Goal: Task Accomplishment & Management: Manage account settings

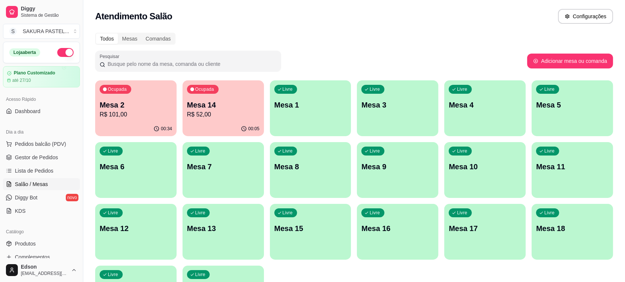
click at [144, 121] on div "Ocupada Mesa 2 R$ 101,00" at bounding box center [135, 100] width 81 height 41
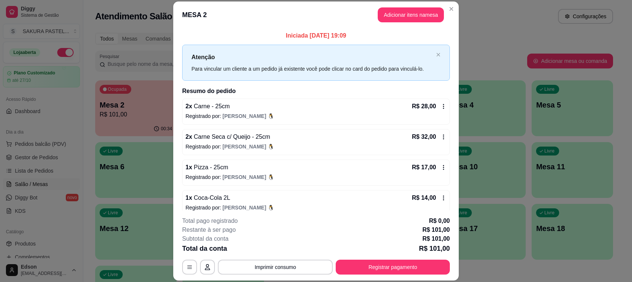
click at [417, 273] on button "Registrar pagamento" at bounding box center [393, 267] width 114 height 15
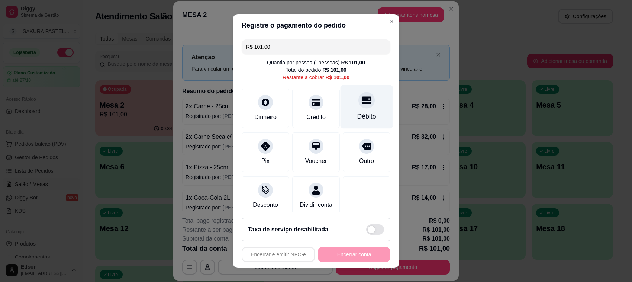
click at [359, 105] on div at bounding box center [367, 100] width 16 height 16
type input "R$ 0,00"
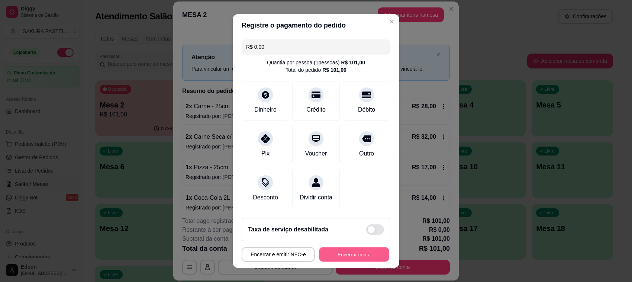
click at [340, 256] on button "Encerrar conta" at bounding box center [354, 254] width 70 height 15
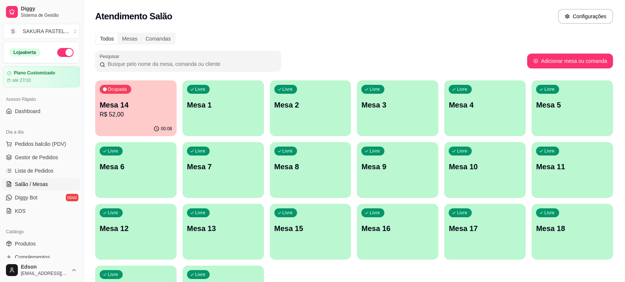
click at [555, 160] on div "Livre Mesa 11" at bounding box center [572, 165] width 81 height 47
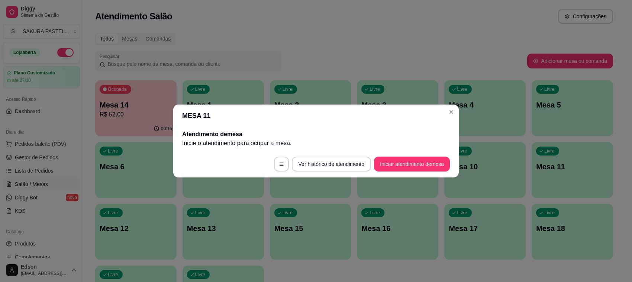
click at [413, 163] on button "Iniciar atendimento de mesa" at bounding box center [412, 164] width 76 height 15
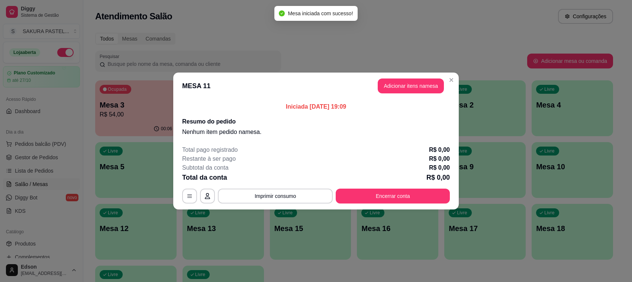
click at [424, 92] on button "Adicionar itens na mesa" at bounding box center [411, 85] width 66 height 15
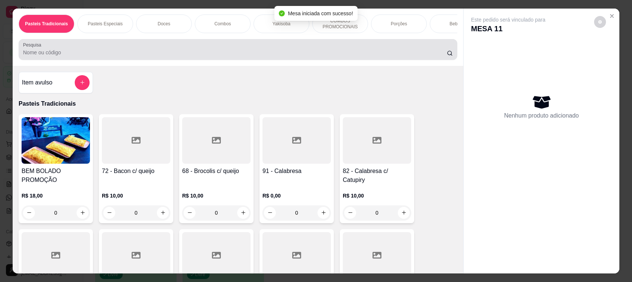
click at [297, 57] on div at bounding box center [238, 49] width 430 height 15
click at [288, 57] on div at bounding box center [238, 49] width 430 height 15
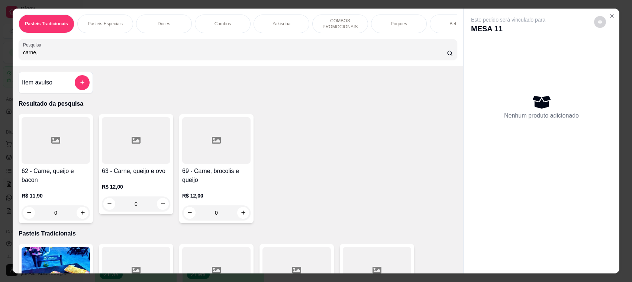
type input "carne,"
click at [112, 172] on div "63 - Carne, queijo e ovo R$ 12,00 0" at bounding box center [136, 164] width 74 height 100
click at [300, 132] on div "30cm R$ 22,00" at bounding box center [316, 144] width 196 height 25
radio input "true"
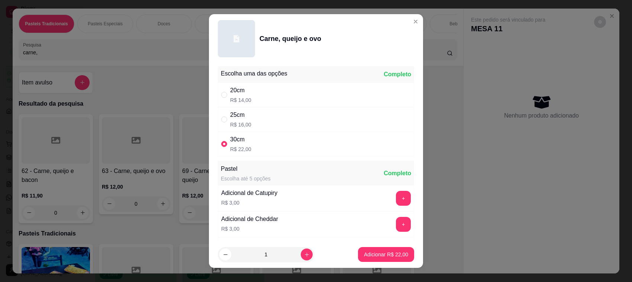
click at [292, 120] on div "25cm R$ 16,00" at bounding box center [316, 119] width 196 height 25
radio input "true"
radio input "false"
click at [371, 253] on p "Adicionar R$ 16,00" at bounding box center [386, 254] width 43 height 7
type input "1"
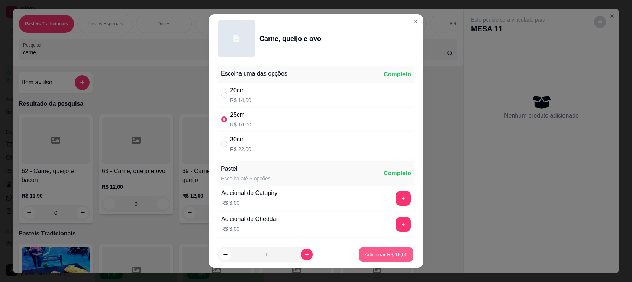
type input "1"
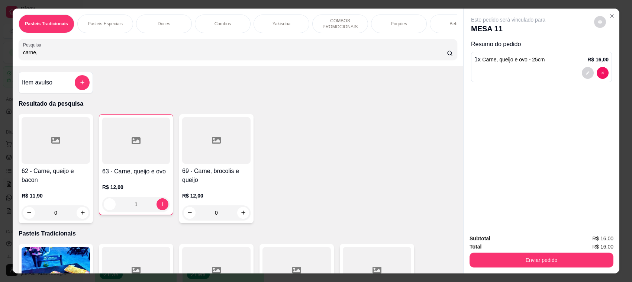
click at [55, 56] on input "carne," at bounding box center [235, 52] width 424 height 7
type input "c"
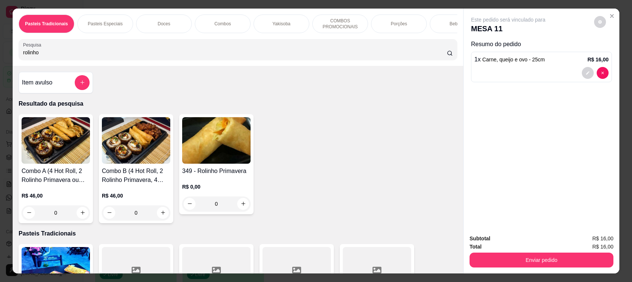
type input "rolinho"
click at [182, 186] on div "R$ 0,00 0" at bounding box center [216, 194] width 68 height 36
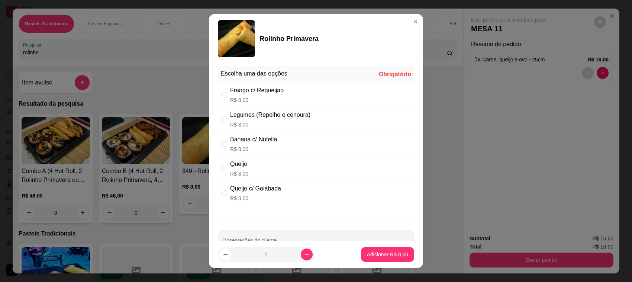
click at [273, 97] on p "R$ 8,00" at bounding box center [257, 99] width 54 height 7
radio input "true"
click at [379, 253] on p "Adicionar R$ 8,00" at bounding box center [387, 254] width 41 height 7
type input "1"
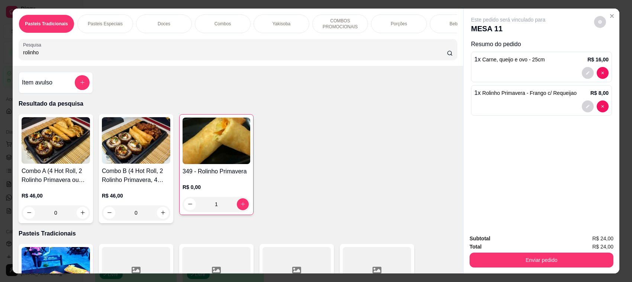
click at [45, 56] on input "rolinho" at bounding box center [235, 52] width 424 height 7
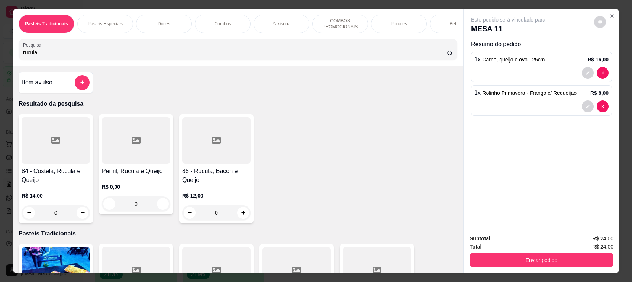
type input "rucula"
click at [225, 172] on div "85 - Rucula, Bacon e Queijo R$ 12,00 0" at bounding box center [216, 168] width 74 height 109
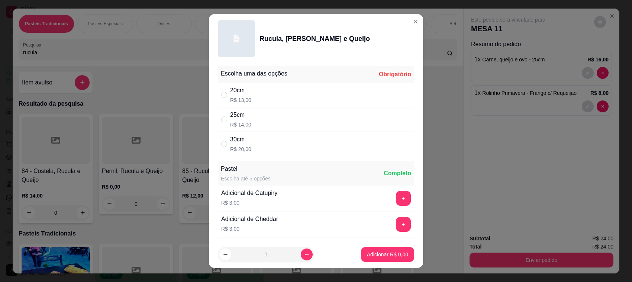
click at [240, 119] on div "25cm" at bounding box center [240, 114] width 21 height 9
radio input "true"
click at [304, 255] on icon "increase-product-quantity" at bounding box center [307, 255] width 6 height 6
type input "3"
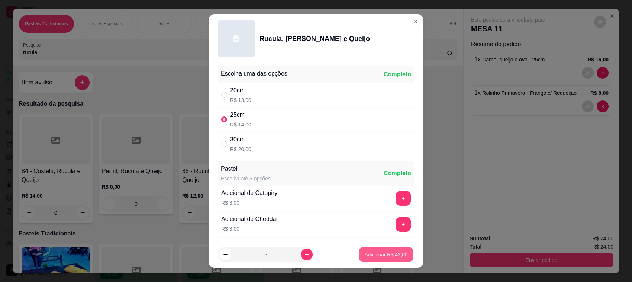
click at [387, 256] on p "Adicionar R$ 42,00" at bounding box center [386, 254] width 43 height 7
type input "3"
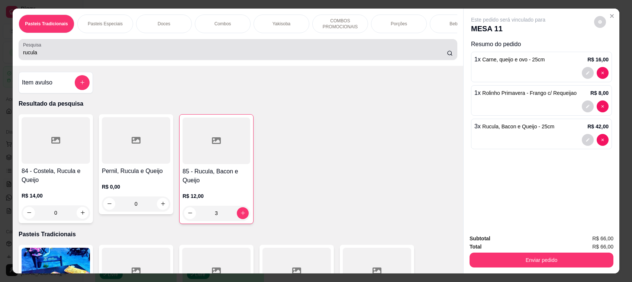
click at [42, 56] on input "rucula" at bounding box center [235, 52] width 424 height 7
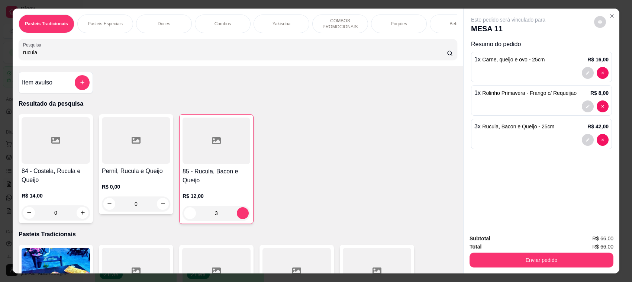
click at [42, 56] on input "rucula" at bounding box center [235, 52] width 424 height 7
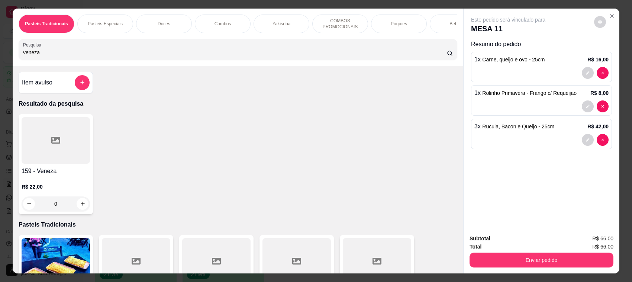
type input "veneza"
click at [72, 158] on div at bounding box center [56, 140] width 68 height 47
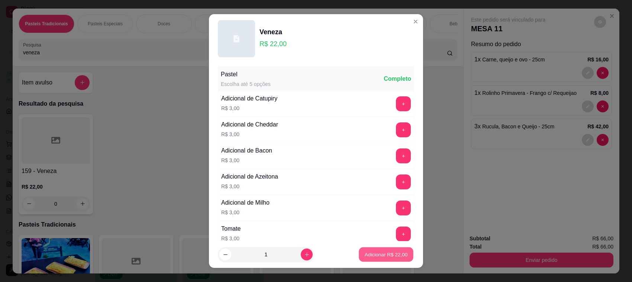
click at [397, 254] on p "Adicionar R$ 22,00" at bounding box center [386, 254] width 43 height 7
type input "1"
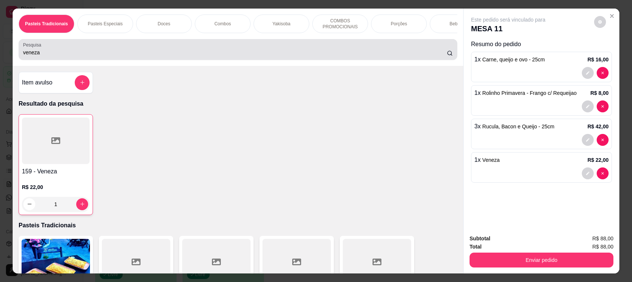
click at [48, 56] on input "veneza" at bounding box center [235, 52] width 424 height 7
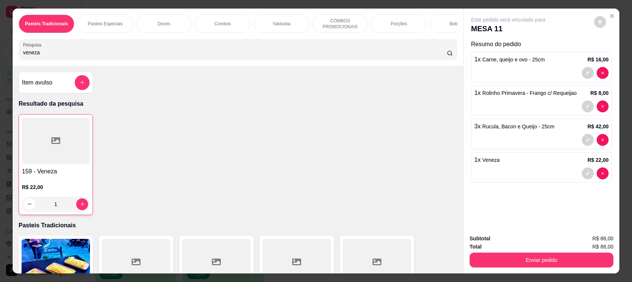
click at [49, 56] on input "veneza" at bounding box center [235, 52] width 424 height 7
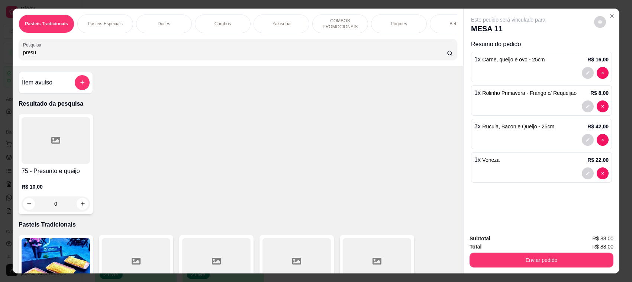
type input "presu"
click at [77, 153] on div at bounding box center [56, 140] width 68 height 47
click at [295, 92] on div "20cm R$ 12,00" at bounding box center [316, 94] width 197 height 25
radio input "true"
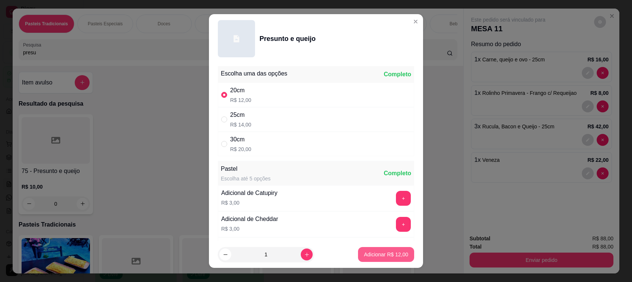
click at [369, 256] on p "Adicionar R$ 12,00" at bounding box center [386, 254] width 44 height 7
type input "1"
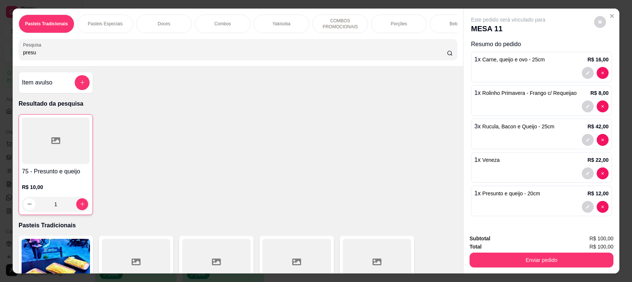
click at [56, 56] on input "presu" at bounding box center [235, 52] width 424 height 7
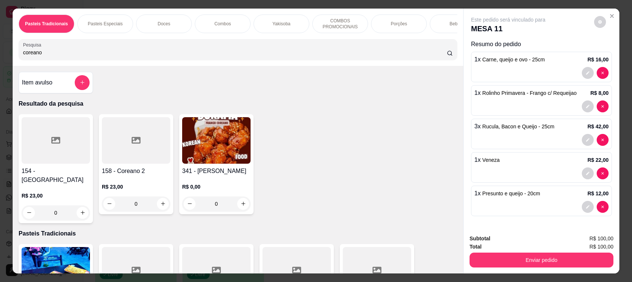
type input "coreano"
click at [228, 176] on h4 "341 - [PERSON_NAME]" at bounding box center [216, 171] width 68 height 9
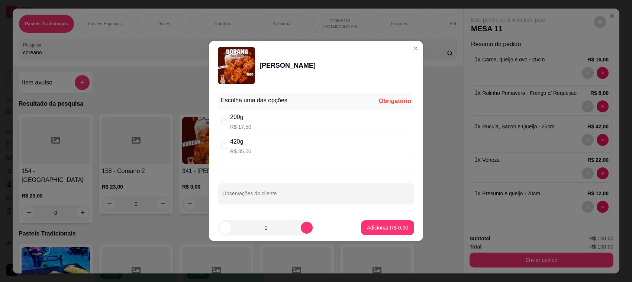
click at [272, 122] on div "200g R$ 17,50" at bounding box center [316, 121] width 196 height 25
radio input "true"
click at [287, 193] on input "Observações do cliente" at bounding box center [316, 196] width 188 height 7
type input "VIAGEM"
click at [399, 222] on button "Adicionar R$ 17,50" at bounding box center [386, 228] width 55 height 15
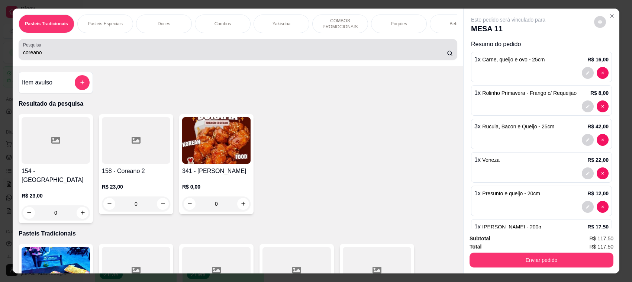
click at [38, 56] on input "coreano" at bounding box center [235, 52] width 424 height 7
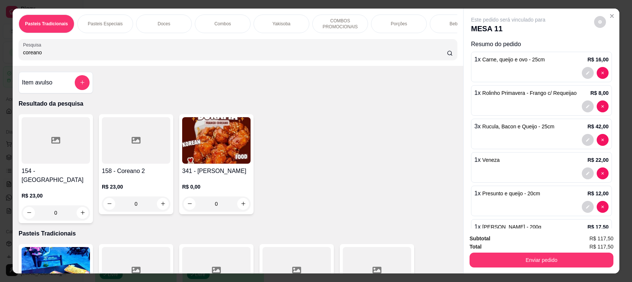
click at [38, 56] on input "coreano" at bounding box center [235, 52] width 424 height 7
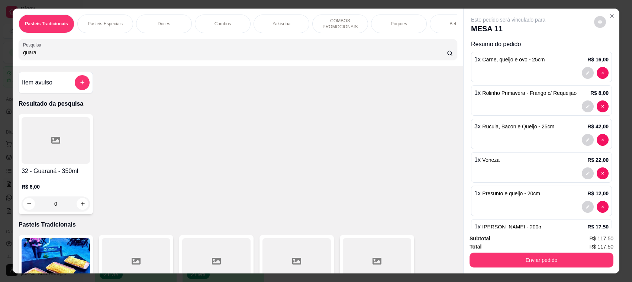
type input "guara"
click at [62, 164] on div at bounding box center [56, 140] width 68 height 47
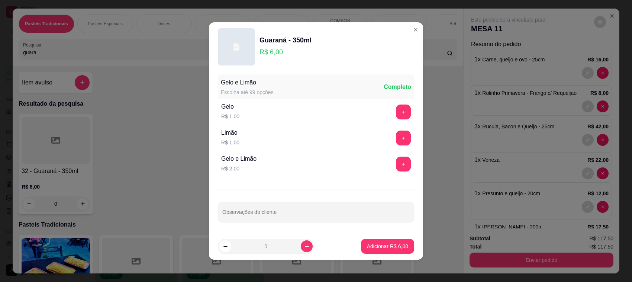
click at [355, 237] on footer "1 Adicionar R$ 6,00" at bounding box center [316, 246] width 214 height 27
click at [365, 241] on button "Adicionar R$ 6,00" at bounding box center [387, 246] width 53 height 15
type input "1"
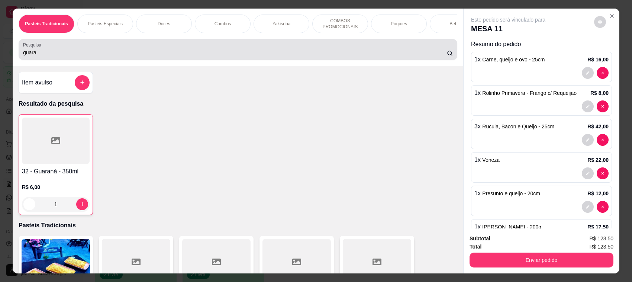
click at [90, 51] on div "guara" at bounding box center [238, 49] width 430 height 15
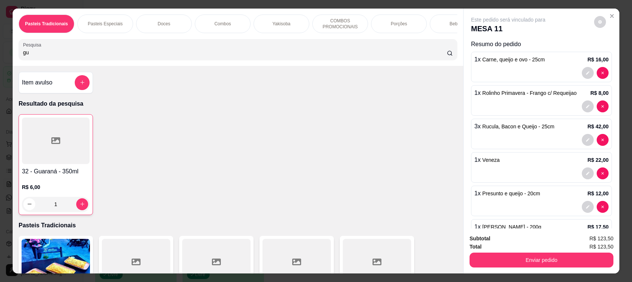
type input "g"
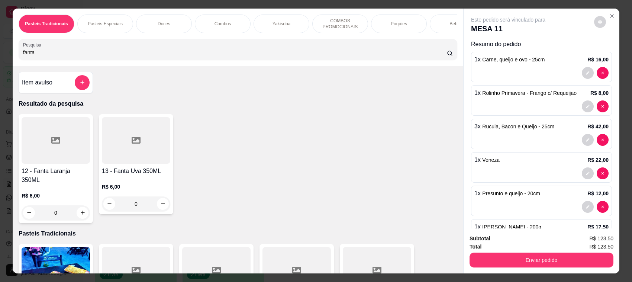
type input "fanta"
click at [64, 156] on div at bounding box center [56, 140] width 68 height 47
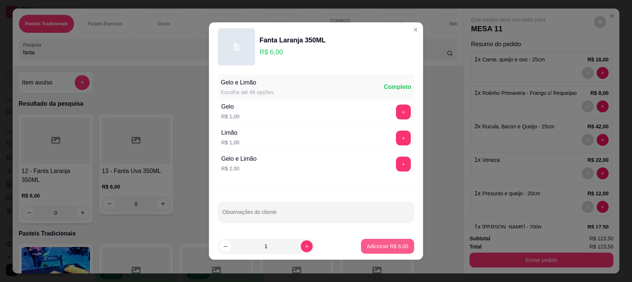
click at [375, 243] on p "Adicionar R$ 6,00" at bounding box center [387, 246] width 41 height 7
type input "1"
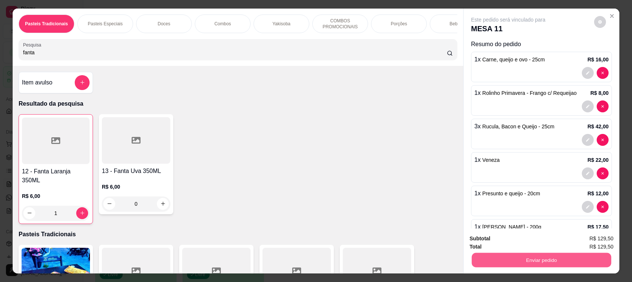
click at [542, 257] on button "Enviar pedido" at bounding box center [542, 260] width 140 height 15
click at [590, 238] on button "Enviar pedido" at bounding box center [594, 242] width 42 height 14
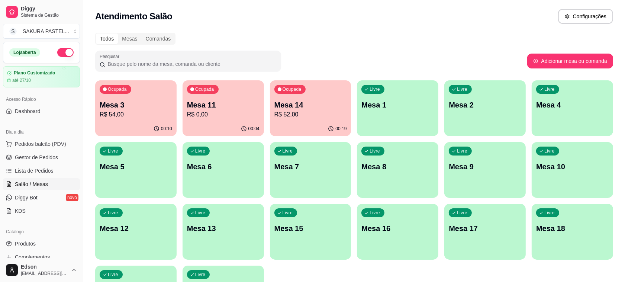
click at [36, 151] on ul "Pedidos balcão (PDV) Gestor de Pedidos Lista de Pedidos Salão / Mesas Diggy Bot…" at bounding box center [41, 177] width 77 height 79
click at [36, 145] on span "Pedidos balcão (PDV)" at bounding box center [40, 143] width 51 height 7
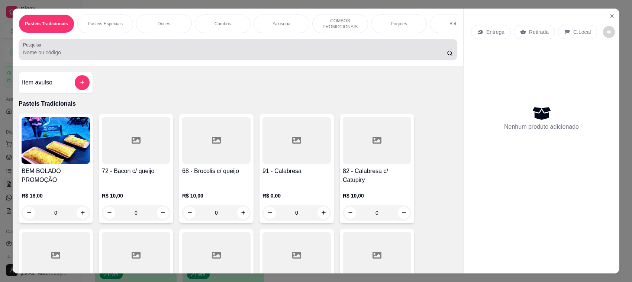
click at [99, 55] on div at bounding box center [238, 49] width 430 height 15
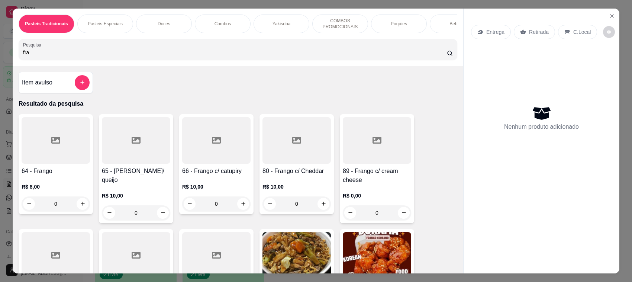
type input "fra"
click at [43, 138] on div at bounding box center [56, 140] width 68 height 47
click at [132, 145] on icon at bounding box center [136, 140] width 9 height 9
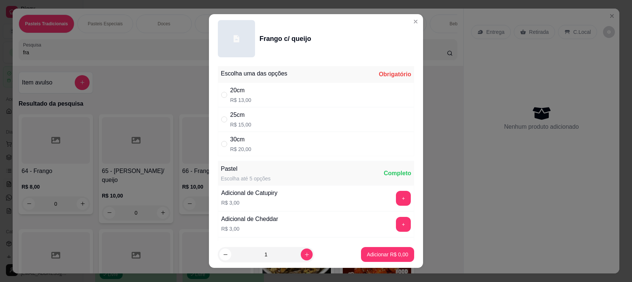
click at [248, 97] on div "20cm R$ 13,00" at bounding box center [316, 95] width 196 height 25
radio input "true"
click at [387, 251] on p "Adicionar R$ 13,00" at bounding box center [386, 254] width 44 height 7
type input "1"
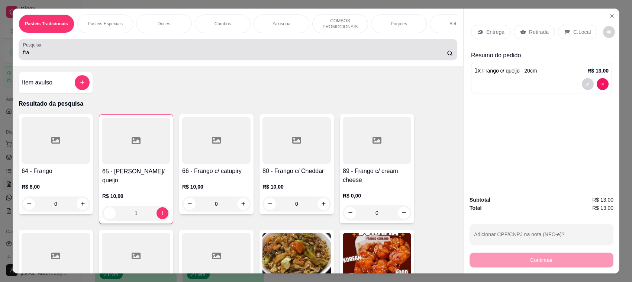
click at [71, 56] on input "fra" at bounding box center [235, 52] width 424 height 7
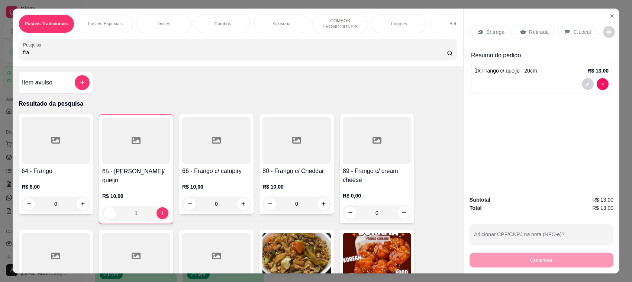
click at [71, 56] on input "fra" at bounding box center [235, 52] width 424 height 7
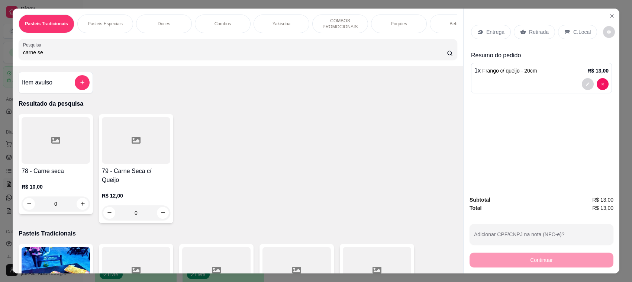
type input "carne se"
click at [127, 151] on div at bounding box center [136, 140] width 68 height 47
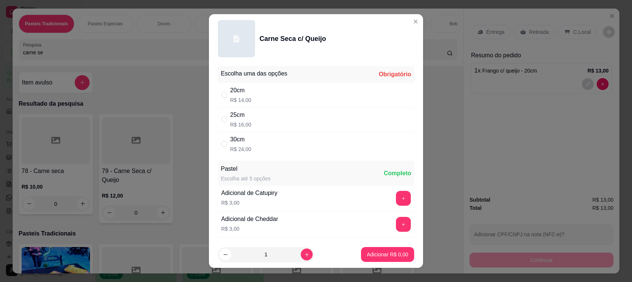
click at [244, 93] on div "20cm" at bounding box center [240, 90] width 21 height 9
radio input "true"
click at [372, 252] on p "Adicionar R$ 14,00" at bounding box center [386, 254] width 44 height 7
type input "1"
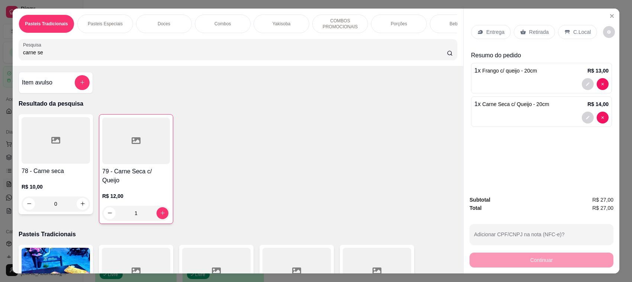
click at [110, 56] on input "carne se" at bounding box center [235, 52] width 424 height 7
click at [107, 56] on input "carne se" at bounding box center [235, 52] width 424 height 7
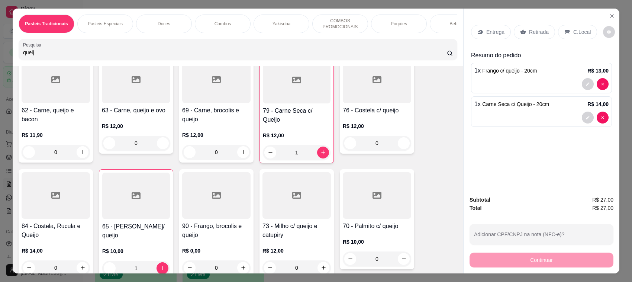
scroll to position [352, 0]
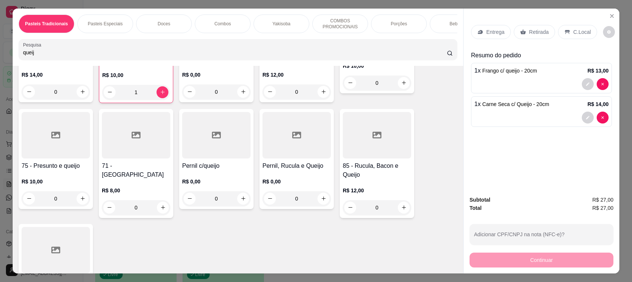
type input "queij"
click at [125, 156] on div at bounding box center [136, 135] width 68 height 47
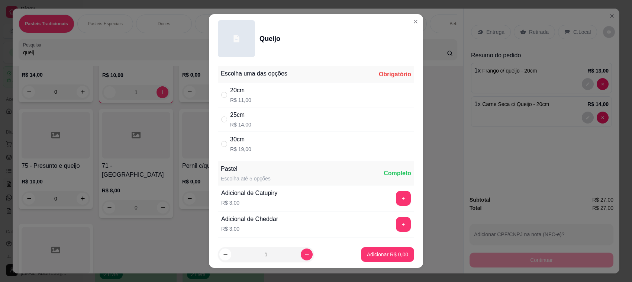
click at [255, 99] on div "20cm R$ 11,00" at bounding box center [316, 95] width 196 height 25
radio input "true"
click at [380, 255] on p "Adicionar R$ 11,00" at bounding box center [386, 254] width 43 height 7
type input "1"
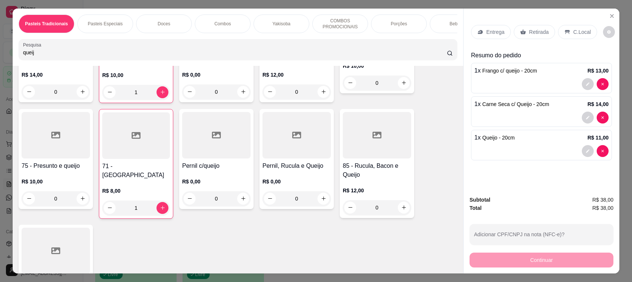
click at [536, 32] on p "Retirada" at bounding box center [539, 31] width 20 height 7
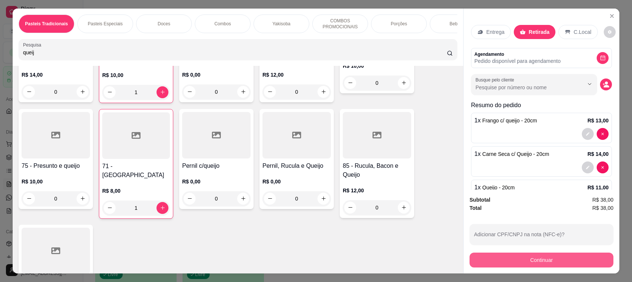
click at [541, 259] on button "Continuar" at bounding box center [542, 260] width 144 height 15
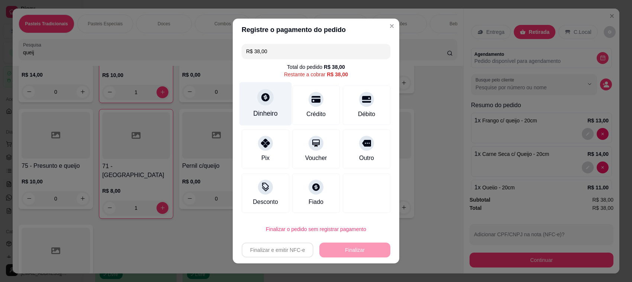
click at [268, 94] on div at bounding box center [265, 97] width 16 height 16
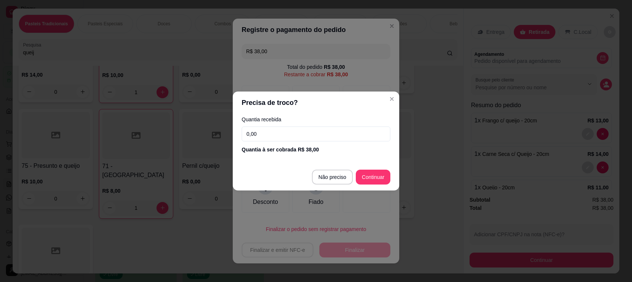
click at [314, 130] on input "0,00" at bounding box center [316, 133] width 149 height 15
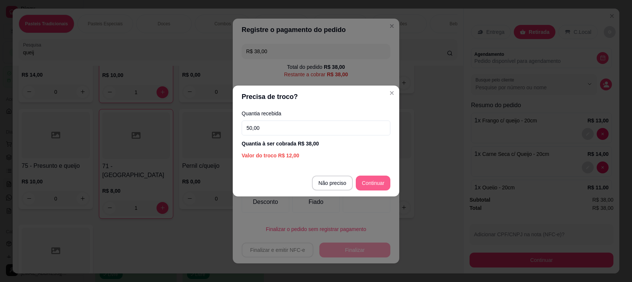
type input "50,00"
type input "R$ 0,00"
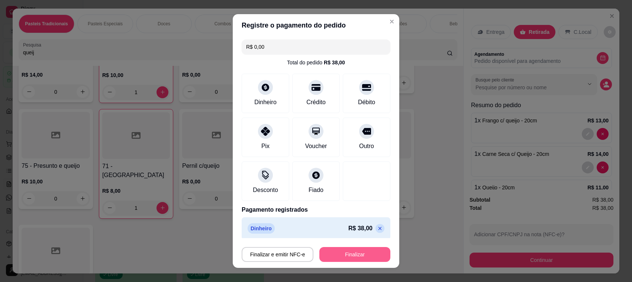
click at [336, 258] on button "Finalizar" at bounding box center [355, 254] width 71 height 15
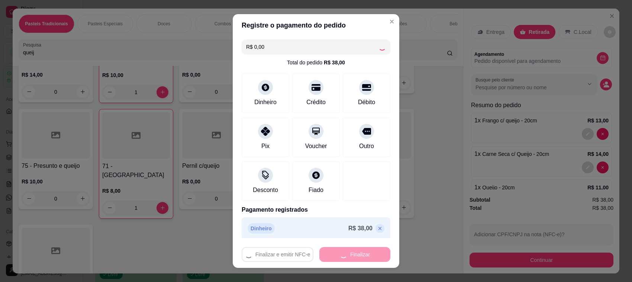
type input "0"
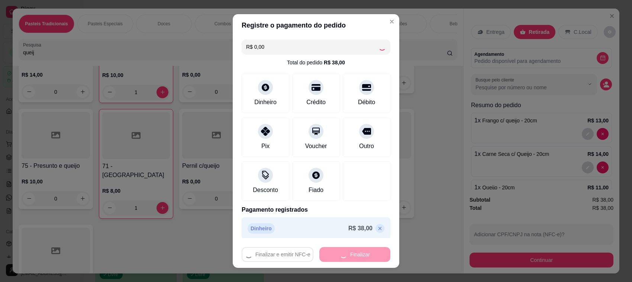
type input "0"
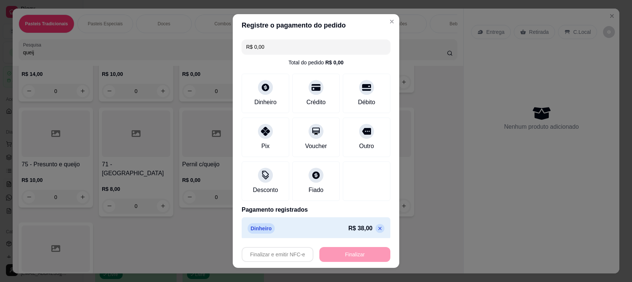
type input "-R$ 38,00"
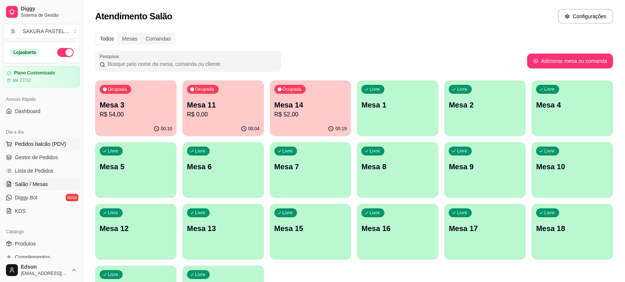
click at [48, 142] on span "Pedidos balcão (PDV)" at bounding box center [40, 143] width 51 height 7
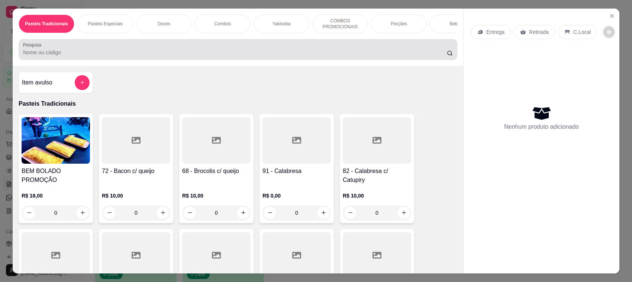
click at [122, 49] on div at bounding box center [238, 49] width 430 height 15
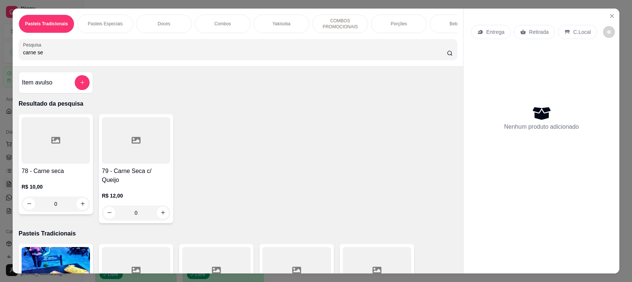
type input "carne se"
click at [133, 164] on div at bounding box center [136, 140] width 68 height 47
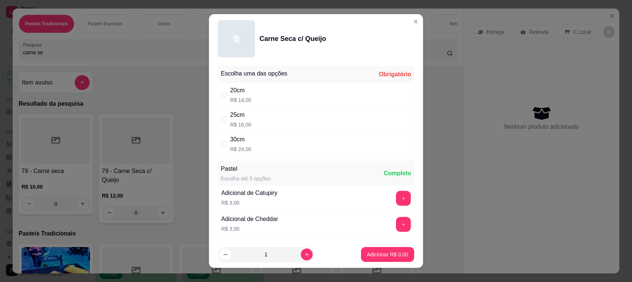
drag, startPoint x: 270, startPoint y: 124, endPoint x: 283, endPoint y: 201, distance: 78.5
click at [270, 124] on div "25cm R$ 16,00" at bounding box center [316, 119] width 196 height 25
radio input "true"
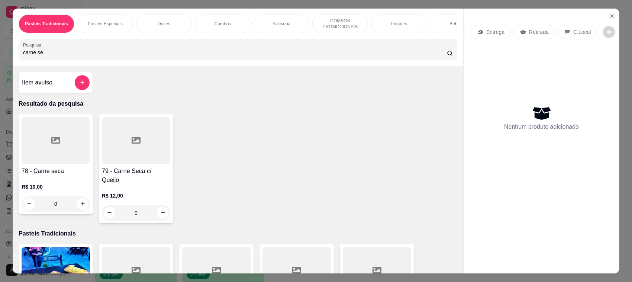
click at [54, 139] on div at bounding box center [56, 140] width 68 height 47
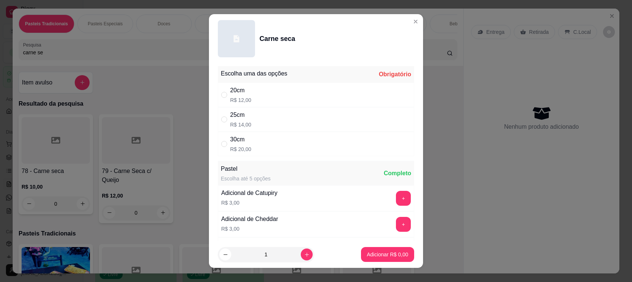
click at [247, 118] on div "25cm R$ 14,00" at bounding box center [316, 119] width 196 height 25
radio input "true"
click at [301, 253] on button "increase-product-quantity" at bounding box center [307, 255] width 12 height 12
type input "2"
click at [364, 257] on p "Adicionar R$ 28,00" at bounding box center [386, 254] width 44 height 7
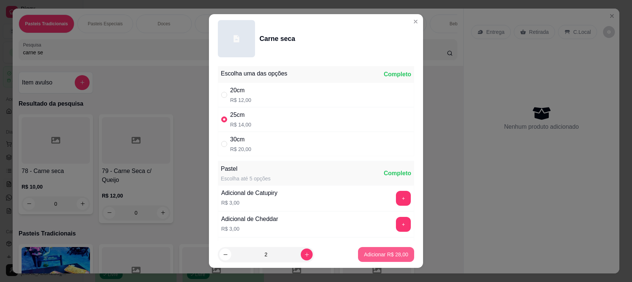
type input "2"
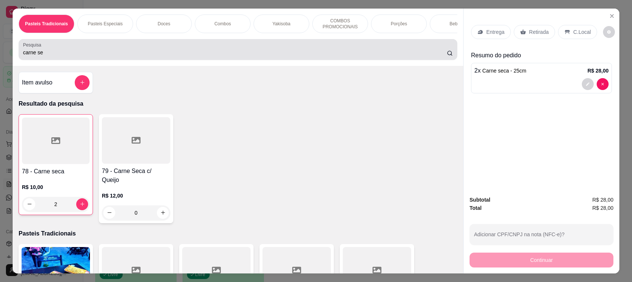
click at [177, 56] on input "carne se" at bounding box center [235, 52] width 424 height 7
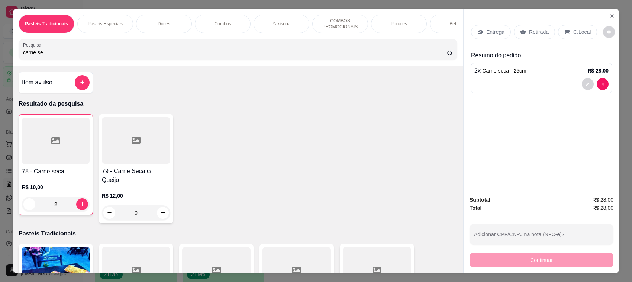
click at [177, 56] on input "carne se" at bounding box center [235, 52] width 424 height 7
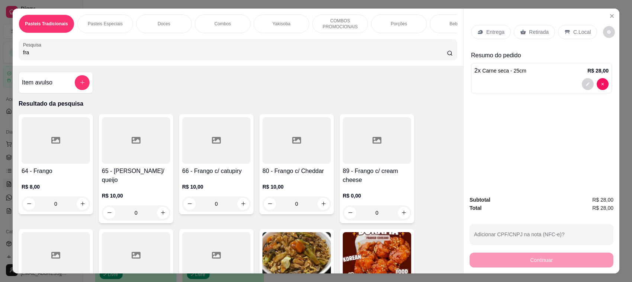
type input "fra"
click at [111, 175] on h4 "65 - [PERSON_NAME]/ queijo" at bounding box center [136, 176] width 68 height 18
click at [259, 103] on div "20cm R$ 13,00" at bounding box center [316, 95] width 196 height 25
radio input "true"
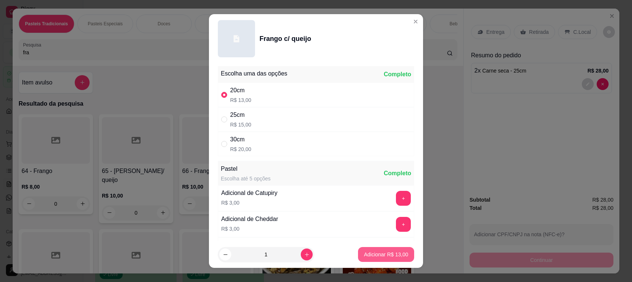
click at [376, 253] on p "Adicionar R$ 13,00" at bounding box center [386, 254] width 44 height 7
type input "1"
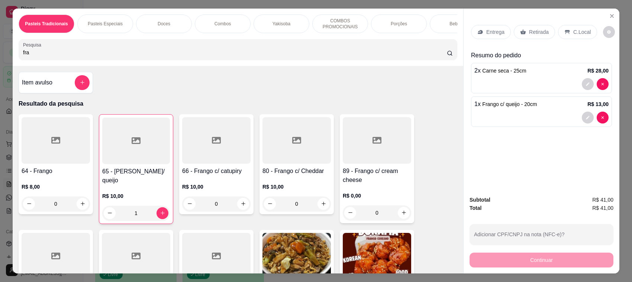
click at [536, 33] on p "Retirada" at bounding box center [539, 31] width 20 height 7
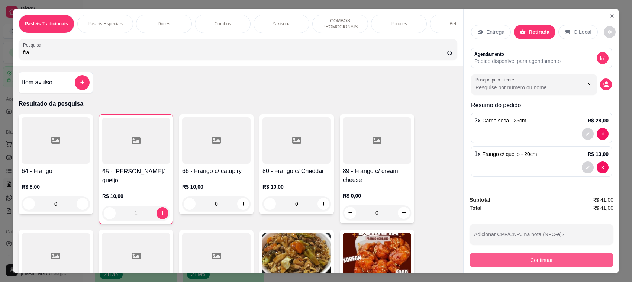
click at [507, 254] on button "Continuar" at bounding box center [542, 260] width 144 height 15
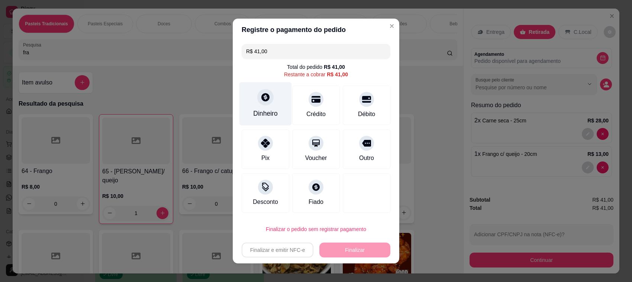
click at [240, 118] on div "Dinheiro" at bounding box center [266, 104] width 52 height 44
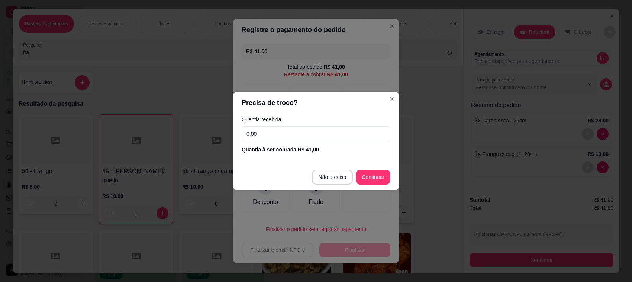
click at [280, 131] on input "0,00" at bounding box center [316, 133] width 149 height 15
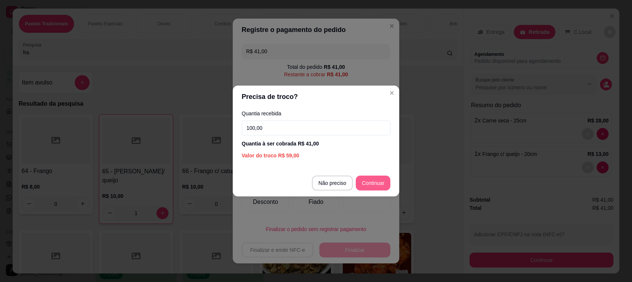
type input "100,00"
type input "R$ 0,00"
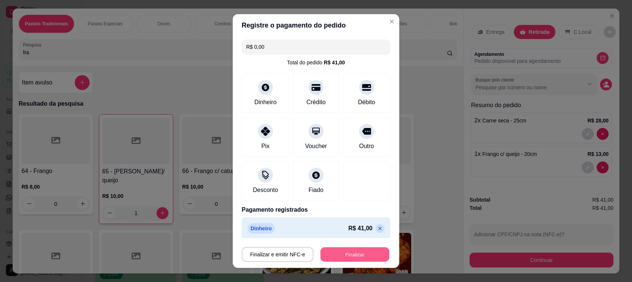
click at [350, 255] on button "Finalizar" at bounding box center [355, 254] width 69 height 15
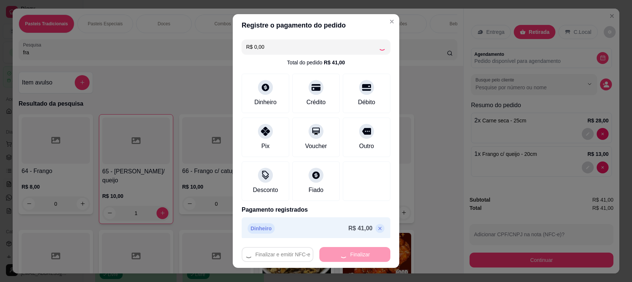
type input "0"
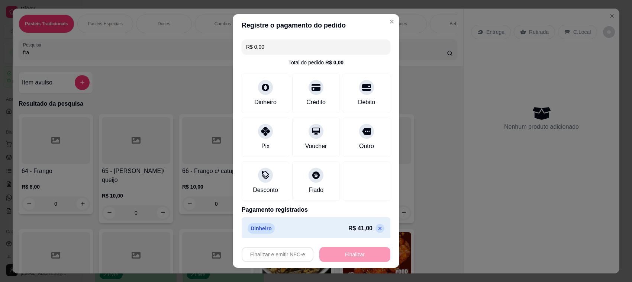
type input "-R$ 41,00"
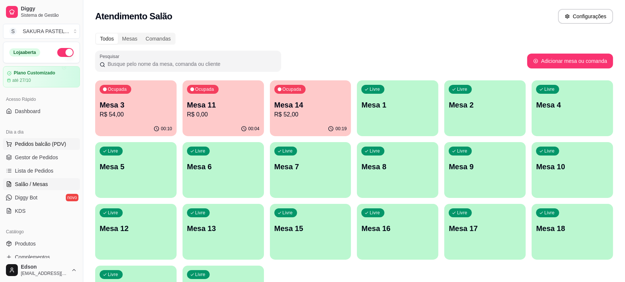
click at [45, 144] on span "Pedidos balcão (PDV)" at bounding box center [40, 143] width 51 height 7
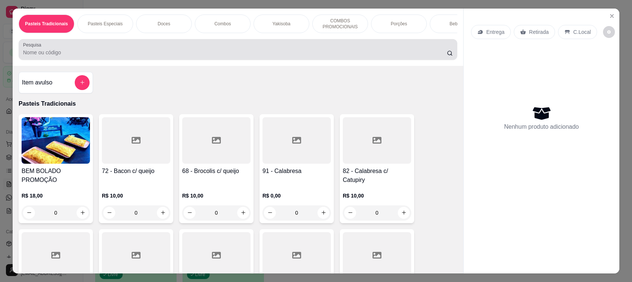
click at [97, 52] on div at bounding box center [238, 49] width 430 height 15
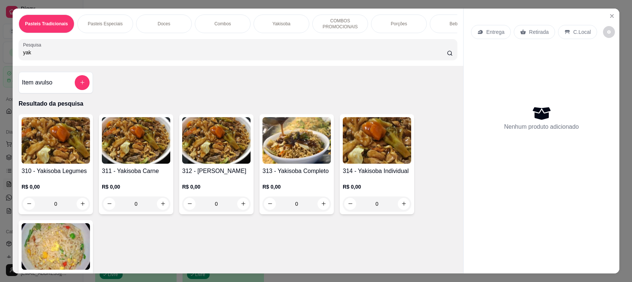
type input "yak"
click at [279, 138] on img at bounding box center [297, 140] width 68 height 47
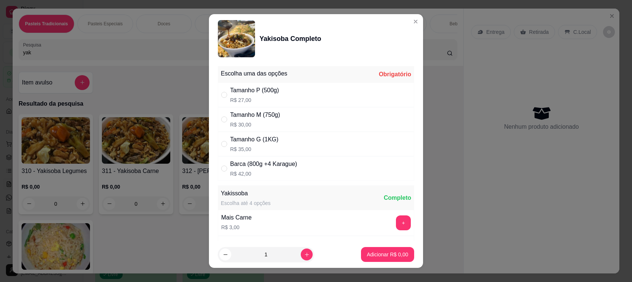
click at [251, 147] on p "R$ 35,00" at bounding box center [254, 148] width 48 height 7
radio input "true"
click at [382, 259] on button "Adicionar R$ 35,00" at bounding box center [386, 254] width 56 height 15
type input "1"
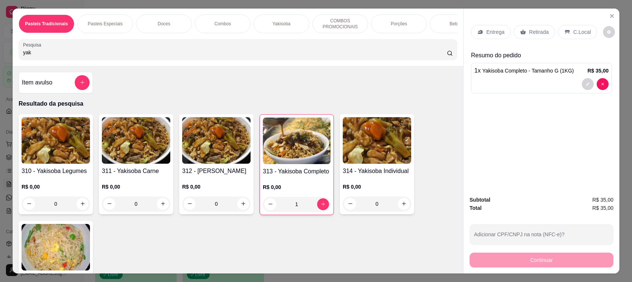
click at [536, 34] on p "Retirada" at bounding box center [539, 31] width 20 height 7
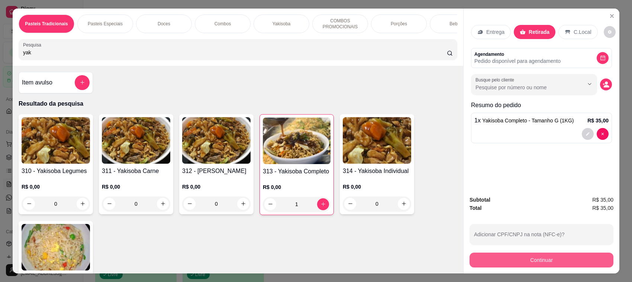
click at [515, 258] on button "Continuar" at bounding box center [542, 260] width 144 height 15
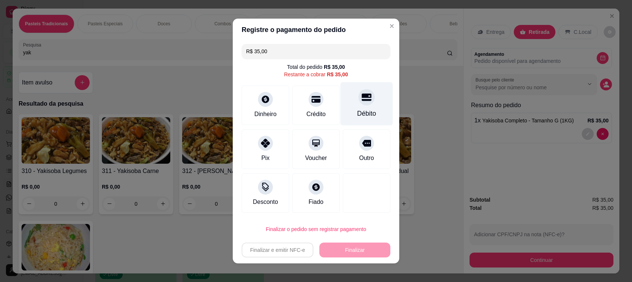
click at [359, 92] on div at bounding box center [367, 97] width 16 height 16
type input "R$ 0,00"
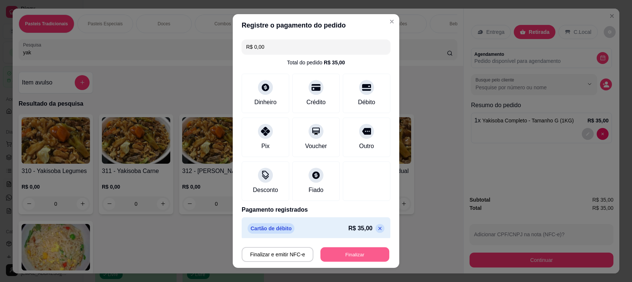
click at [338, 257] on button "Finalizar" at bounding box center [355, 254] width 69 height 15
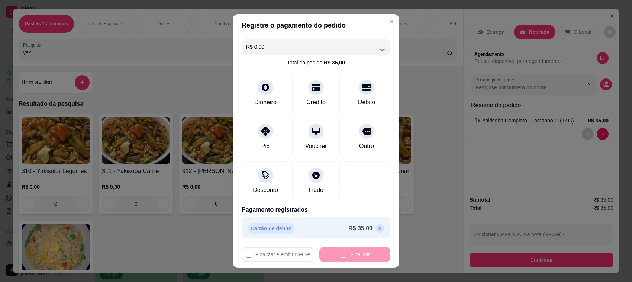
type input "0"
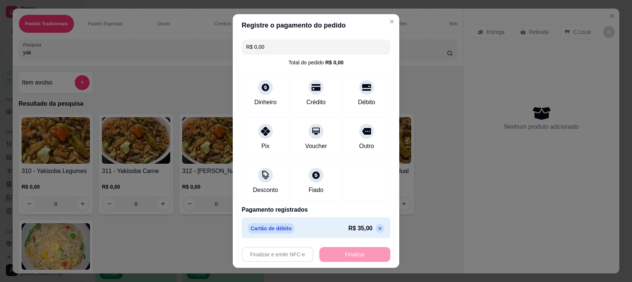
type input "-R$ 35,00"
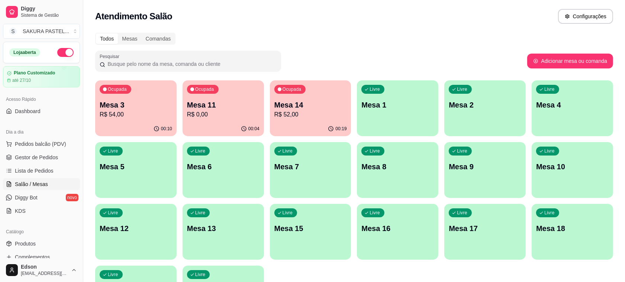
click at [285, 127] on div "00:19" at bounding box center [310, 129] width 81 height 15
click at [47, 145] on span "Pedidos balcão (PDV)" at bounding box center [40, 143] width 51 height 7
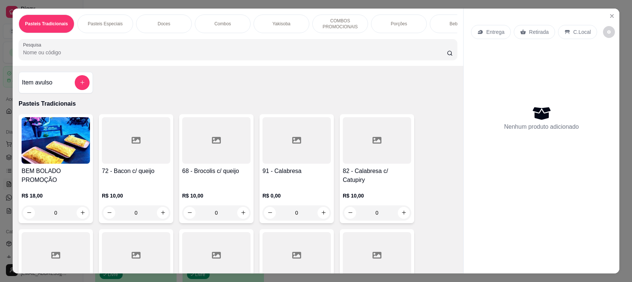
click at [520, 34] on icon at bounding box center [523, 32] width 6 height 6
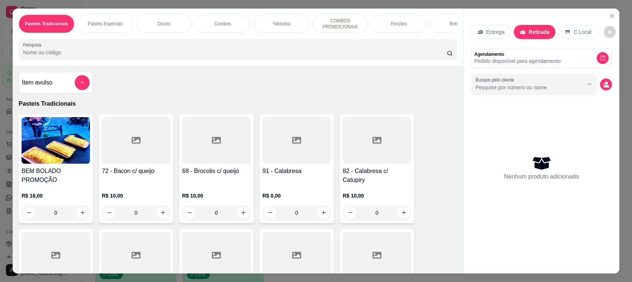
click at [321, 56] on input "Pesquisa" at bounding box center [235, 52] width 424 height 7
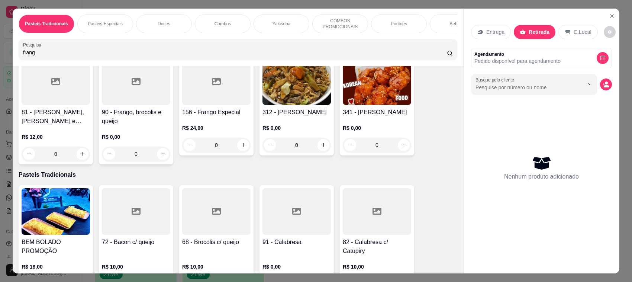
scroll to position [176, 0]
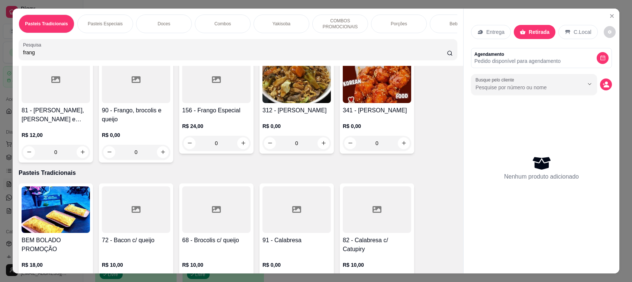
type input "frang"
click at [59, 115] on h4 "81 - [PERSON_NAME], [PERSON_NAME] e Cheddar" at bounding box center [56, 115] width 68 height 18
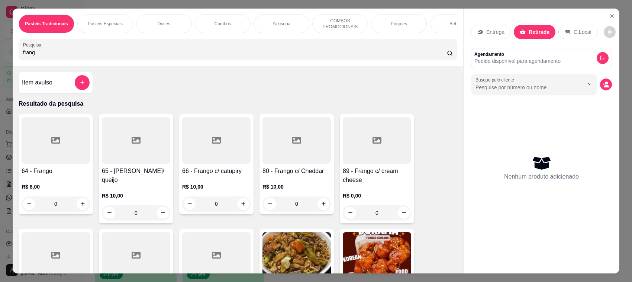
click at [131, 164] on div at bounding box center [136, 140] width 68 height 47
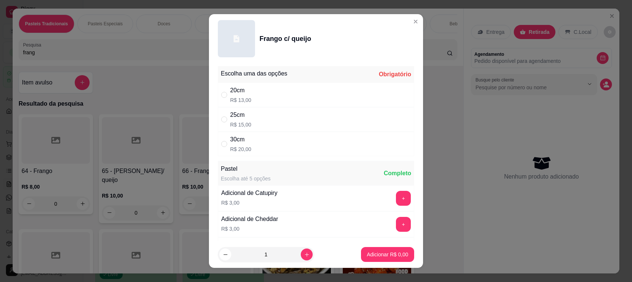
click at [265, 96] on div "20cm R$ 13,00" at bounding box center [316, 95] width 196 height 25
radio input "true"
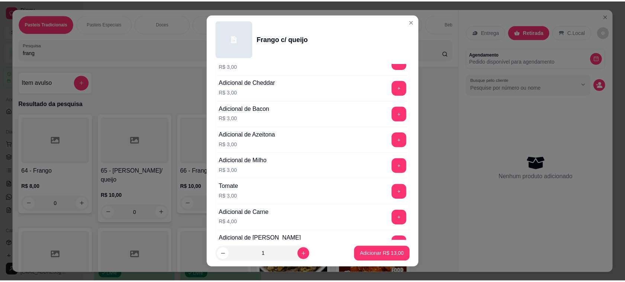
scroll to position [156, 0]
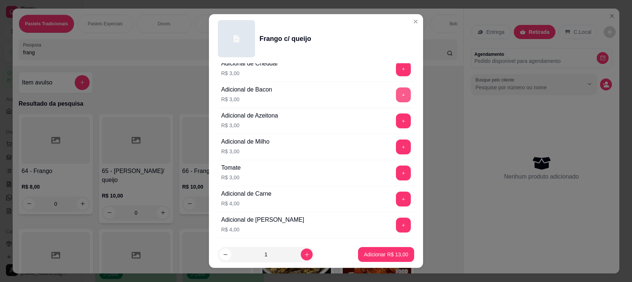
click at [396, 98] on button "+" at bounding box center [403, 94] width 15 height 15
click at [376, 255] on p "Adicionar R$ 16,00" at bounding box center [386, 254] width 44 height 7
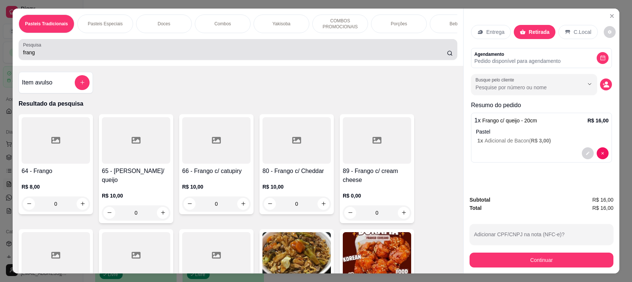
click at [256, 55] on div "frang" at bounding box center [238, 49] width 430 height 15
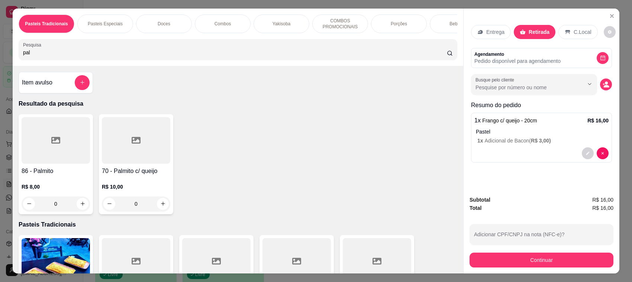
type input "pal"
click at [57, 164] on div at bounding box center [56, 140] width 68 height 47
click at [121, 173] on div "70 - Palmito c/ queijo R$ 10,00 0" at bounding box center [136, 164] width 74 height 100
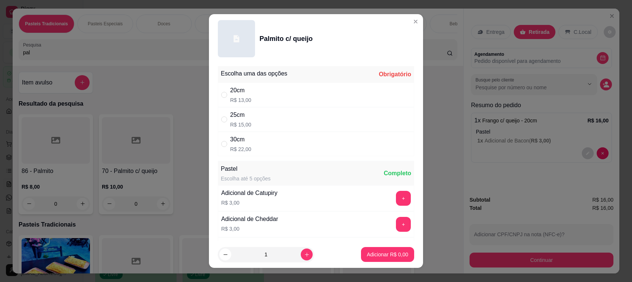
click at [307, 92] on div "20cm R$ 13,00" at bounding box center [316, 95] width 196 height 25
radio input "true"
click at [396, 260] on button "Adicionar R$ 13,00" at bounding box center [386, 254] width 56 height 15
type input "1"
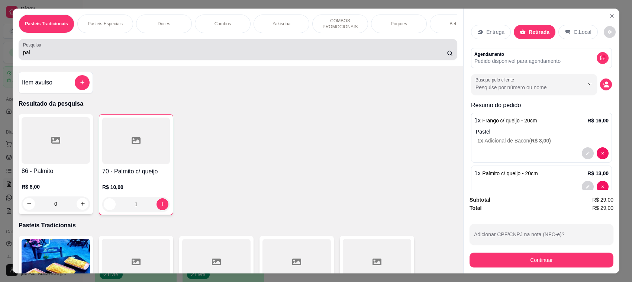
click at [257, 56] on input "pal" at bounding box center [235, 52] width 424 height 7
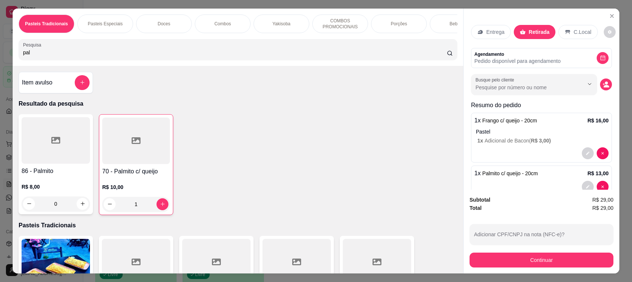
click at [257, 56] on input "pal" at bounding box center [235, 52] width 424 height 7
type input "="
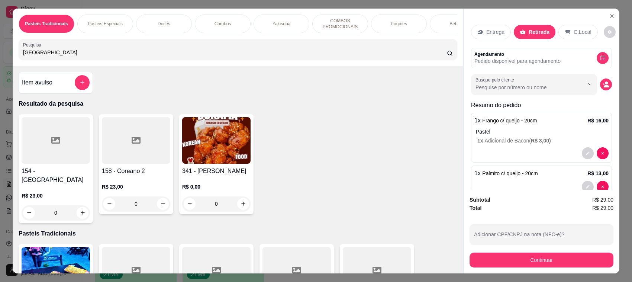
type input "corea"
click at [44, 162] on div at bounding box center [56, 140] width 68 height 47
click at [606, 18] on button "Close" at bounding box center [612, 16] width 12 height 12
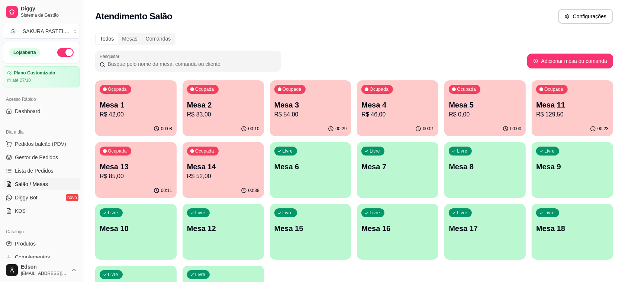
click at [562, 204] on div "Ocupada Mesa 1 R$ 42,00 00:08 Ocupada Mesa 2 R$ 83,00 00:10 Ocupada Mesa 3 R$ 5…" at bounding box center [354, 200] width 518 height 241
click at [42, 146] on span "Pedidos balcão (PDV)" at bounding box center [40, 143] width 51 height 7
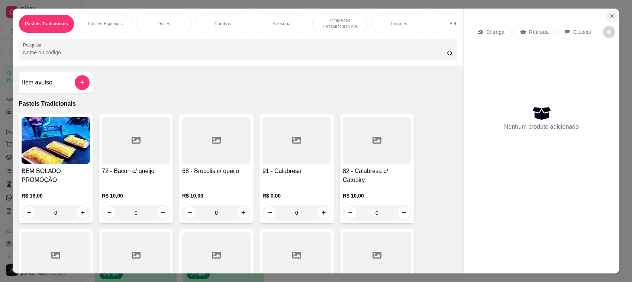
click at [611, 19] on icon "Close" at bounding box center [612, 16] width 6 height 6
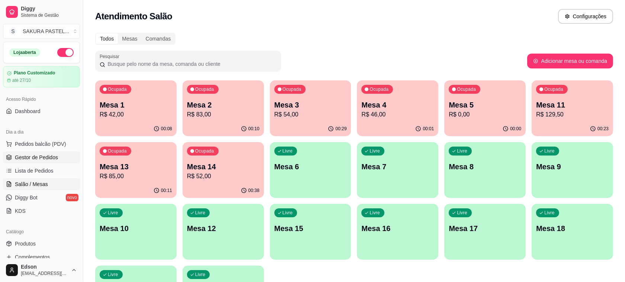
click at [45, 159] on span "Gestor de Pedidos" at bounding box center [36, 157] width 43 height 7
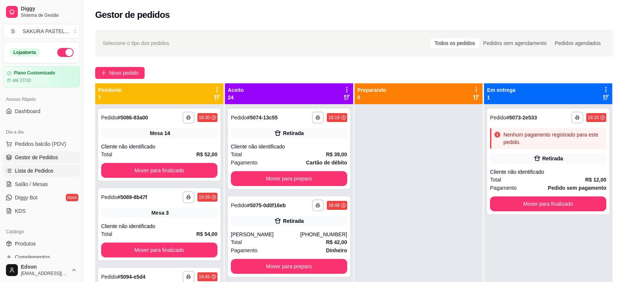
click at [42, 170] on span "Lista de Pedidos" at bounding box center [34, 170] width 39 height 7
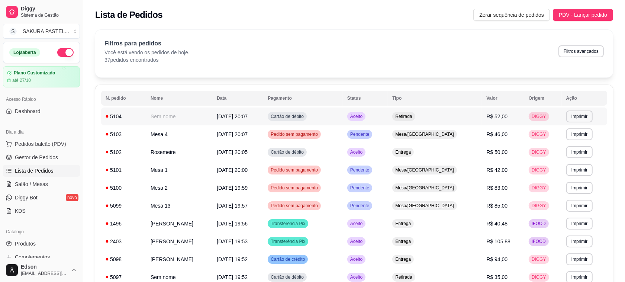
click at [366, 118] on div "Aceito" at bounding box center [356, 116] width 18 height 9
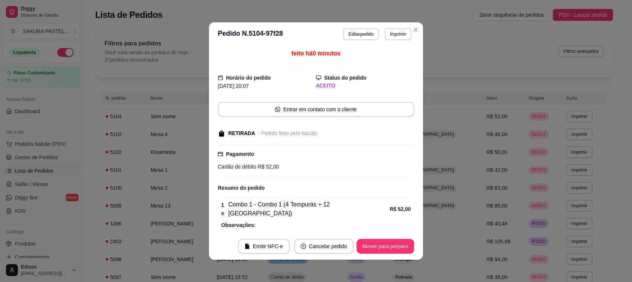
scroll to position [32, 0]
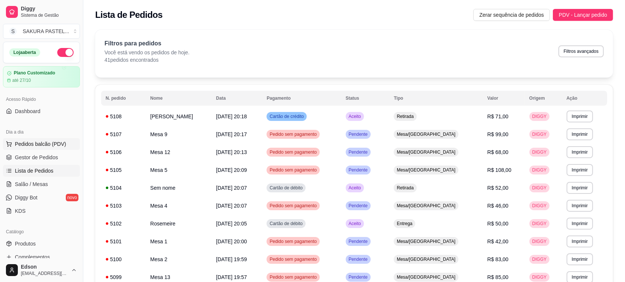
click at [25, 145] on span "Pedidos balcão (PDV)" at bounding box center [40, 143] width 51 height 7
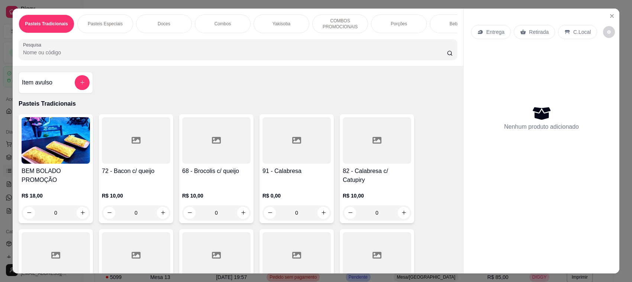
click at [275, 28] on div "Yakisoba" at bounding box center [282, 24] width 56 height 19
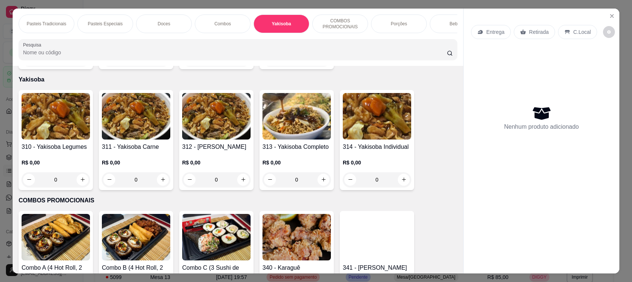
scroll to position [15, 0]
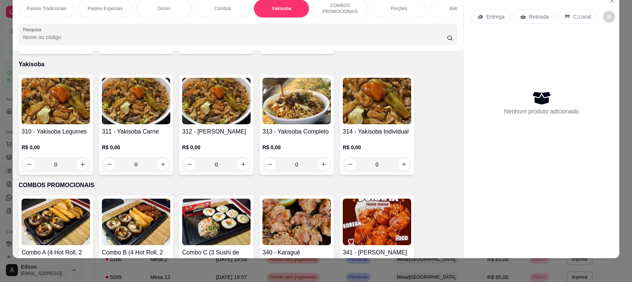
click at [289, 127] on h4 "313 - Yakisoba Completo" at bounding box center [297, 131] width 68 height 9
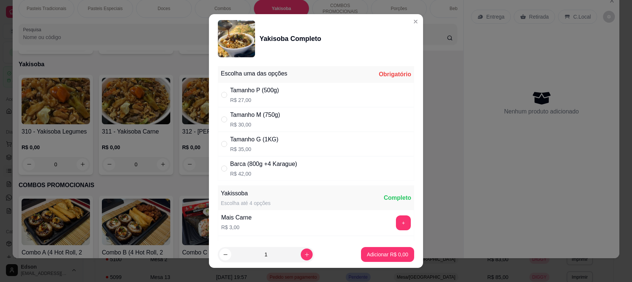
click at [282, 138] on div "Tamanho G (1KG) R$ 35,00" at bounding box center [316, 144] width 196 height 25
radio input "true"
click at [367, 256] on p "Adicionar R$ 35,00" at bounding box center [386, 254] width 44 height 7
type input "1"
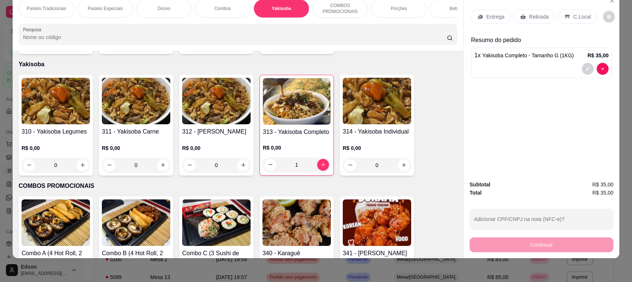
click at [42, 6] on p "Pasteis Tradicionais" at bounding box center [47, 9] width 40 height 6
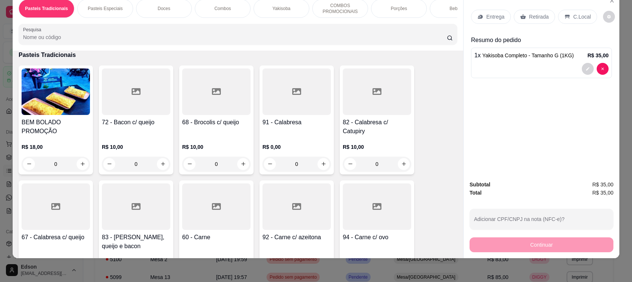
scroll to position [0, 0]
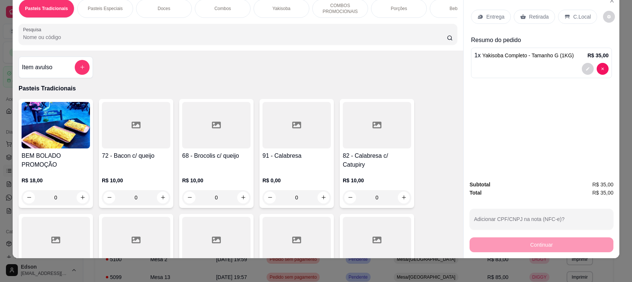
click at [147, 41] on input "Pesquisa" at bounding box center [235, 36] width 424 height 7
click at [330, 6] on p "COMBOS PROMOCIONAIS" at bounding box center [340, 9] width 43 height 12
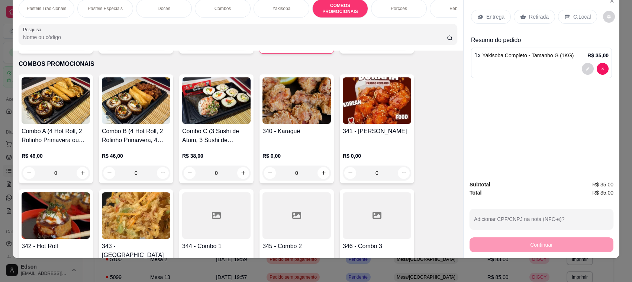
click at [382, 123] on div "341 - Frango Coreano R$ 0,00 0" at bounding box center [377, 128] width 74 height 109
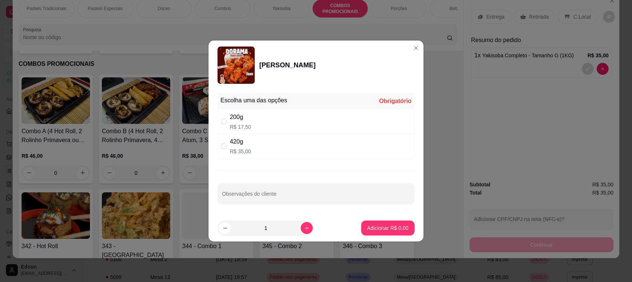
click at [218, 132] on div "200g R$ 17,50" at bounding box center [316, 121] width 197 height 25
radio input "true"
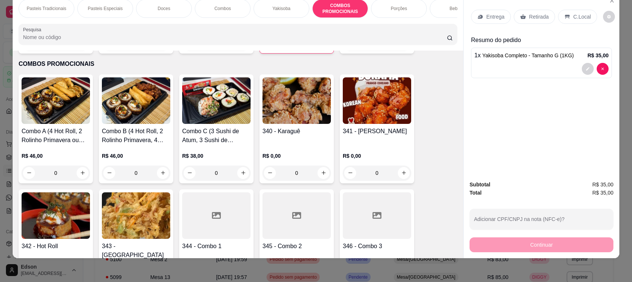
click at [314, 131] on h4 "340 - Karaguê" at bounding box center [297, 131] width 68 height 9
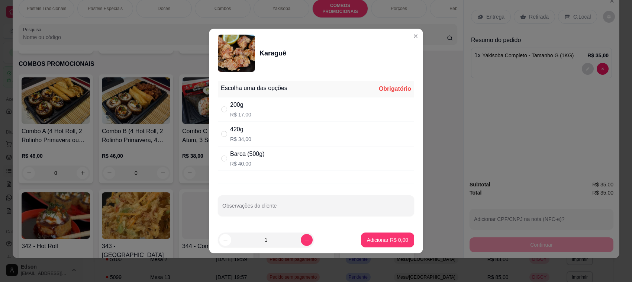
click at [302, 105] on div "200g R$ 17,00" at bounding box center [316, 109] width 196 height 25
radio input "true"
click at [402, 241] on button "Adicionar R$ 17,00" at bounding box center [386, 240] width 56 height 15
type input "1"
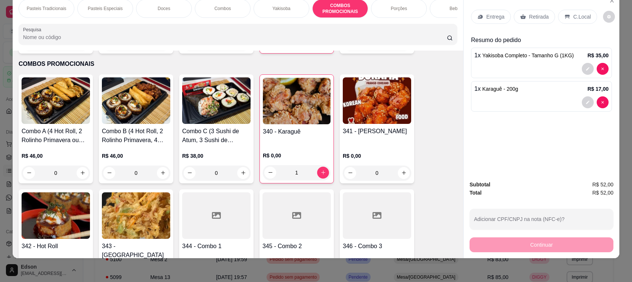
click at [538, 14] on p "Retirada" at bounding box center [539, 16] width 20 height 7
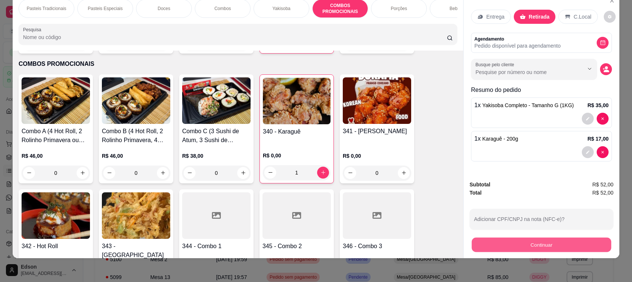
click at [510, 246] on button "Continuar" at bounding box center [542, 245] width 140 height 15
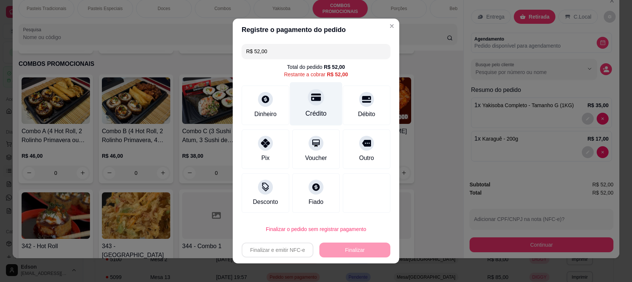
click at [304, 108] on div "Crédito" at bounding box center [316, 104] width 52 height 44
type input "R$ 0,00"
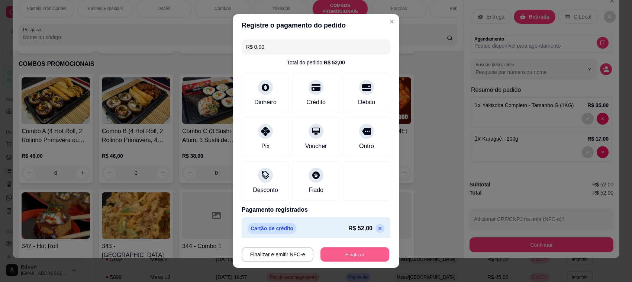
click at [326, 249] on button "Finalizar" at bounding box center [355, 254] width 69 height 15
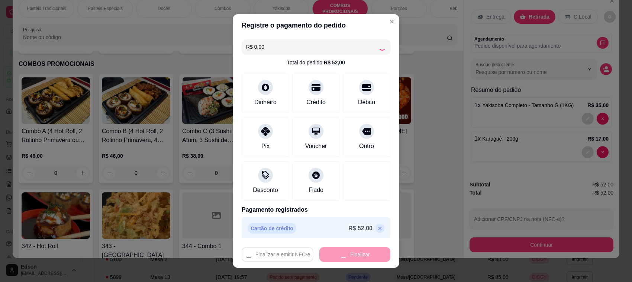
type input "0"
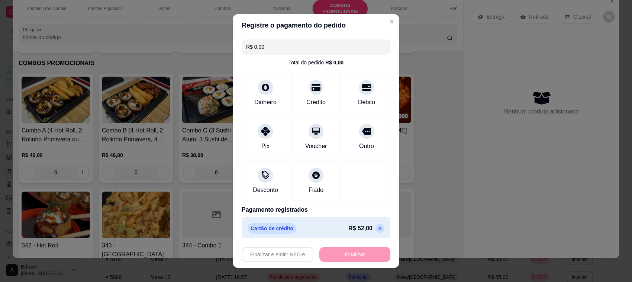
type input "-R$ 52,00"
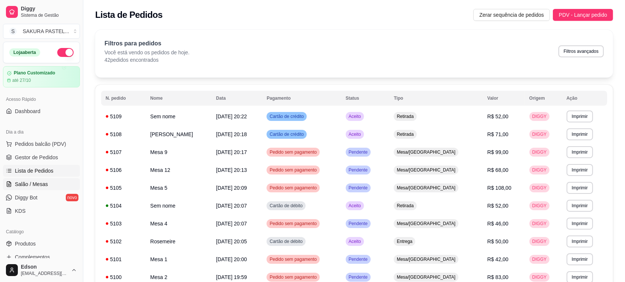
click at [28, 187] on span "Salão / Mesas" at bounding box center [31, 183] width 33 height 7
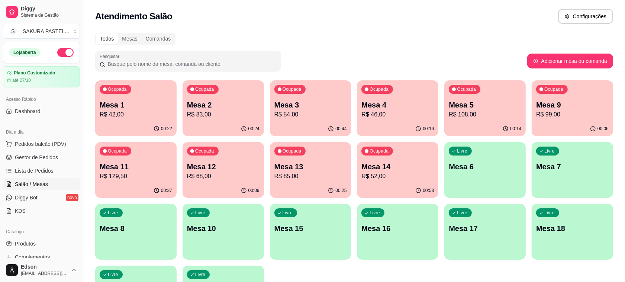
click at [417, 168] on p "Mesa 14" at bounding box center [398, 166] width 73 height 10
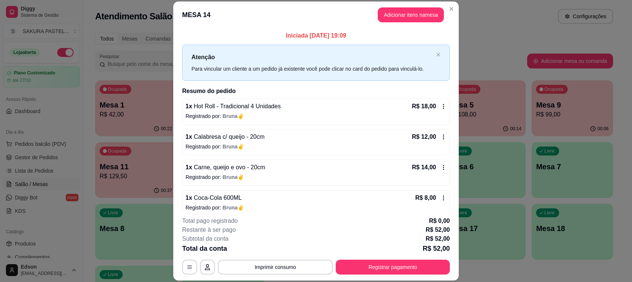
drag, startPoint x: 417, startPoint y: 168, endPoint x: 289, endPoint y: 105, distance: 143.3
click at [289, 105] on div "1 x Hot Roll - Tradicional 4 Unidades R$ 18,00" at bounding box center [316, 106] width 261 height 9
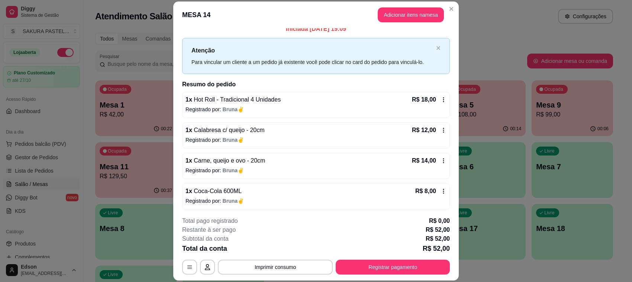
scroll to position [9, 0]
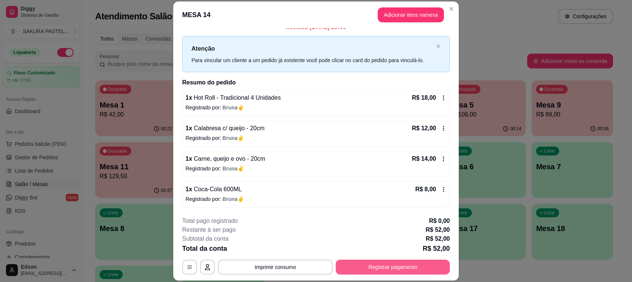
click at [391, 269] on button "Registrar pagamento" at bounding box center [393, 267] width 114 height 15
click at [267, 146] on div at bounding box center [265, 144] width 16 height 16
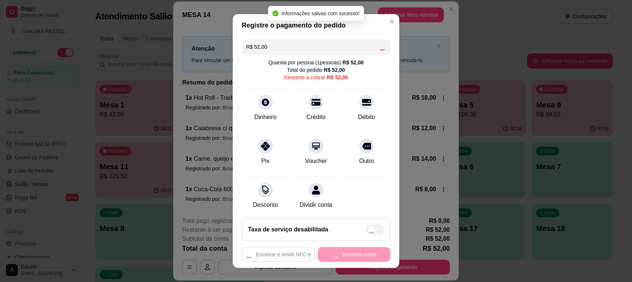
type input "R$ 0,00"
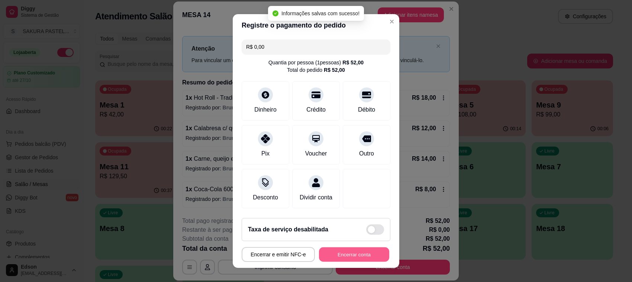
click at [365, 252] on button "Encerrar conta" at bounding box center [354, 254] width 70 height 15
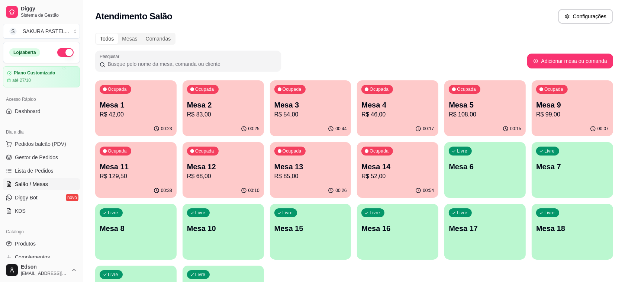
click at [314, 97] on div "Ocupada Mesa 3 R$ 54,00" at bounding box center [310, 100] width 81 height 41
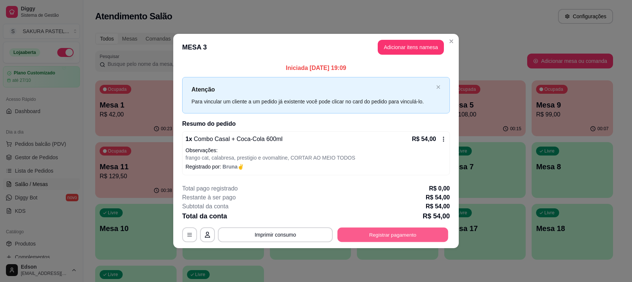
click at [364, 235] on button "Registrar pagamento" at bounding box center [393, 234] width 111 height 15
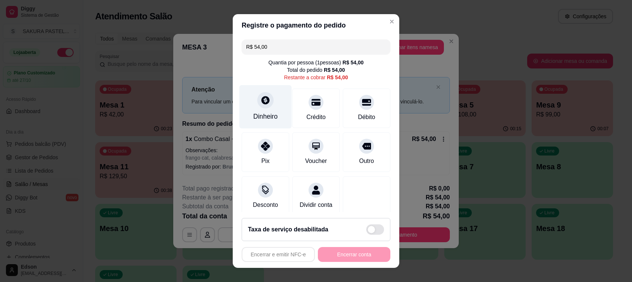
click at [280, 97] on div "Dinheiro" at bounding box center [266, 107] width 52 height 44
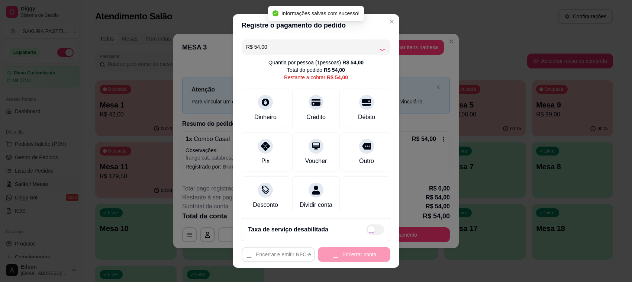
type input "R$ 0,00"
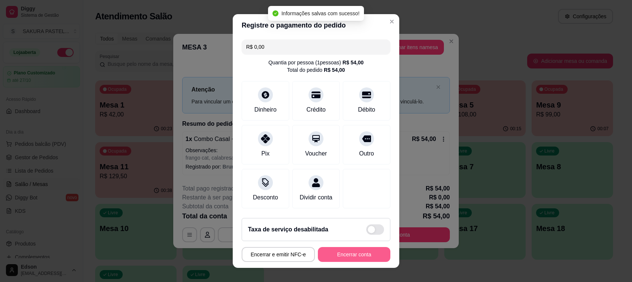
click at [344, 257] on button "Encerrar conta" at bounding box center [354, 254] width 73 height 15
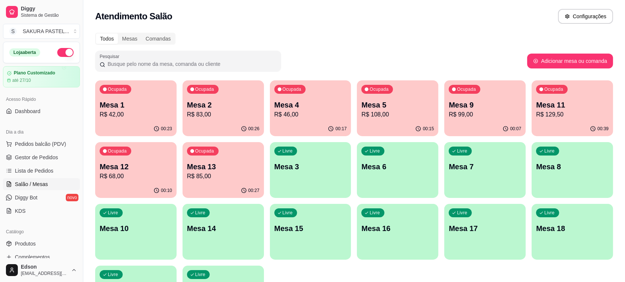
click at [126, 165] on p "Mesa 12" at bounding box center [136, 166] width 73 height 10
click at [564, 106] on p "Mesa 11" at bounding box center [572, 105] width 73 height 10
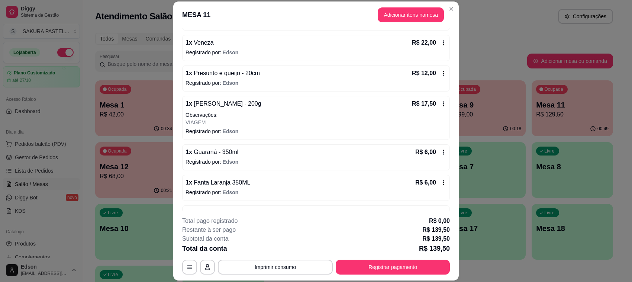
scroll to position [180, 0]
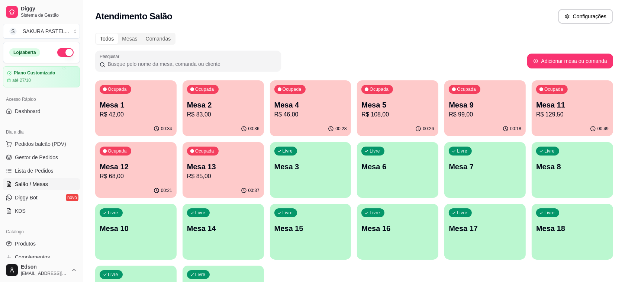
click at [234, 166] on p "Mesa 13" at bounding box center [223, 166] width 73 height 10
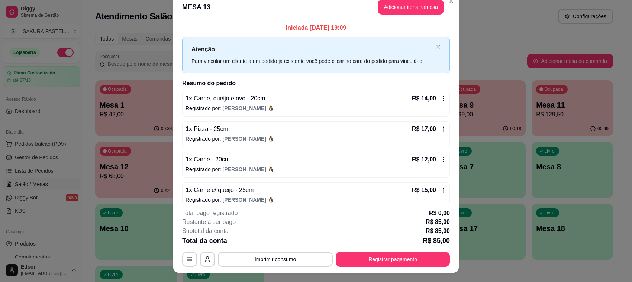
scroll to position [0, 0]
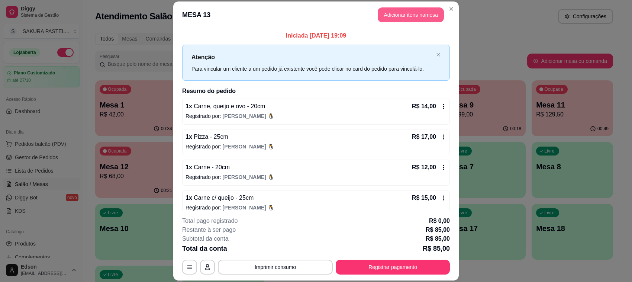
click at [408, 17] on button "Adicionar itens na mesa" at bounding box center [411, 14] width 66 height 15
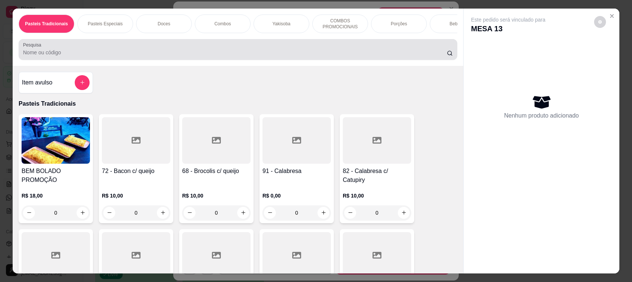
click at [220, 49] on div at bounding box center [238, 49] width 430 height 15
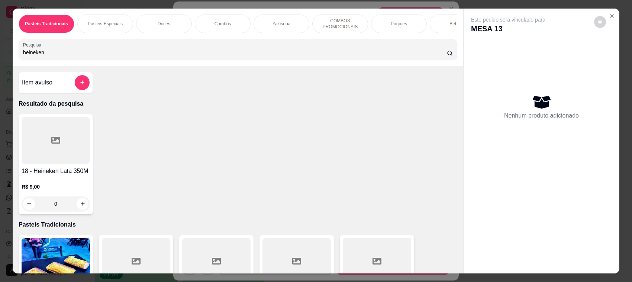
type input "heineken"
click at [34, 174] on h4 "18 - Heineken Lata 350M" at bounding box center [56, 171] width 68 height 9
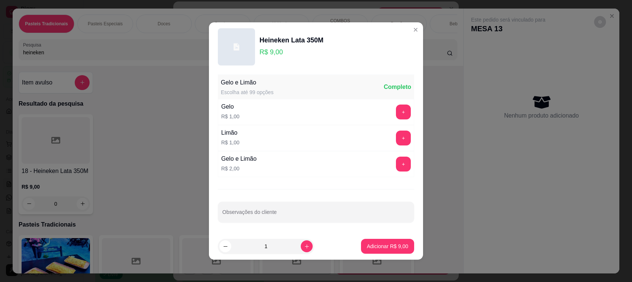
scroll to position [2, 0]
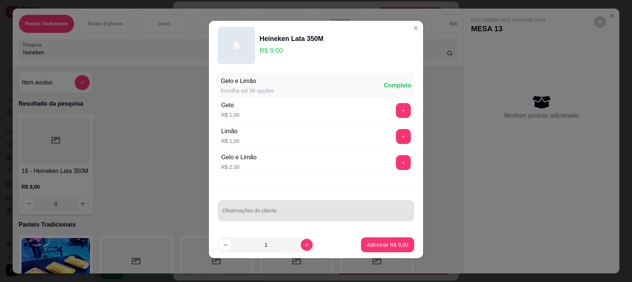
click at [285, 222] on div "Gelo e Limão Escolha até 99 opções Completo Gelo R$ 1,00 + Limão R$ 1,00 + Gelo…" at bounding box center [316, 150] width 214 height 161
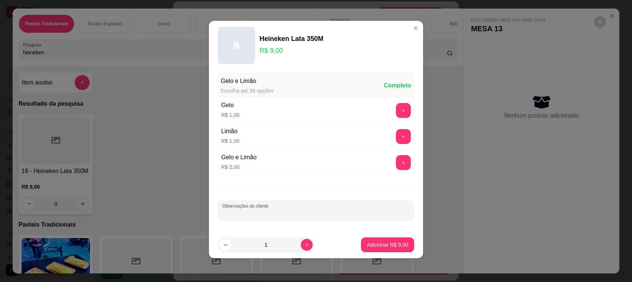
click at [280, 210] on input "Observações do cliente" at bounding box center [316, 213] width 188 height 7
type input "ESSA JÁ FOI!!"
click at [368, 244] on p "Adicionar R$ 9,00" at bounding box center [388, 244] width 40 height 7
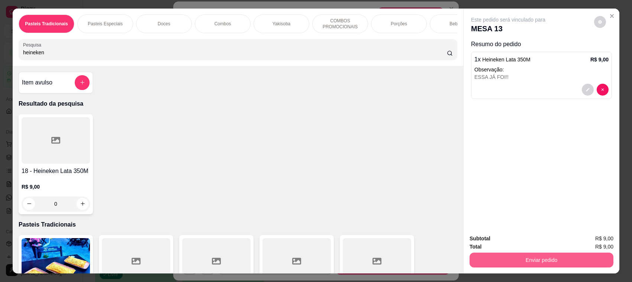
click at [543, 253] on button "Enviar pedido" at bounding box center [542, 260] width 144 height 15
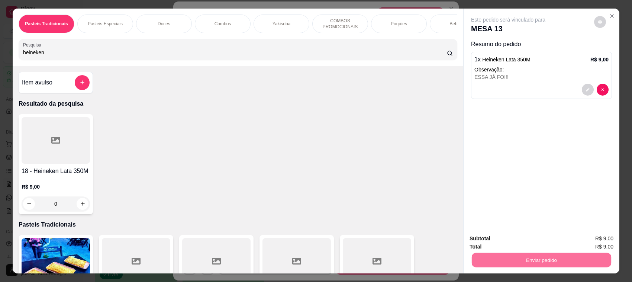
click at [585, 241] on button "Enviar pedido" at bounding box center [594, 242] width 42 height 14
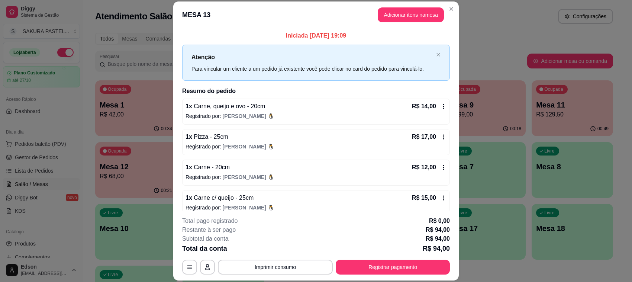
scroll to position [149, 0]
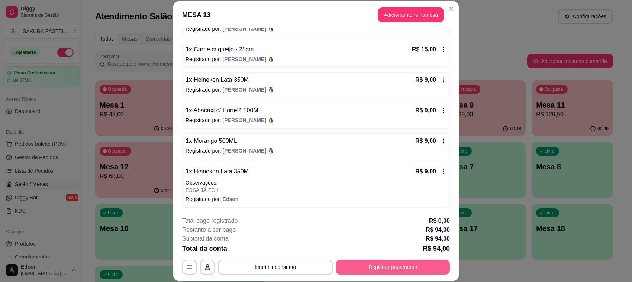
click at [367, 270] on button "Registrar pagamento" at bounding box center [393, 267] width 114 height 15
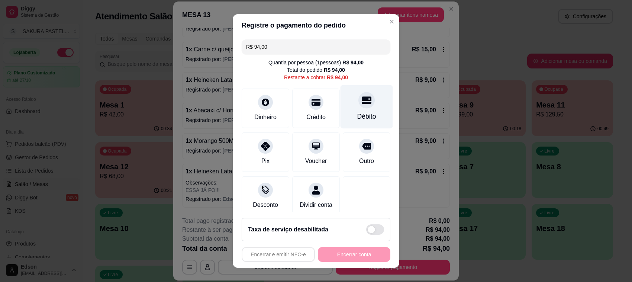
click at [359, 103] on div at bounding box center [367, 100] width 16 height 16
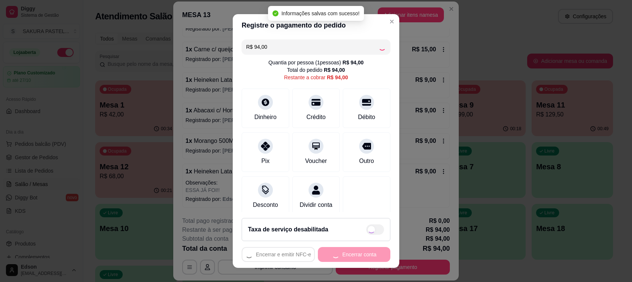
type input "R$ 0,00"
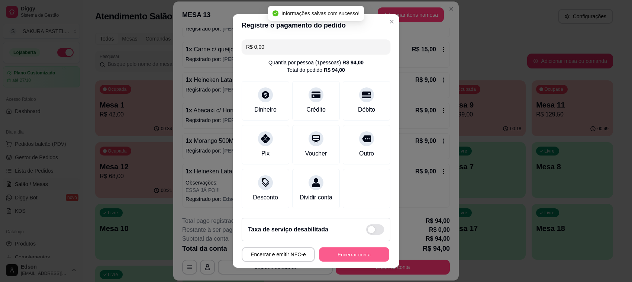
click at [353, 256] on button "Encerrar conta" at bounding box center [354, 254] width 70 height 15
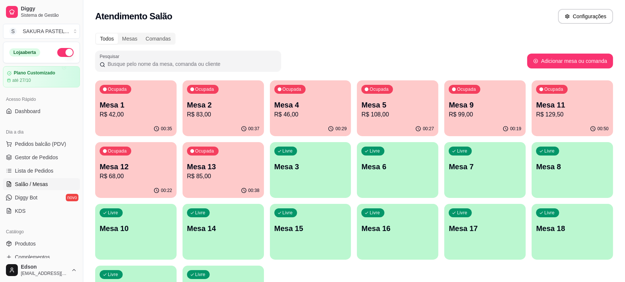
click at [492, 181] on div "Livre Mesa 7" at bounding box center [485, 165] width 81 height 47
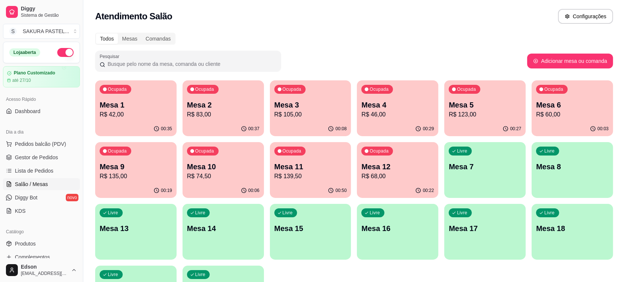
click at [383, 101] on p "Mesa 4" at bounding box center [398, 105] width 73 height 10
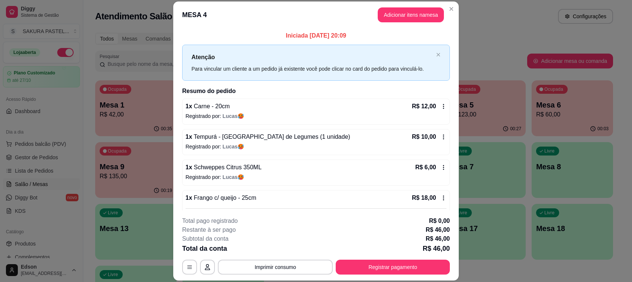
scroll to position [51, 0]
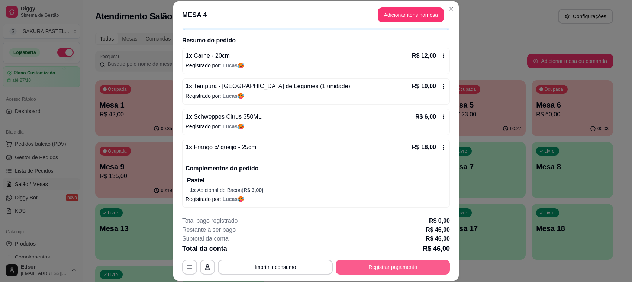
click at [412, 267] on button "Registrar pagamento" at bounding box center [393, 267] width 114 height 15
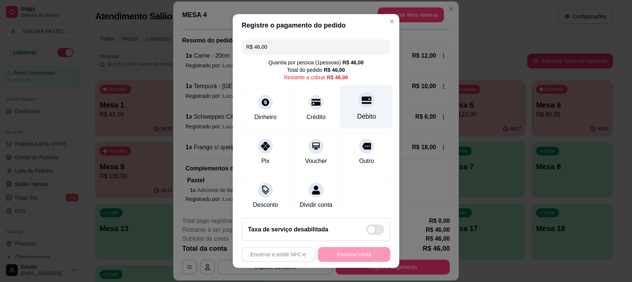
click at [359, 96] on div at bounding box center [367, 100] width 16 height 16
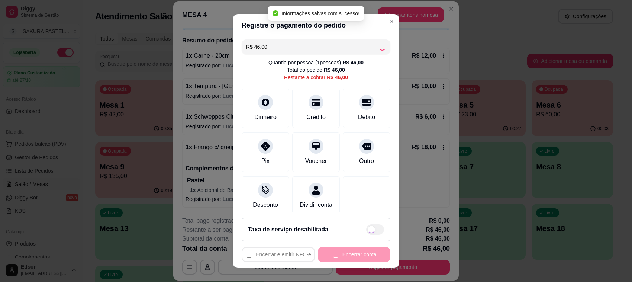
type input "R$ 0,00"
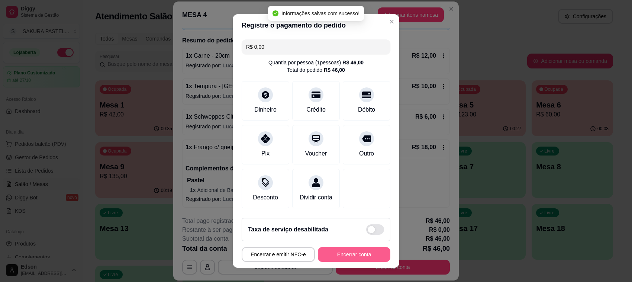
click at [345, 254] on button "Encerrar conta" at bounding box center [354, 254] width 73 height 15
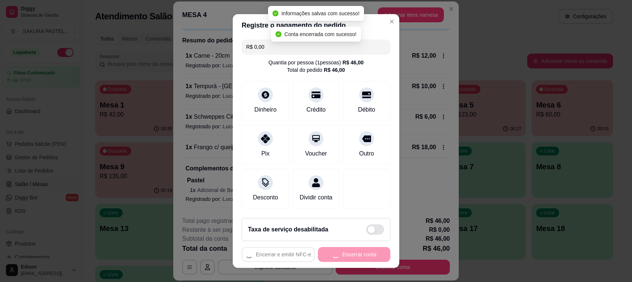
scroll to position [0, 0]
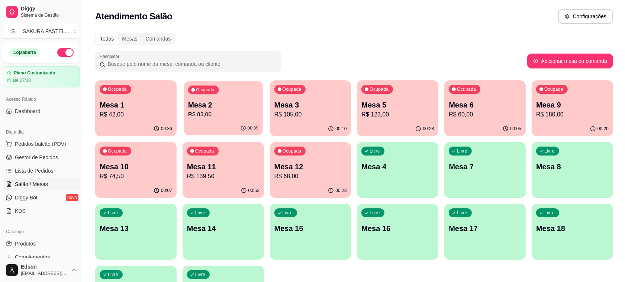
click at [222, 128] on div "00:39" at bounding box center [223, 128] width 79 height 14
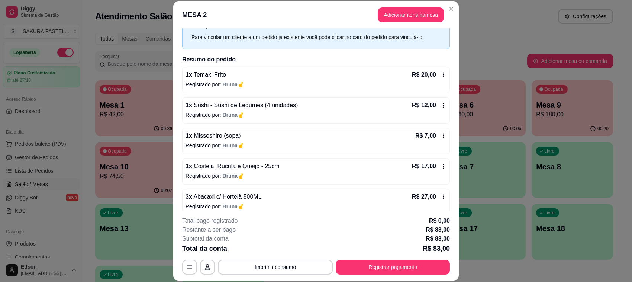
scroll to position [39, 0]
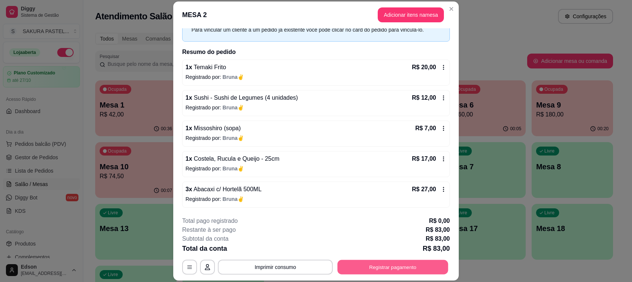
click at [425, 268] on button "Registrar pagamento" at bounding box center [393, 267] width 111 height 15
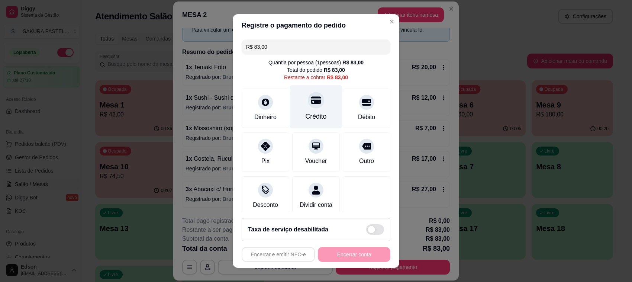
click at [308, 106] on div at bounding box center [316, 100] width 16 height 16
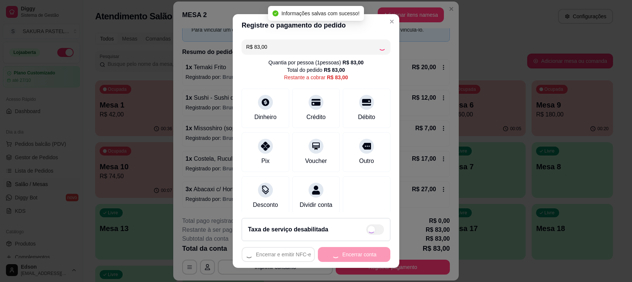
type input "R$ 0,00"
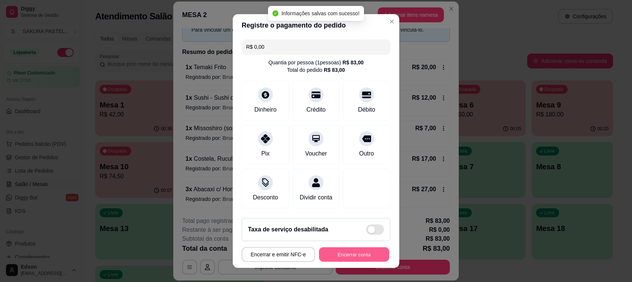
click at [345, 252] on button "Encerrar conta" at bounding box center [354, 254] width 70 height 15
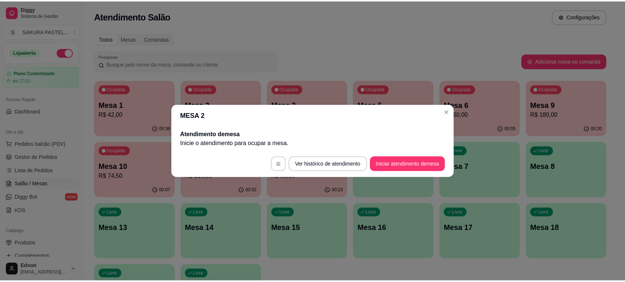
scroll to position [0, 0]
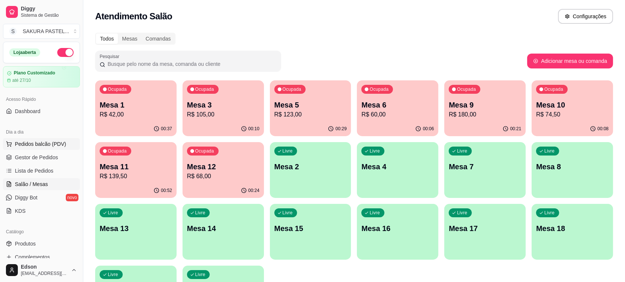
click at [27, 146] on span "Pedidos balcão (PDV)" at bounding box center [40, 143] width 51 height 7
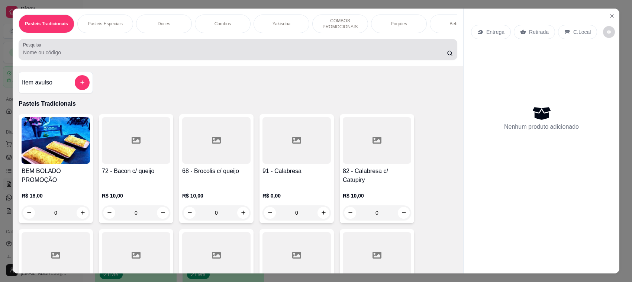
click at [88, 52] on div at bounding box center [238, 49] width 430 height 15
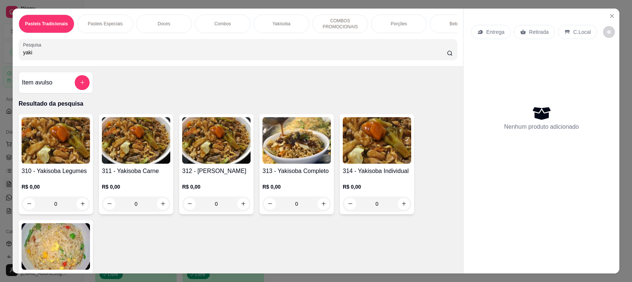
type input "yaki"
click at [293, 147] on img at bounding box center [297, 140] width 68 height 47
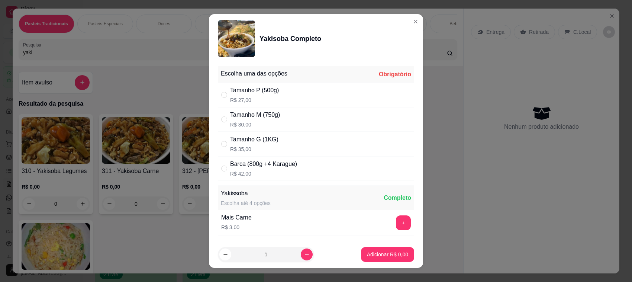
click at [273, 144] on div "Tamanho G (1KG) R$ 35,00" at bounding box center [316, 144] width 196 height 25
radio input "true"
click at [359, 257] on button "Adicionar R$ 35,00" at bounding box center [386, 254] width 55 height 15
type input "1"
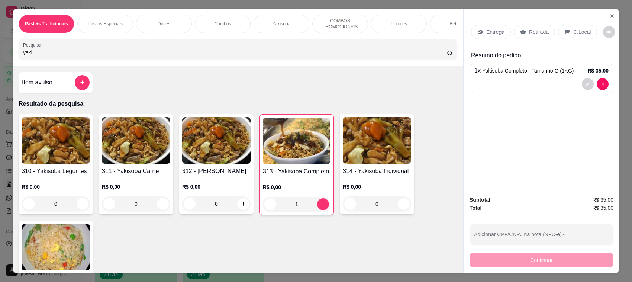
click at [525, 38] on div "Retirada" at bounding box center [534, 32] width 41 height 14
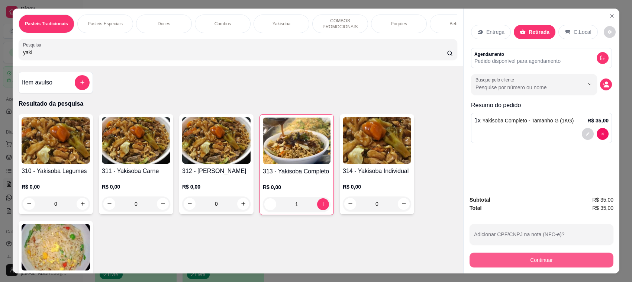
click at [509, 255] on button "Continuar" at bounding box center [542, 260] width 144 height 15
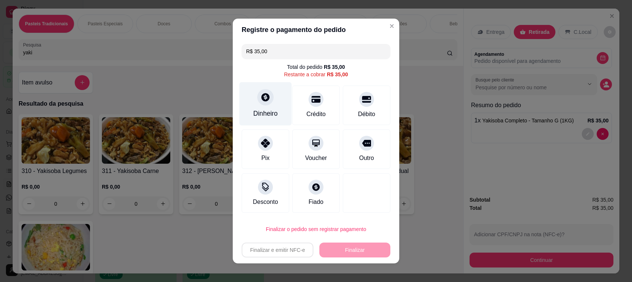
click at [266, 103] on div at bounding box center [265, 97] width 16 height 16
click at [308, 137] on input "0,00" at bounding box center [316, 133] width 149 height 15
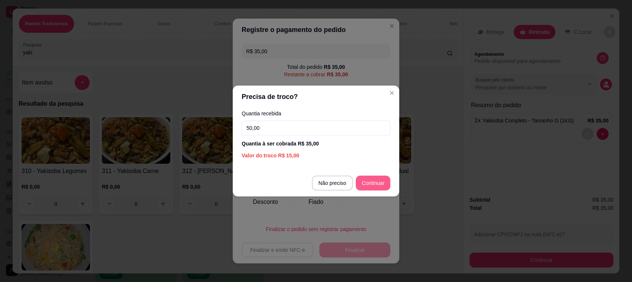
type input "50,00"
type input "R$ 0,00"
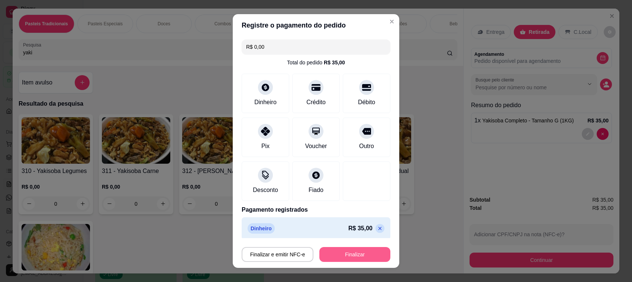
click at [347, 254] on button "Finalizar" at bounding box center [355, 254] width 71 height 15
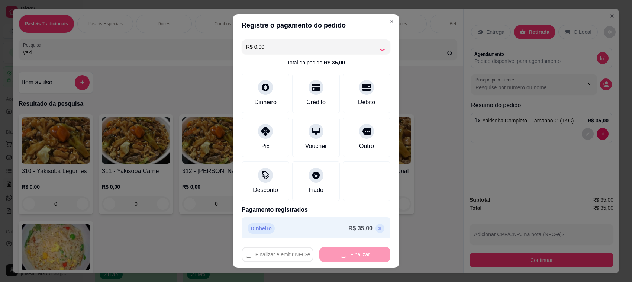
type input "0"
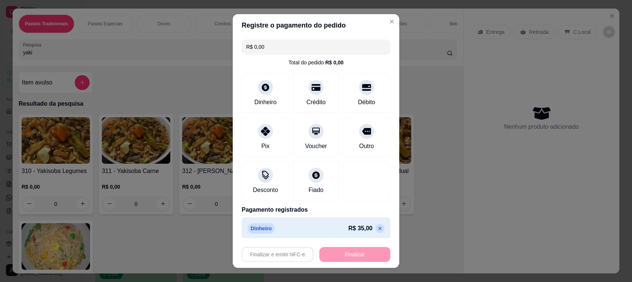
type input "-R$ 35,00"
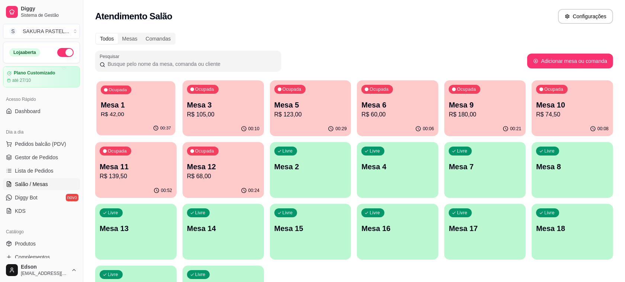
click at [158, 106] on p "Mesa 1" at bounding box center [136, 105] width 70 height 10
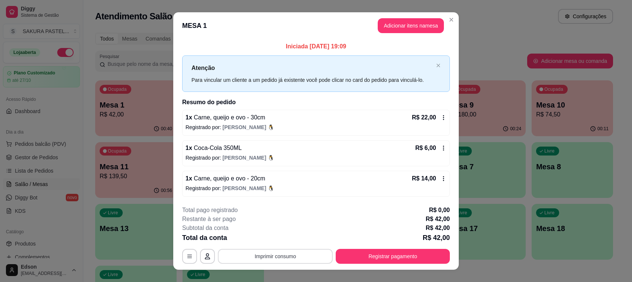
click at [308, 251] on button "Imprimir consumo" at bounding box center [275, 256] width 115 height 15
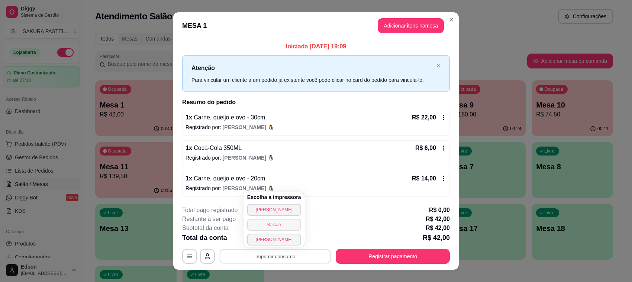
click at [270, 225] on button "Balcão" at bounding box center [274, 225] width 54 height 12
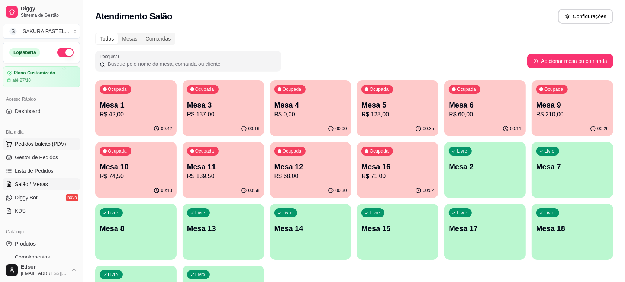
click at [47, 142] on span "Pedidos balcão (PDV)" at bounding box center [40, 143] width 51 height 7
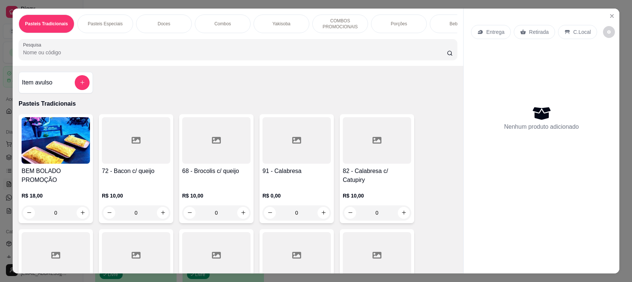
click at [0, 139] on div "Pasteis Tradicionais Pasteis Especiais Doces Combos Yakisoba COMBOS PROMOCIONAI…" at bounding box center [316, 141] width 632 height 282
click at [611, 16] on icon "Close" at bounding box center [612, 16] width 6 height 6
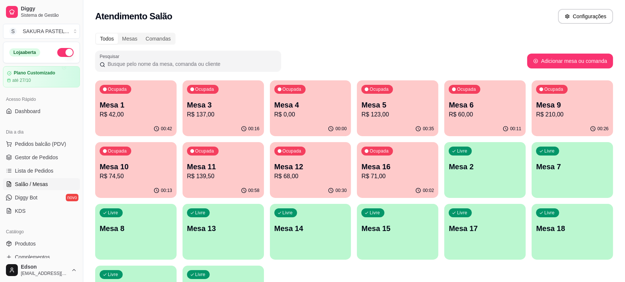
click at [231, 157] on div "Ocupada Mesa 11 R$ 139,50" at bounding box center [223, 162] width 81 height 41
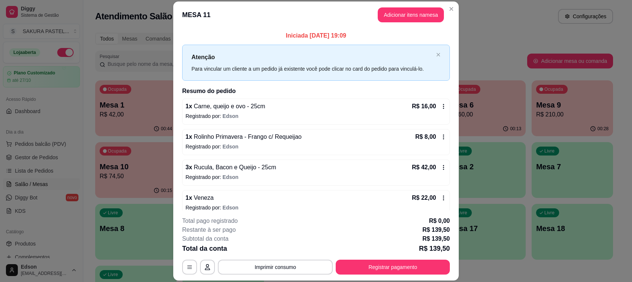
click at [278, 257] on div "**********" at bounding box center [316, 246] width 268 height 58
click at [279, 261] on button "Imprimir consumo" at bounding box center [275, 267] width 115 height 15
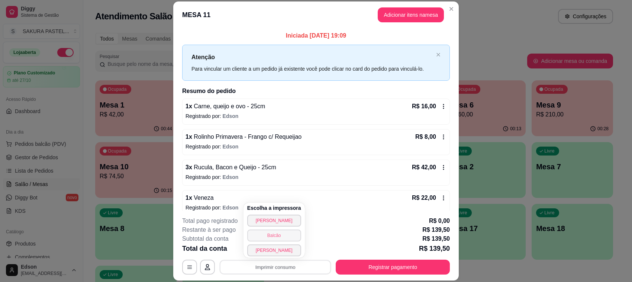
click at [278, 233] on button "Balcão" at bounding box center [274, 236] width 54 height 12
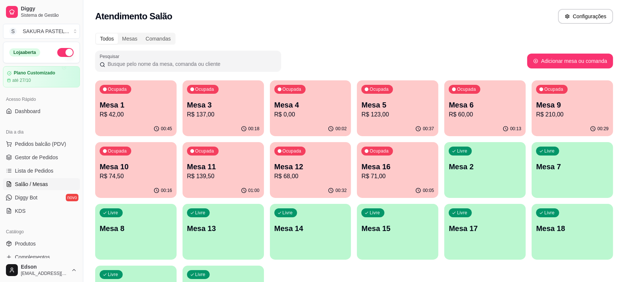
click at [47, 136] on div "Dia a dia" at bounding box center [41, 132] width 77 height 12
click at [47, 140] on span "Pedidos balcão (PDV)" at bounding box center [40, 143] width 51 height 7
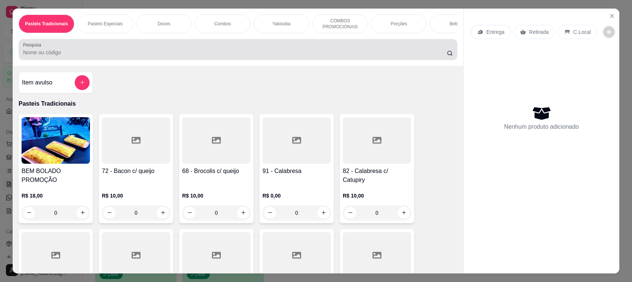
click at [369, 51] on div at bounding box center [238, 49] width 430 height 15
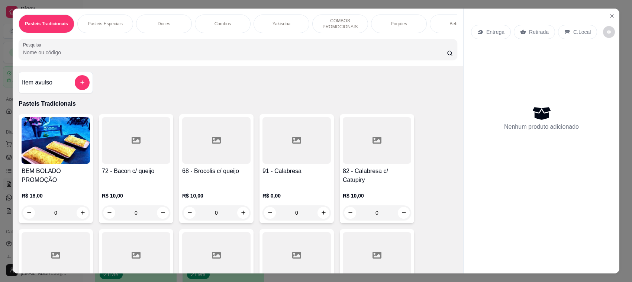
type input "r"
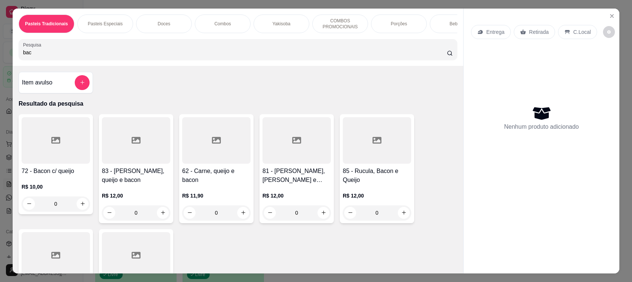
type input "bac"
click at [363, 173] on h4 "85 - Rucula, Bacon e Queijo" at bounding box center [377, 176] width 68 height 18
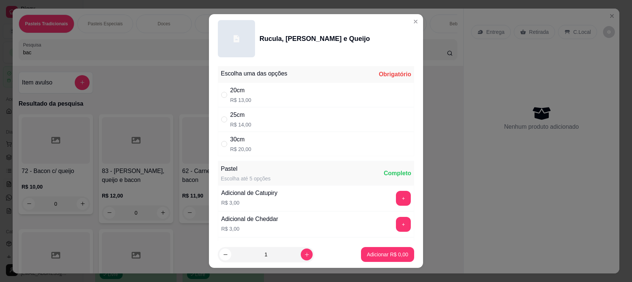
click at [272, 118] on div "25cm R$ 14,00" at bounding box center [316, 119] width 196 height 25
radio input "true"
click at [374, 257] on p "Adicionar R$ 14,00" at bounding box center [386, 254] width 44 height 7
type input "1"
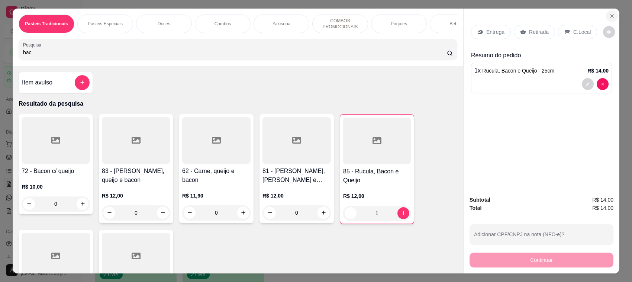
click at [611, 12] on button "Close" at bounding box center [612, 16] width 12 height 12
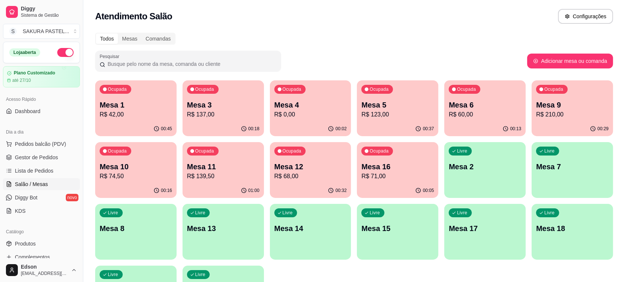
click at [217, 176] on p "R$ 139,50" at bounding box center [223, 176] width 73 height 9
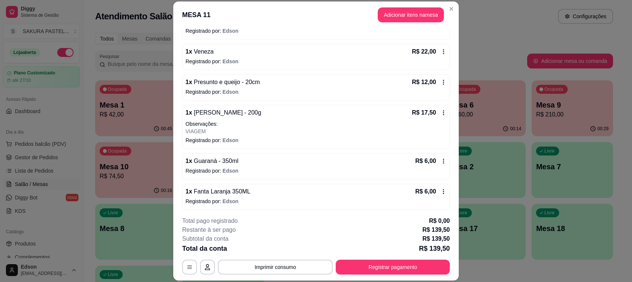
scroll to position [160, 0]
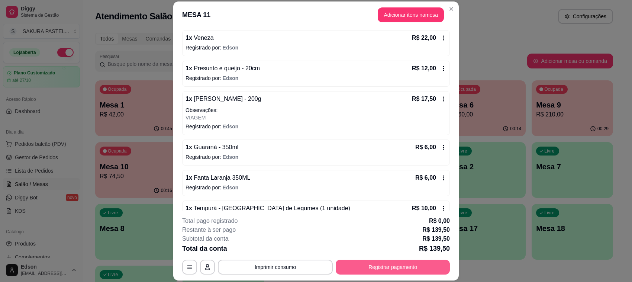
click at [371, 266] on button "Registrar pagamento" at bounding box center [393, 267] width 114 height 15
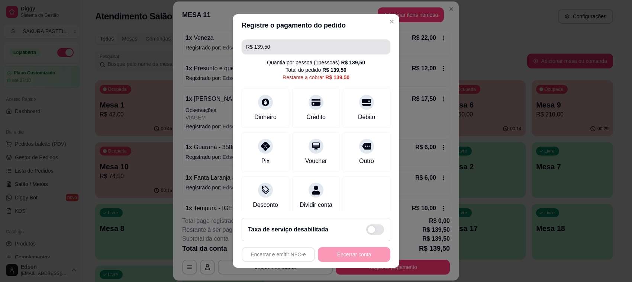
click at [308, 40] on input "R$ 139,50" at bounding box center [316, 46] width 140 height 15
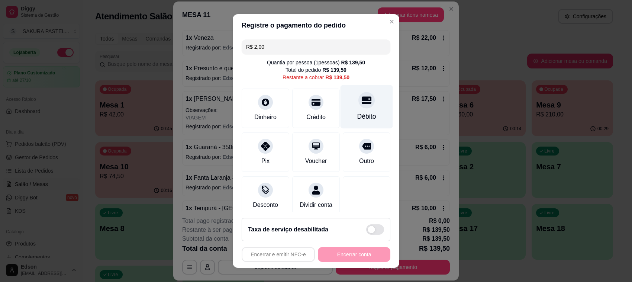
click at [359, 97] on div at bounding box center [367, 100] width 16 height 16
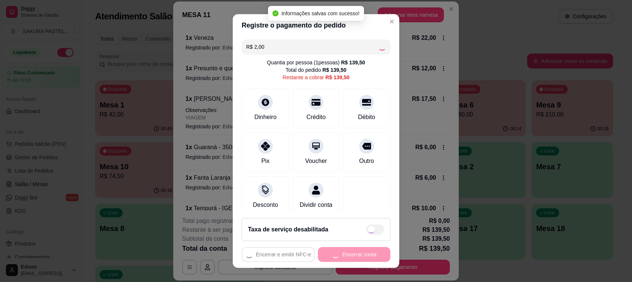
type input "R$ 137,50"
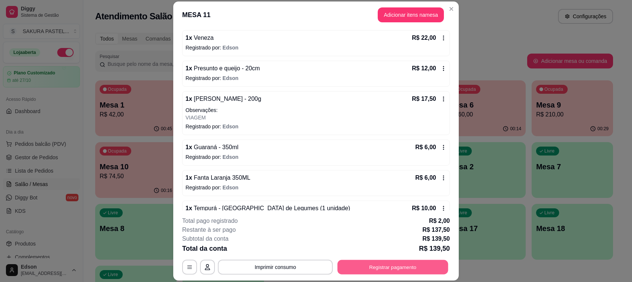
click at [404, 265] on button "Registrar pagamento" at bounding box center [393, 267] width 111 height 15
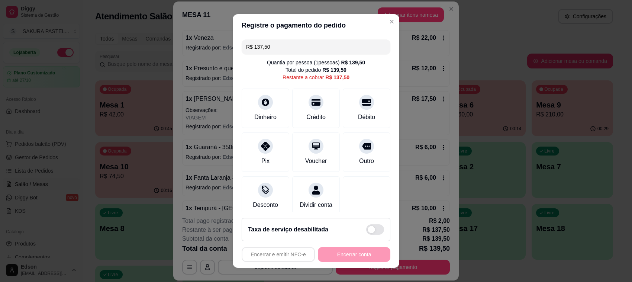
click at [279, 51] on input "R$ 137,50" at bounding box center [316, 46] width 140 height 15
click at [311, 108] on div "Crédito" at bounding box center [316, 107] width 52 height 44
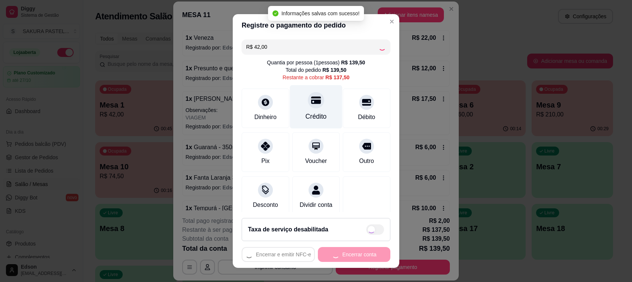
type input "R$ 95,50"
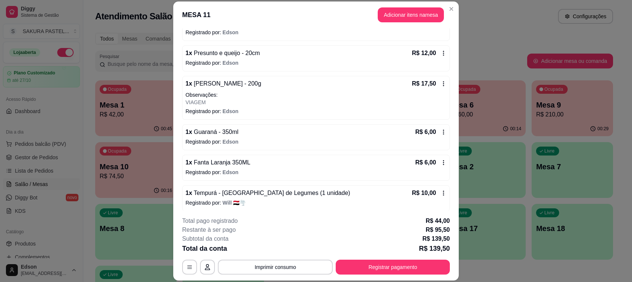
scroll to position [180, 0]
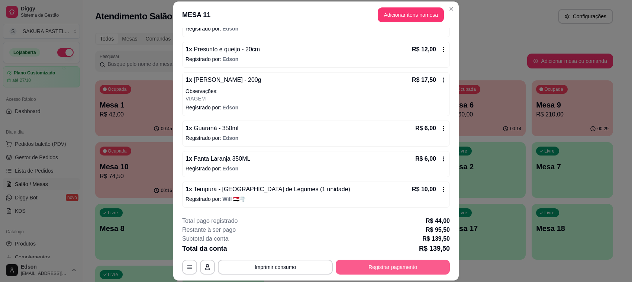
click at [411, 270] on button "Registrar pagamento" at bounding box center [393, 267] width 114 height 15
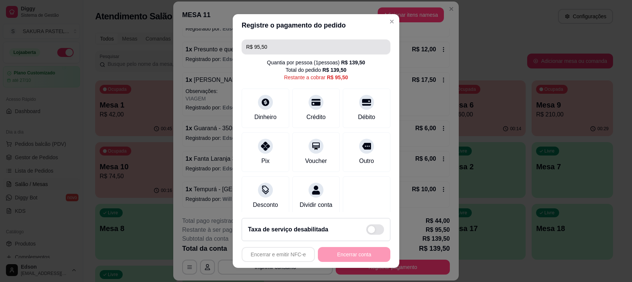
click at [259, 47] on input "R$ 95,50" at bounding box center [316, 46] width 140 height 15
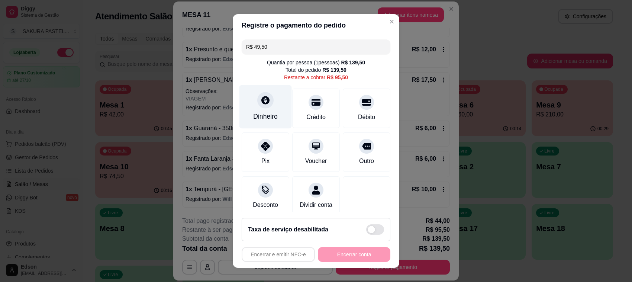
type input "R$ 49,50"
click at [273, 100] on div "Dinheiro" at bounding box center [266, 107] width 52 height 44
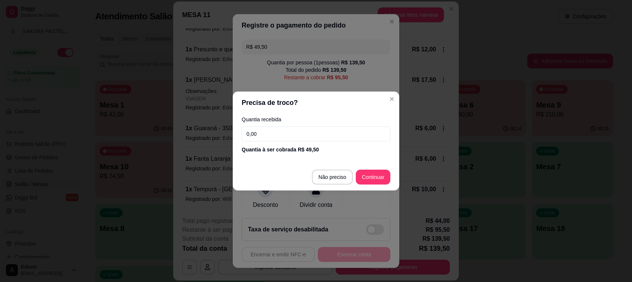
click at [325, 124] on div "Quantia recebida 0,00 Quantia à ser cobrada R$ 49,50" at bounding box center [316, 135] width 167 height 42
click at [331, 135] on input "0,00" at bounding box center [316, 133] width 149 height 15
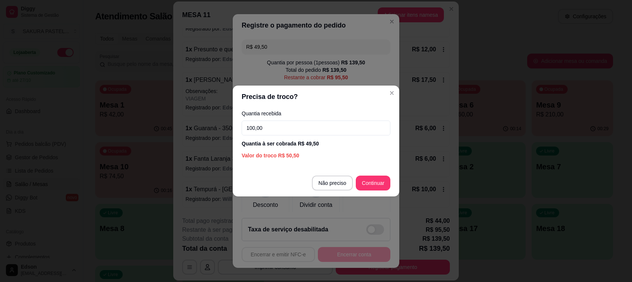
type input "100,00"
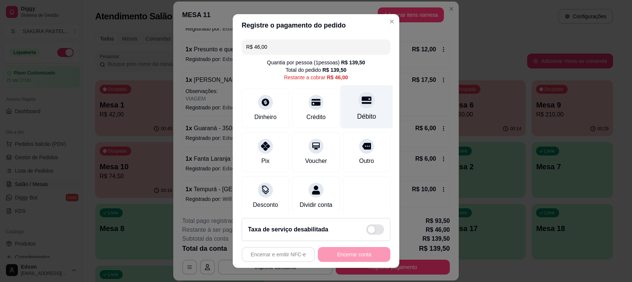
click at [362, 99] on icon at bounding box center [367, 99] width 10 height 7
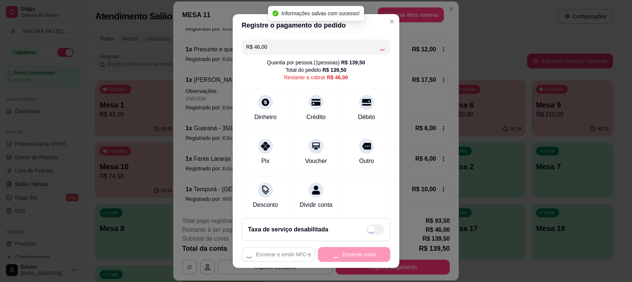
type input "R$ 0,00"
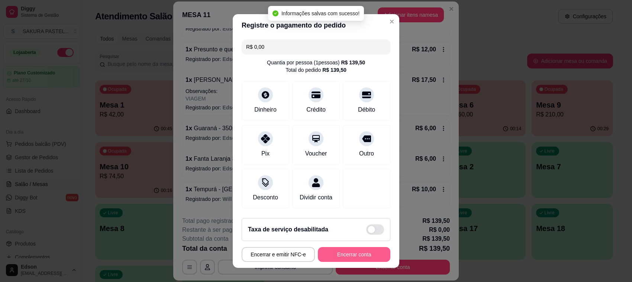
click at [361, 255] on button "Encerrar conta" at bounding box center [354, 254] width 73 height 15
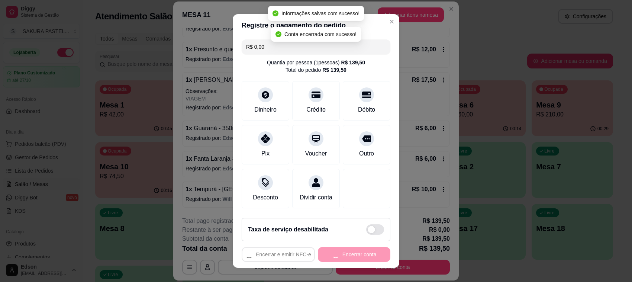
scroll to position [0, 0]
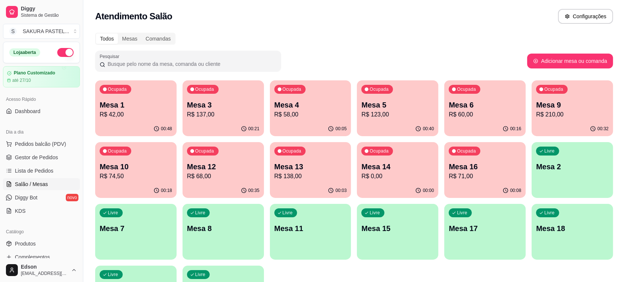
click at [434, 116] on div "Ocupada Mesa 5 R$ 123,00" at bounding box center [397, 100] width 81 height 41
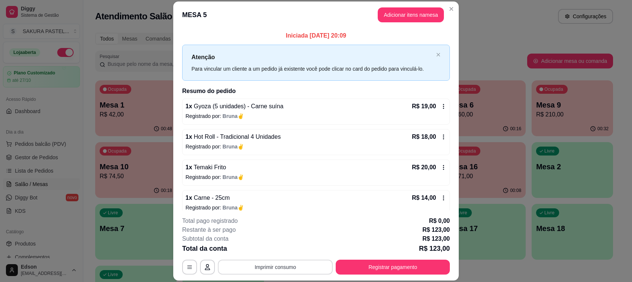
click at [273, 268] on button "Imprimir consumo" at bounding box center [275, 267] width 115 height 15
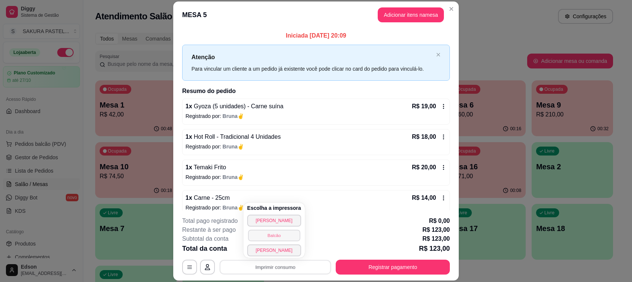
click at [274, 234] on button "Balcão" at bounding box center [274, 236] width 52 height 12
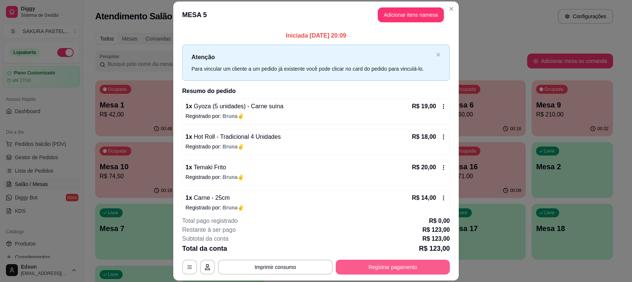
click at [415, 265] on button "Registrar pagamento" at bounding box center [393, 267] width 114 height 15
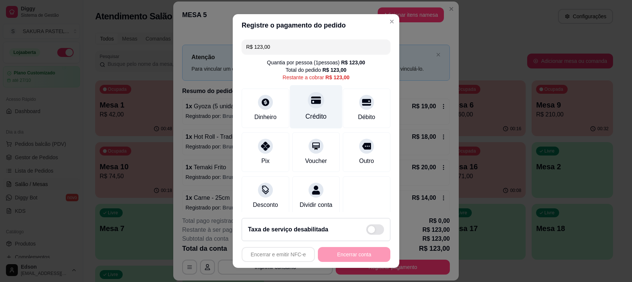
click at [308, 96] on div at bounding box center [316, 100] width 16 height 16
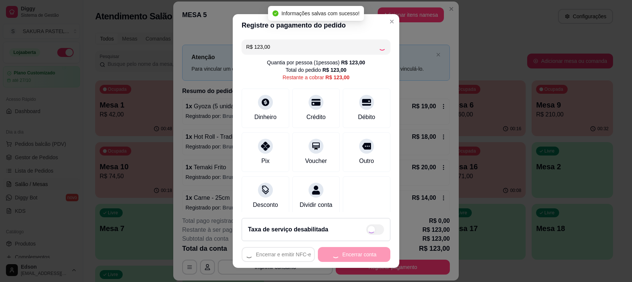
type input "R$ 0,00"
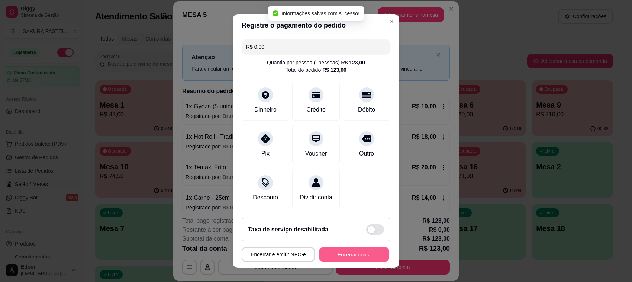
click at [356, 253] on button "Encerrar conta" at bounding box center [354, 254] width 70 height 15
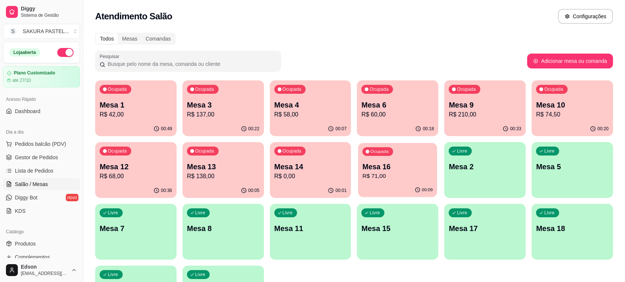
click at [408, 182] on div "Ocupada Mesa 16 R$ 71,00" at bounding box center [398, 163] width 79 height 40
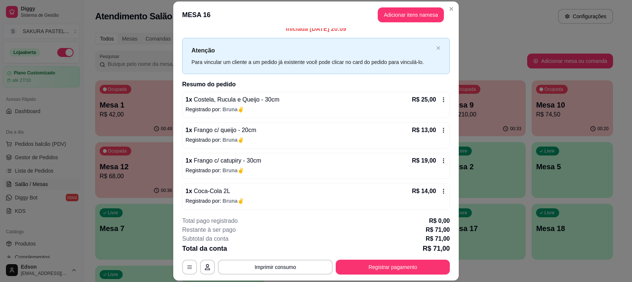
scroll to position [9, 0]
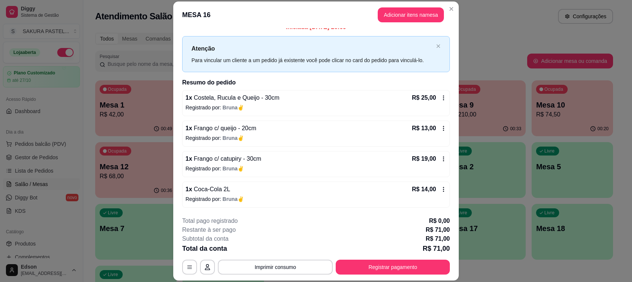
click at [412, 185] on p "R$ 14,00" at bounding box center [424, 189] width 24 height 9
click at [387, 194] on div "1 x Coca-Cola 2L R$ 14,00 Registrado por: Bruna✌" at bounding box center [316, 195] width 268 height 26
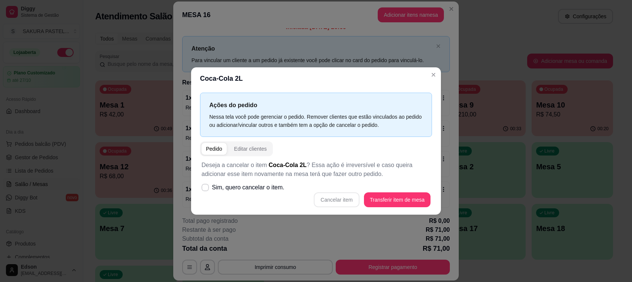
click at [252, 178] on p "Deseja a cancelar o item Coca-Cola 2L ? Essa ação é irreversível e caso queira …" at bounding box center [316, 170] width 229 height 18
click at [250, 184] on span "Sim, quero cancelar o item." at bounding box center [248, 187] width 73 height 9
click at [206, 189] on input "Sim, quero cancelar o item." at bounding box center [203, 191] width 5 height 5
checkbox input "true"
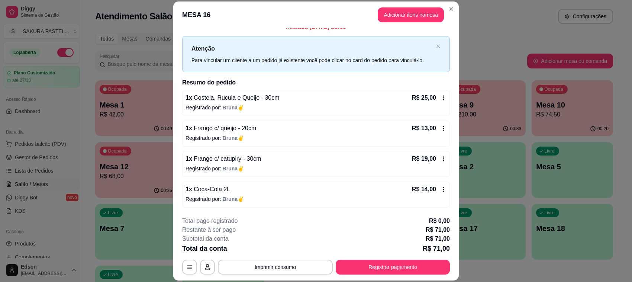
click at [390, 185] on div "1 x Coca-Cola 2L R$ 14,00 Registrado por: Bruna✌" at bounding box center [316, 195] width 268 height 26
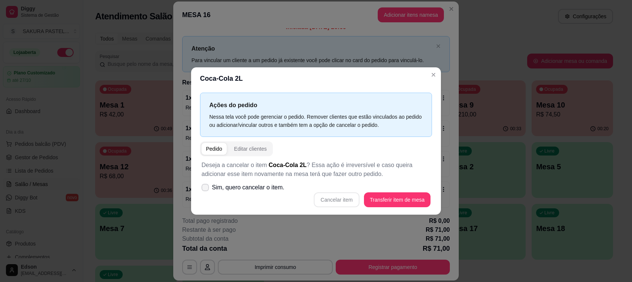
click at [268, 183] on span "Sim, quero cancelar o item." at bounding box center [248, 187] width 73 height 9
click at [206, 189] on input "Sim, quero cancelar o item." at bounding box center [203, 191] width 5 height 5
checkbox input "true"
click at [348, 194] on button "Cancelar item" at bounding box center [336, 199] width 45 height 15
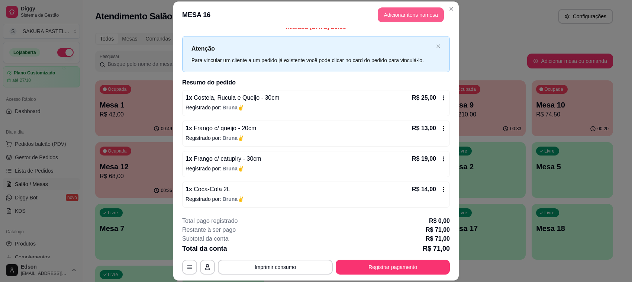
click at [406, 16] on button "Adicionar itens na mesa" at bounding box center [411, 14] width 66 height 15
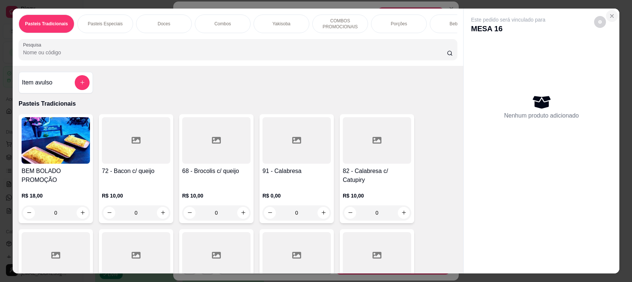
click at [609, 15] on icon "Close" at bounding box center [612, 16] width 6 height 6
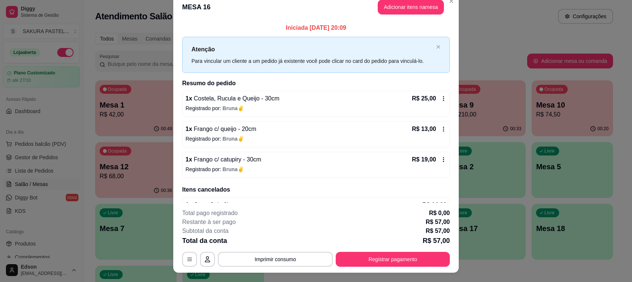
scroll to position [0, 0]
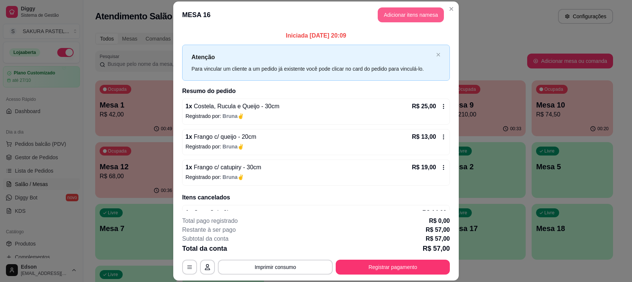
click at [435, 17] on button "Adicionar itens na mesa" at bounding box center [411, 14] width 66 height 15
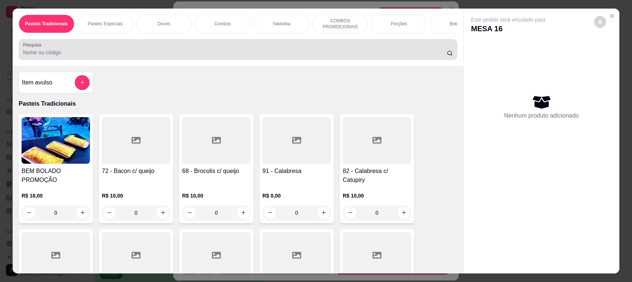
click at [222, 56] on input "Pesquisa" at bounding box center [235, 52] width 424 height 7
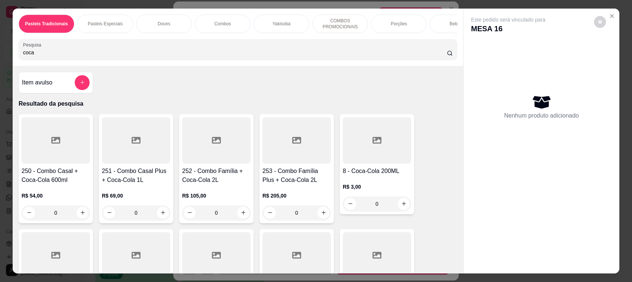
scroll to position [176, 0]
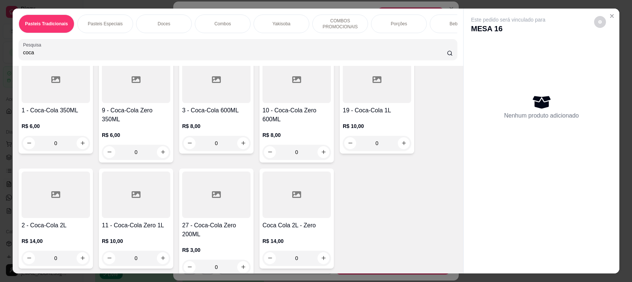
type input "coca"
click at [65, 230] on h4 "2 - Coca-Cola 2L" at bounding box center [56, 225] width 68 height 9
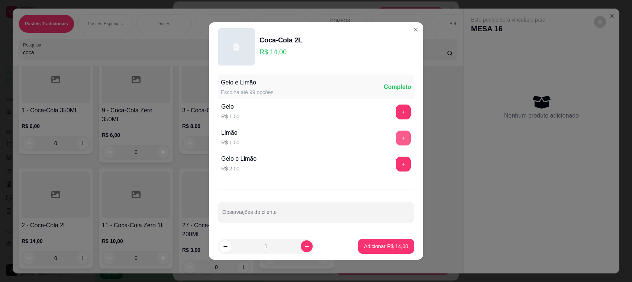
click at [396, 133] on button "+" at bounding box center [403, 138] width 15 height 15
click at [397, 133] on button "+" at bounding box center [404, 138] width 15 height 15
click at [395, 129] on div "Limão R$ 1,00 - 2 +" at bounding box center [316, 138] width 196 height 26
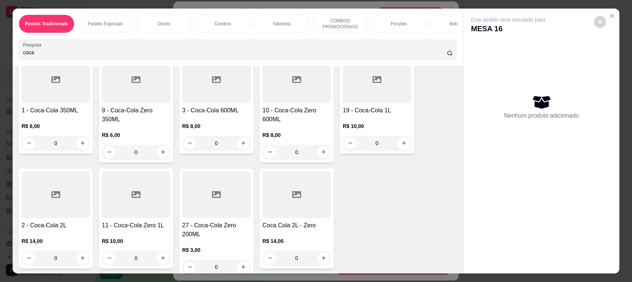
click at [62, 227] on div "2 - Coca-Cola 2L R$ 14,00 0" at bounding box center [56, 219] width 74 height 100
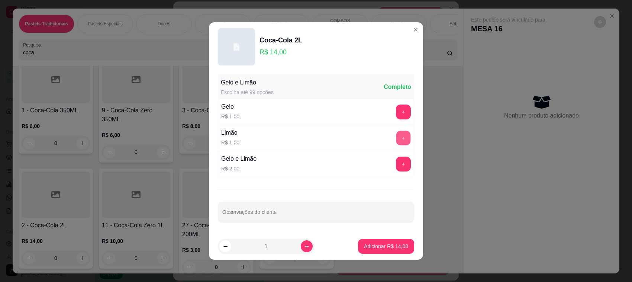
click at [397, 139] on button "+" at bounding box center [404, 138] width 15 height 15
click at [382, 249] on p "Adicionar R$ 17,00" at bounding box center [386, 246] width 44 height 7
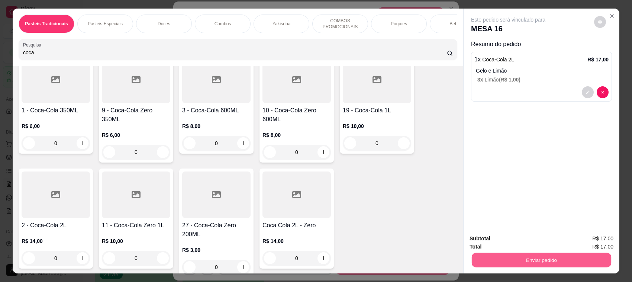
click at [491, 259] on button "Enviar pedido" at bounding box center [542, 260] width 140 height 15
click at [600, 244] on button "Enviar pedido" at bounding box center [593, 242] width 41 height 14
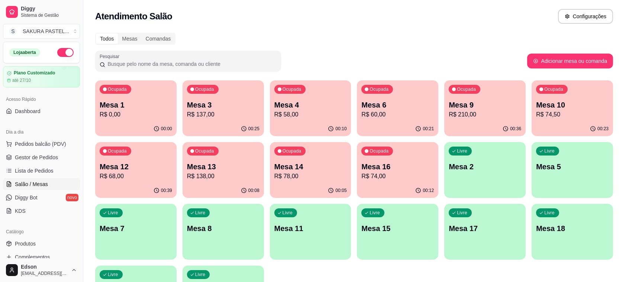
click at [44, 151] on ul "Pedidos balcão (PDV) Gestor de Pedidos Lista de Pedidos Salão / Mesas Diggy Bot…" at bounding box center [41, 177] width 77 height 79
click at [57, 144] on span "Pedidos balcão (PDV)" at bounding box center [40, 143] width 51 height 7
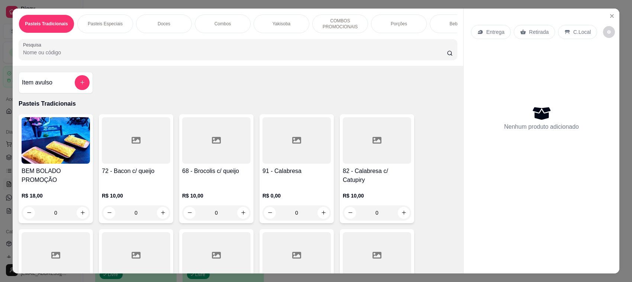
scroll to position [176, 0]
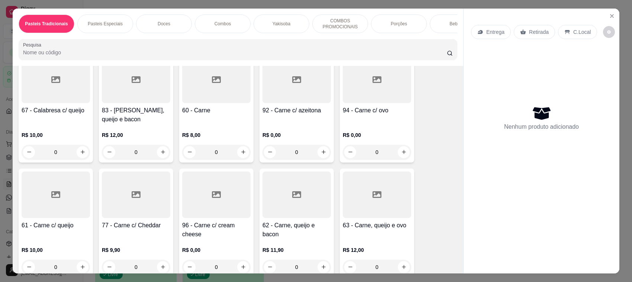
click at [57, 230] on h4 "61 - Carne c/ queijo" at bounding box center [56, 225] width 68 height 9
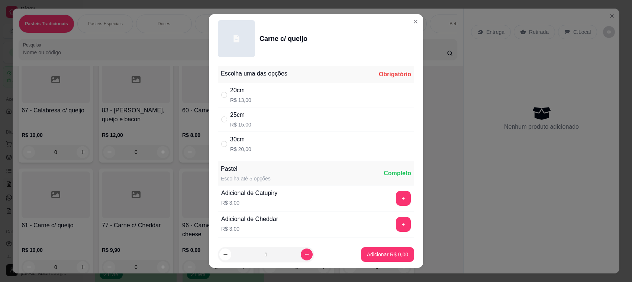
drag, startPoint x: 221, startPoint y: 143, endPoint x: 355, endPoint y: 217, distance: 153.5
click at [226, 142] on div "" at bounding box center [225, 144] width 9 height 8
radio input "true"
click at [370, 252] on p "Adicionar R$ 20,00" at bounding box center [386, 254] width 44 height 7
type input "1"
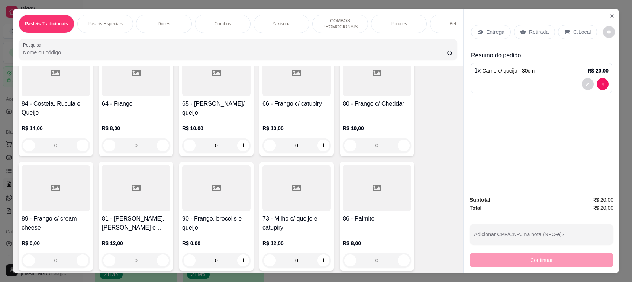
scroll to position [703, 0]
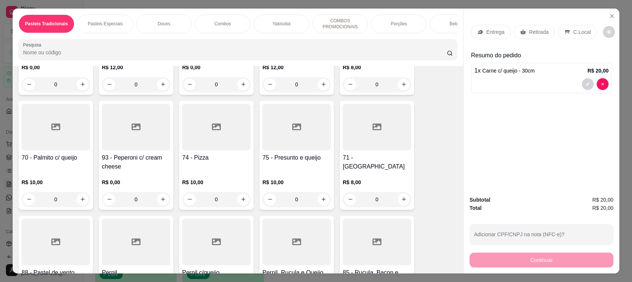
click at [60, 150] on div at bounding box center [56, 127] width 68 height 47
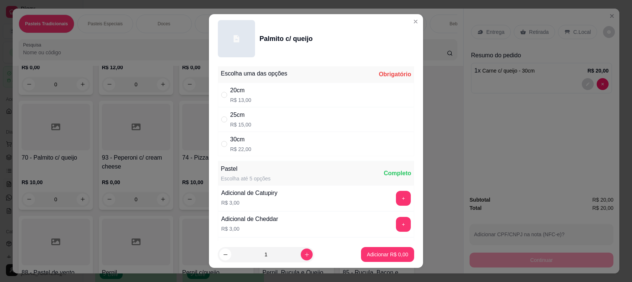
click at [263, 153] on div "30cm R$ 22,00" at bounding box center [316, 144] width 196 height 25
radio input "true"
click at [371, 249] on button "Adicionar R$ 22,00" at bounding box center [386, 254] width 56 height 15
type input "1"
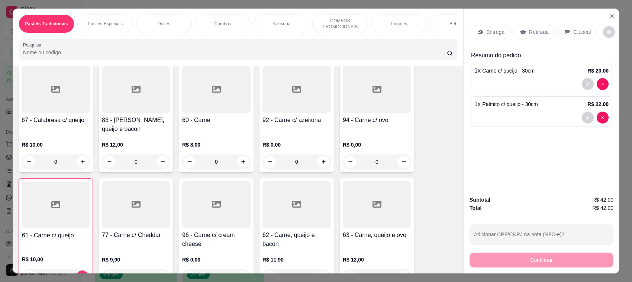
scroll to position [176, 0]
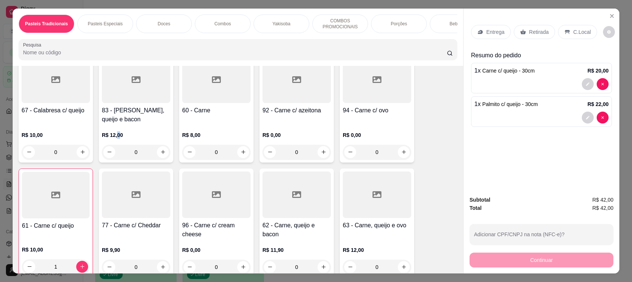
click at [114, 139] on p "R$ 12,00" at bounding box center [136, 134] width 68 height 7
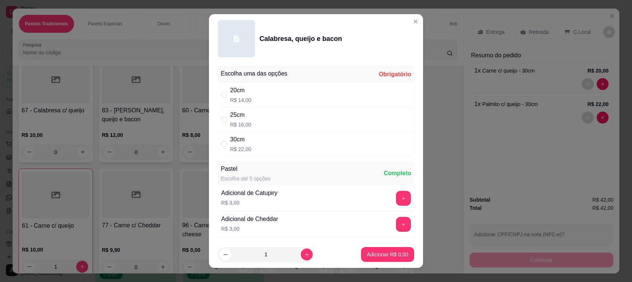
click at [260, 135] on div "30cm R$ 22,00" at bounding box center [316, 144] width 196 height 25
radio input "true"
click at [365, 250] on button "Adicionar R$ 22,00" at bounding box center [386, 254] width 56 height 15
type input "1"
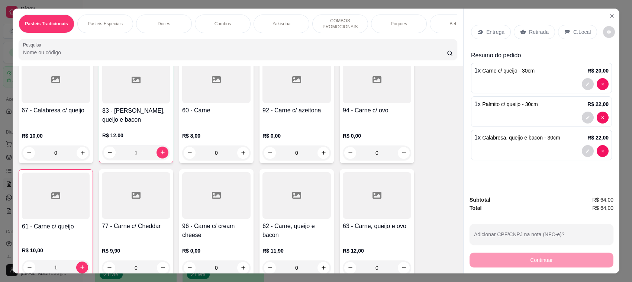
click at [293, 240] on h4 "62 - Carne, queijo e bacon" at bounding box center [297, 231] width 68 height 18
click at [281, 141] on div "30cm R$ 22,00" at bounding box center [316, 144] width 196 height 25
radio input "true"
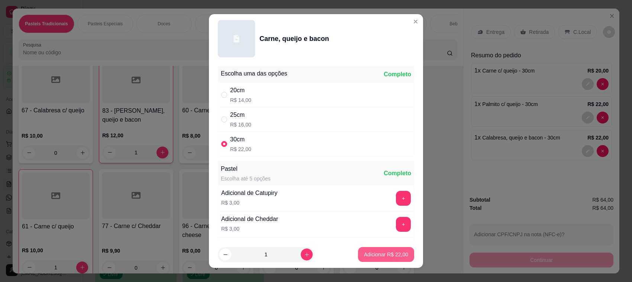
click at [359, 250] on button "Adicionar R$ 22,00" at bounding box center [386, 254] width 56 height 15
type input "1"
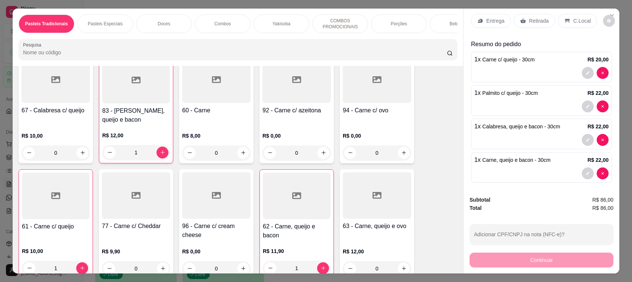
scroll to position [22, 0]
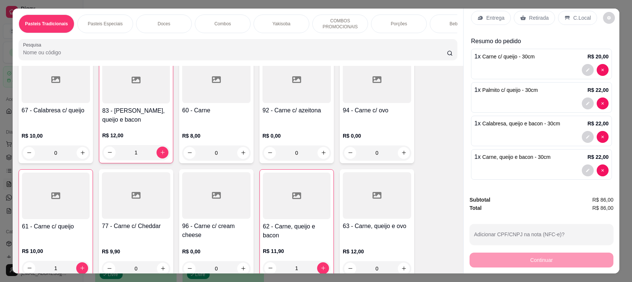
click at [541, 14] on p "Retirada" at bounding box center [539, 17] width 20 height 7
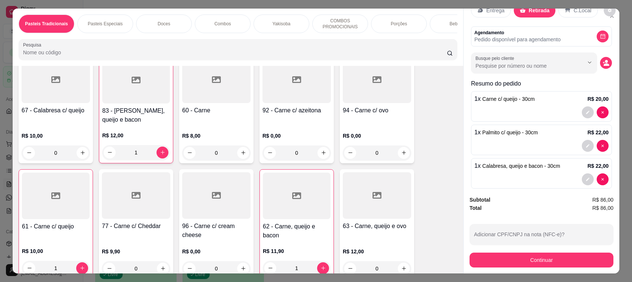
scroll to position [64, 0]
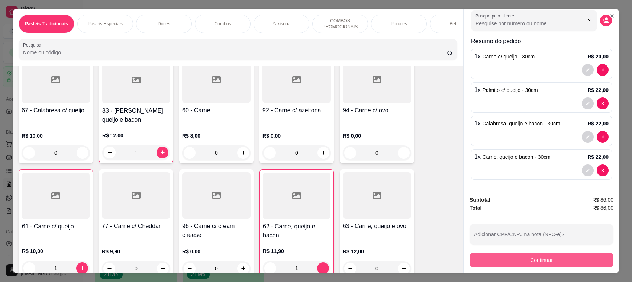
click at [531, 255] on button "Continuar" at bounding box center [542, 260] width 144 height 15
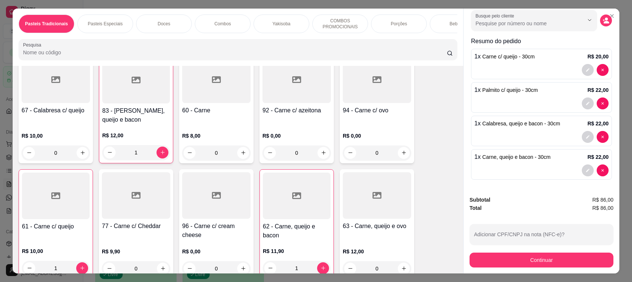
scroll to position [352, 0]
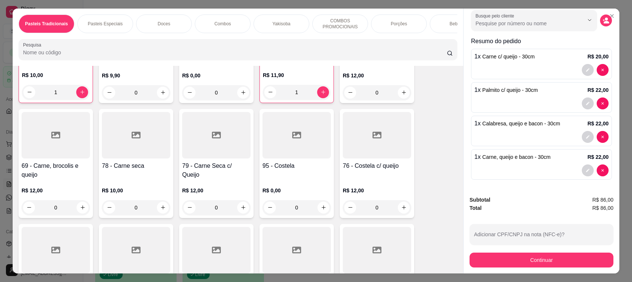
click at [242, 174] on h4 "79 - Carne Seca c/ Queijo" at bounding box center [216, 170] width 68 height 18
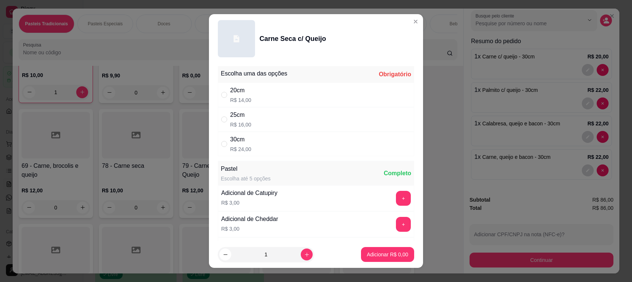
click at [311, 96] on div "20cm R$ 14,00" at bounding box center [316, 95] width 196 height 25
radio input "true"
click at [372, 257] on p "Adicionar R$ 14,00" at bounding box center [386, 254] width 44 height 7
type input "1"
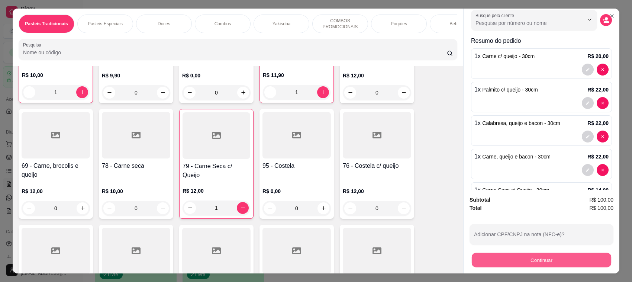
click at [522, 257] on button "Continuar" at bounding box center [542, 260] width 140 height 15
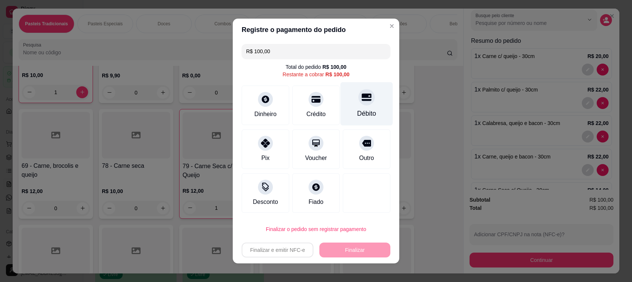
click at [363, 112] on div "Débito" at bounding box center [367, 114] width 19 height 10
type input "R$ 0,00"
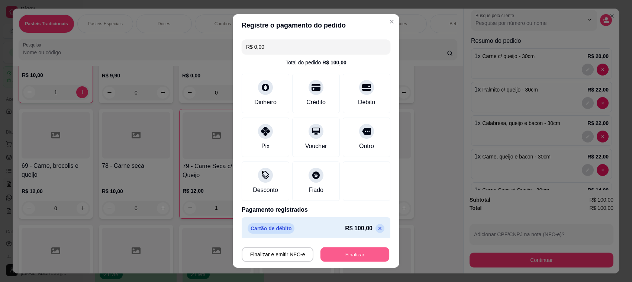
click at [359, 252] on button "Finalizar" at bounding box center [355, 254] width 69 height 15
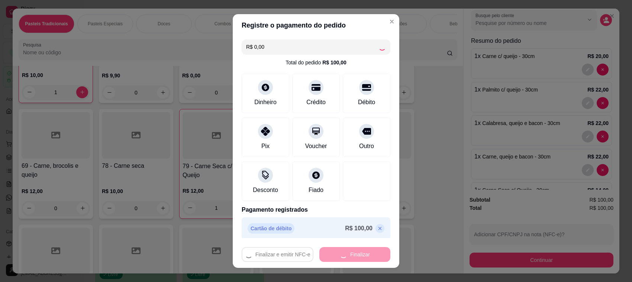
type input "0"
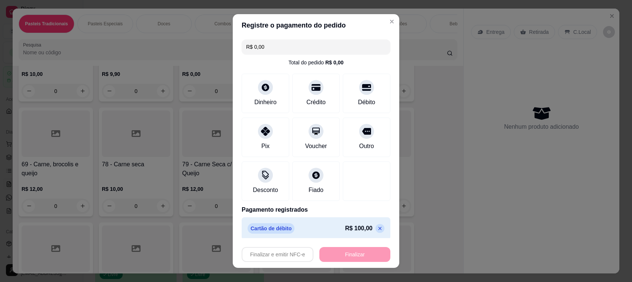
type input "-R$ 100,00"
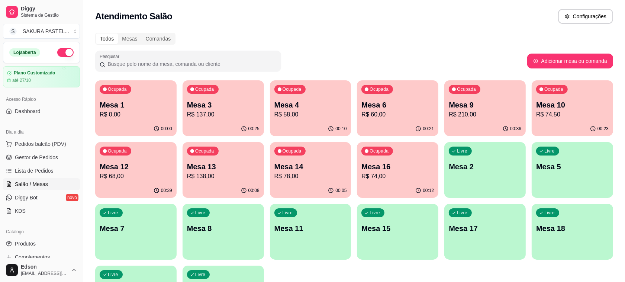
click at [432, 106] on p "Mesa 6" at bounding box center [398, 105] width 73 height 10
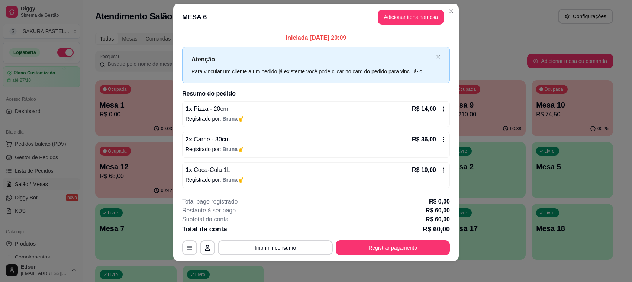
scroll to position [12, 0]
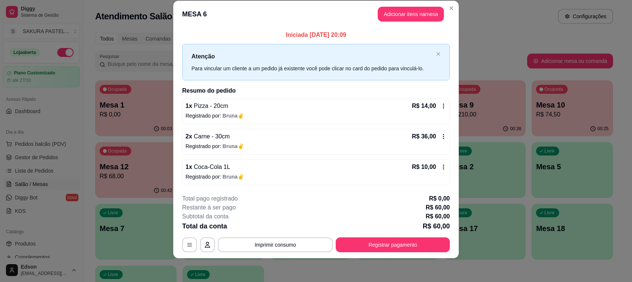
click at [392, 252] on footer "**********" at bounding box center [316, 223] width 286 height 70
click at [396, 238] on button "Registrar pagamento" at bounding box center [393, 244] width 111 height 15
click at [373, 102] on div "Débito" at bounding box center [367, 107] width 52 height 44
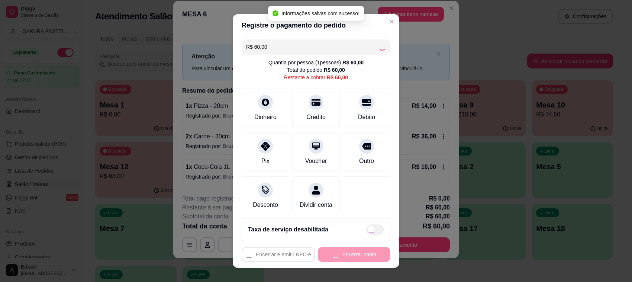
type input "R$ 0,00"
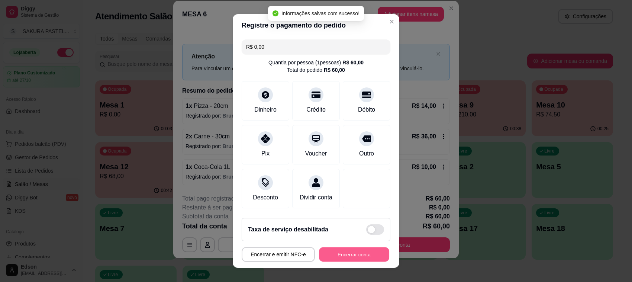
click at [366, 254] on button "Encerrar conta" at bounding box center [354, 254] width 70 height 15
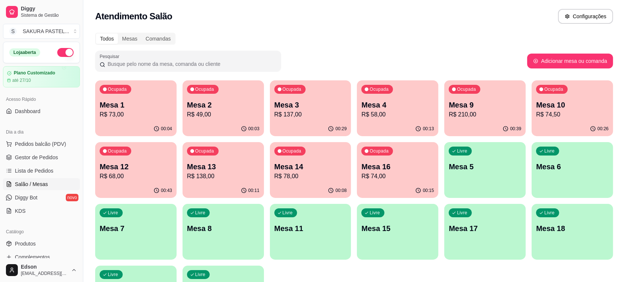
click at [471, 116] on p "R$ 210,00" at bounding box center [485, 114] width 73 height 9
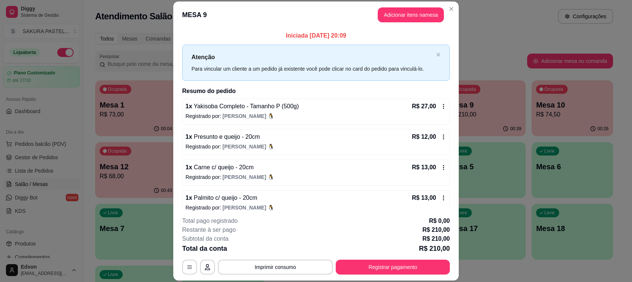
scroll to position [240, 0]
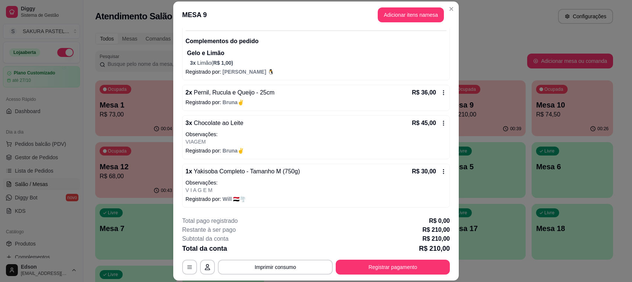
drag, startPoint x: 288, startPoint y: 278, endPoint x: 293, endPoint y: 266, distance: 12.0
click at [288, 276] on footer "**********" at bounding box center [316, 246] width 286 height 70
click at [293, 266] on button "Imprimir consumo" at bounding box center [275, 267] width 115 height 15
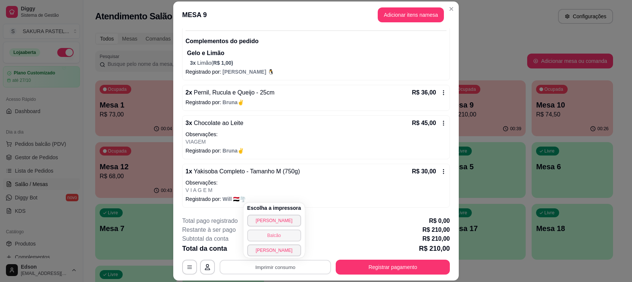
click at [285, 237] on button "Balcão" at bounding box center [274, 236] width 54 height 12
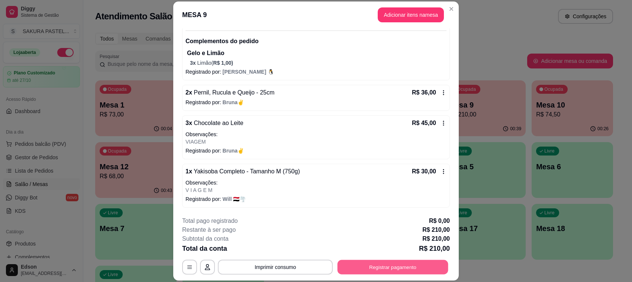
click at [419, 269] on button "Registrar pagamento" at bounding box center [393, 267] width 111 height 15
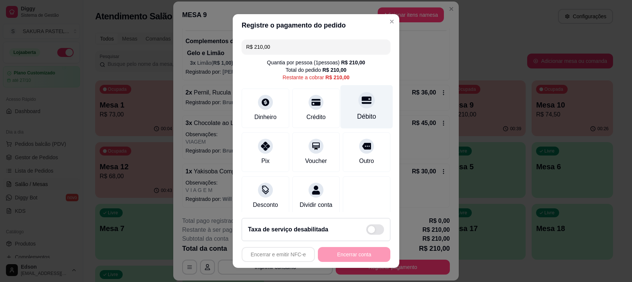
click at [359, 99] on div at bounding box center [367, 100] width 16 height 16
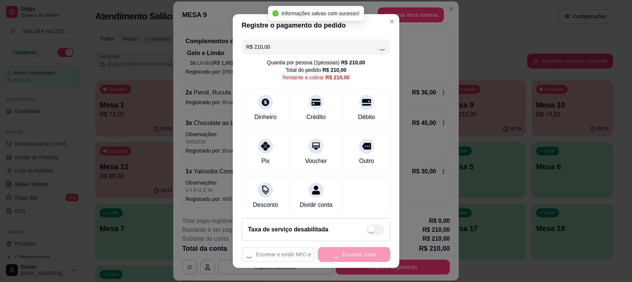
type input "R$ 0,00"
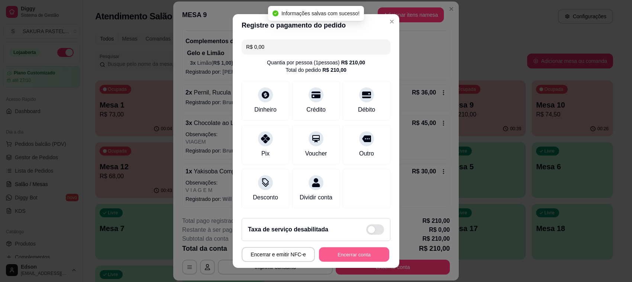
click at [348, 255] on button "Encerrar conta" at bounding box center [354, 254] width 70 height 15
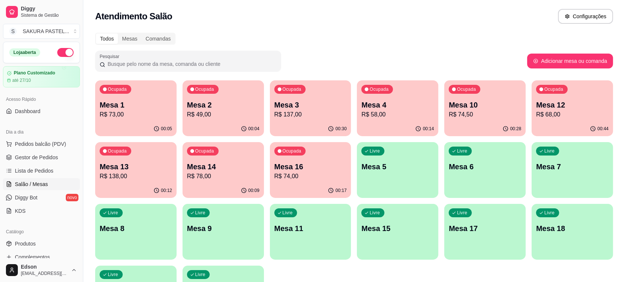
click at [512, 108] on p "Mesa 10" at bounding box center [485, 105] width 73 height 10
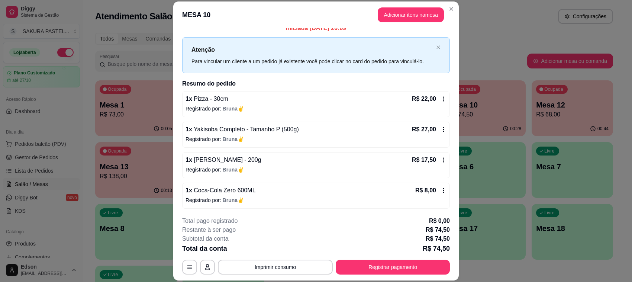
scroll to position [9, 0]
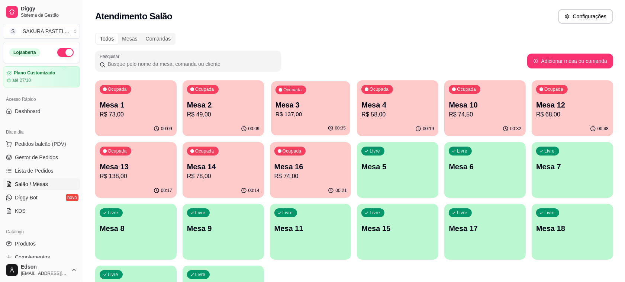
click at [283, 110] on p "R$ 137,00" at bounding box center [311, 114] width 70 height 9
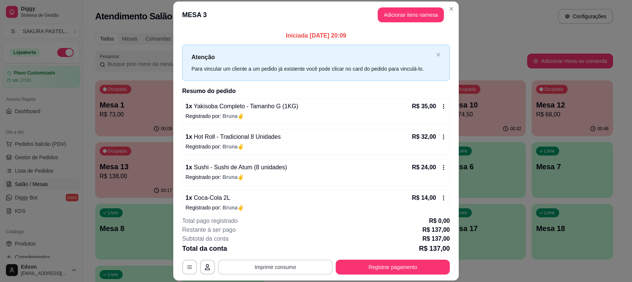
click at [299, 268] on button "Imprimir consumo" at bounding box center [275, 267] width 115 height 15
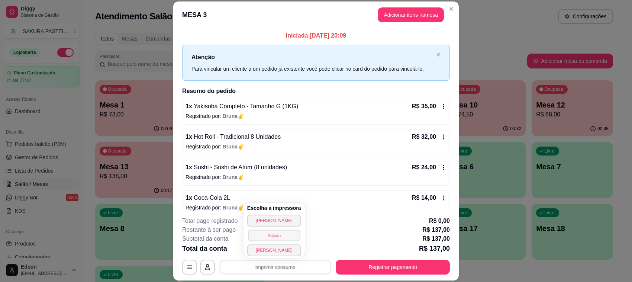
click at [276, 236] on button "Balcão" at bounding box center [274, 236] width 52 height 12
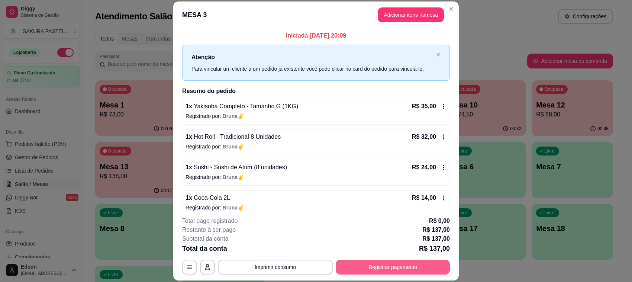
click at [376, 278] on footer "**********" at bounding box center [316, 246] width 286 height 70
click at [376, 265] on button "Registrar pagamento" at bounding box center [393, 267] width 114 height 15
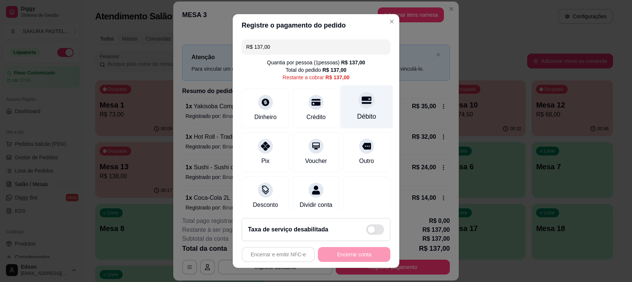
drag, startPoint x: 361, startPoint y: 86, endPoint x: 365, endPoint y: 96, distance: 10.3
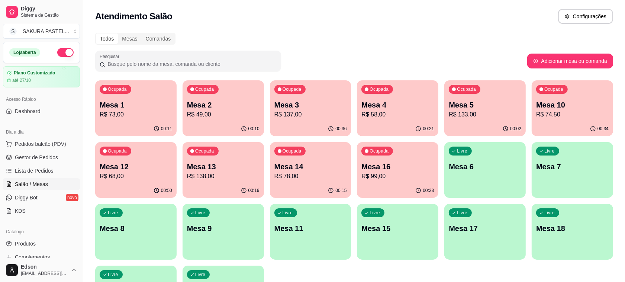
click at [306, 103] on p "Mesa 3" at bounding box center [311, 105] width 73 height 10
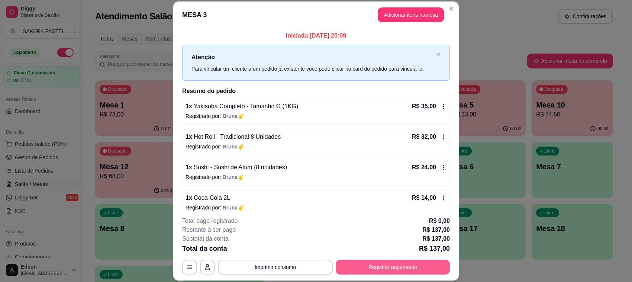
click at [394, 268] on button "Registrar pagamento" at bounding box center [393, 267] width 114 height 15
click at [361, 121] on div "Débito" at bounding box center [367, 107] width 52 height 44
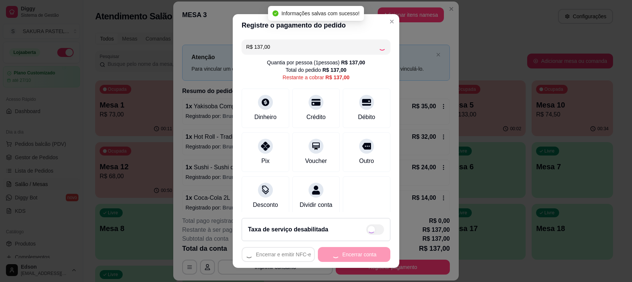
type input "R$ 0,00"
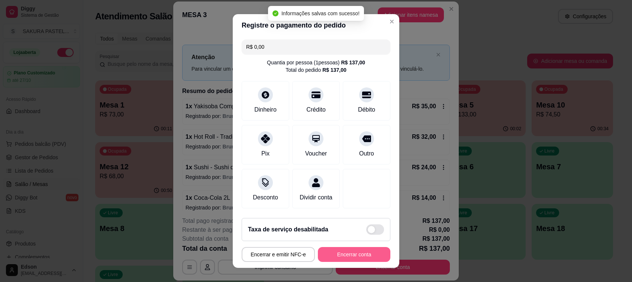
click at [352, 251] on button "Encerrar conta" at bounding box center [354, 254] width 73 height 15
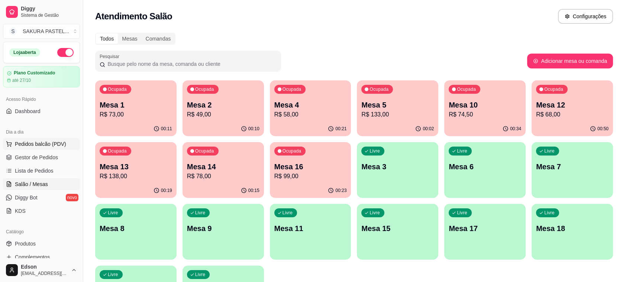
click at [30, 141] on span "Pedidos balcão (PDV)" at bounding box center [40, 143] width 51 height 7
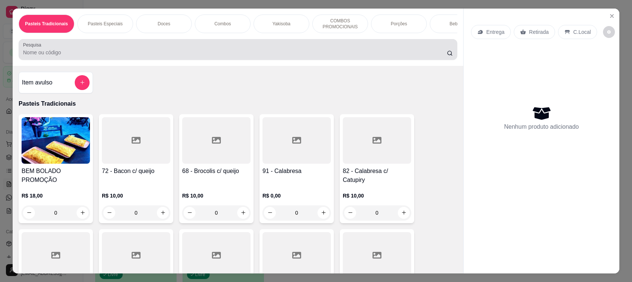
click at [161, 56] on input "Pesquisa" at bounding box center [235, 52] width 424 height 7
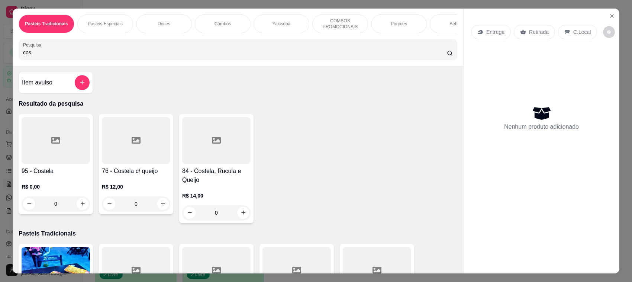
type input "cos"
click at [204, 164] on div at bounding box center [216, 140] width 68 height 47
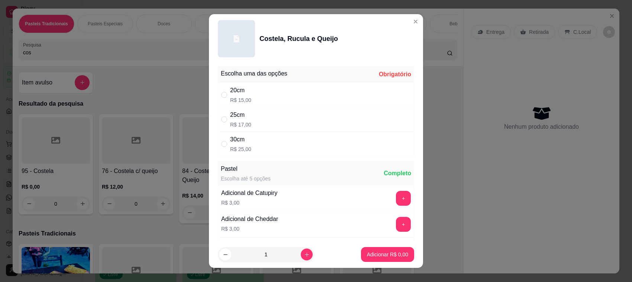
drag, startPoint x: 289, startPoint y: 146, endPoint x: 368, endPoint y: 255, distance: 134.0
click at [289, 146] on div "30cm R$ 25,00" at bounding box center [316, 144] width 196 height 25
radio input "true"
click at [369, 253] on p "Adicionar R$ 25,00" at bounding box center [386, 254] width 44 height 7
type input "1"
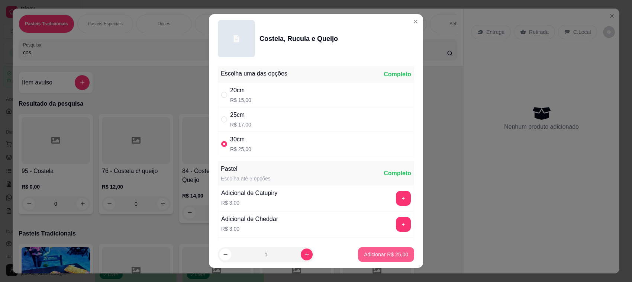
type input "1"
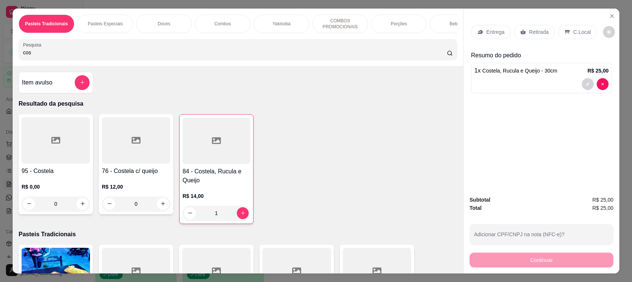
click at [528, 36] on div "Retirada" at bounding box center [534, 32] width 41 height 14
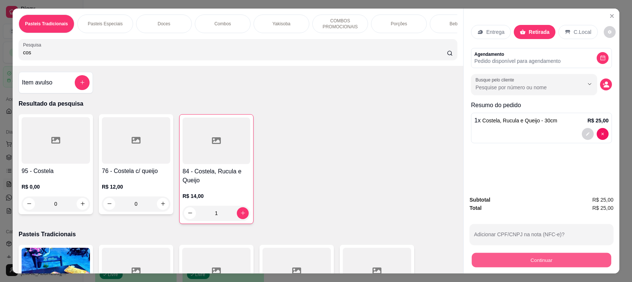
click at [492, 261] on button "Continuar" at bounding box center [542, 260] width 140 height 15
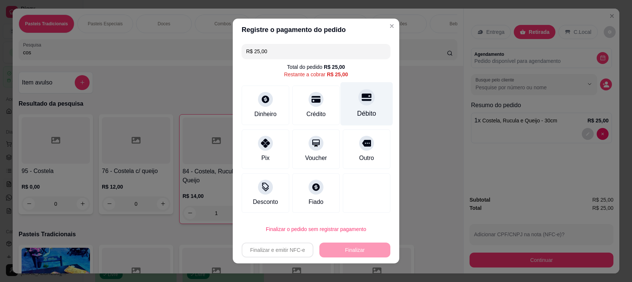
click at [346, 109] on div "Débito" at bounding box center [367, 104] width 52 height 44
type input "R$ 0,00"
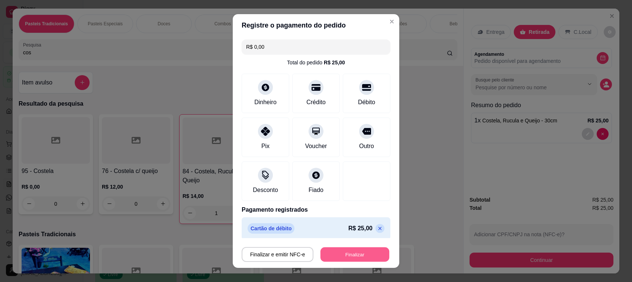
click at [350, 251] on button "Finalizar" at bounding box center [355, 254] width 69 height 15
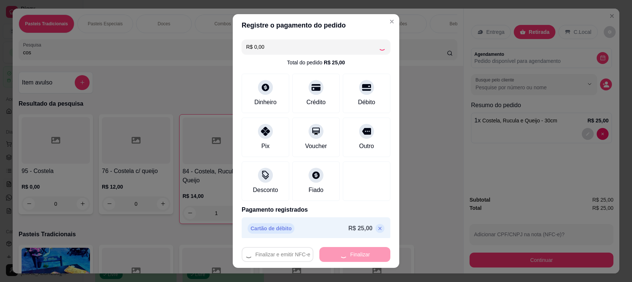
type input "0"
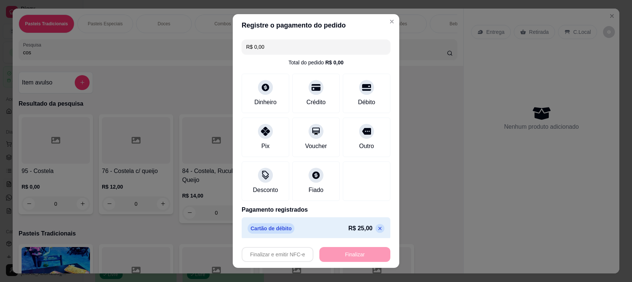
type input "-R$ 25,00"
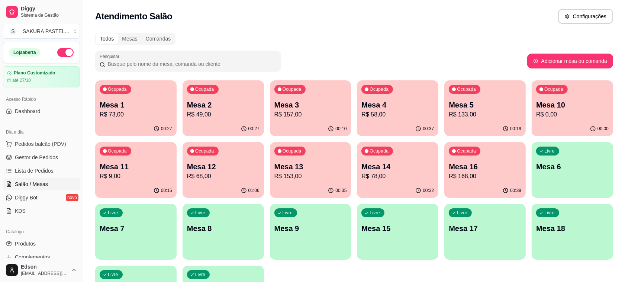
click at [213, 105] on p "Mesa 2" at bounding box center [223, 105] width 73 height 10
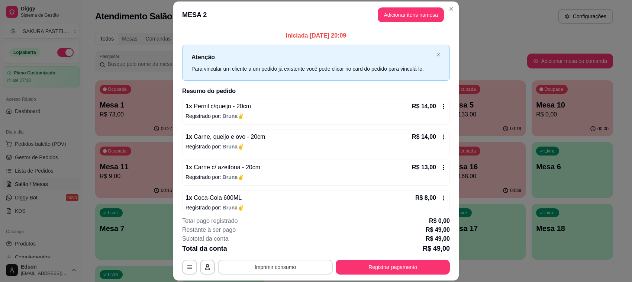
click at [268, 265] on button "Imprimir consumo" at bounding box center [275, 267] width 115 height 15
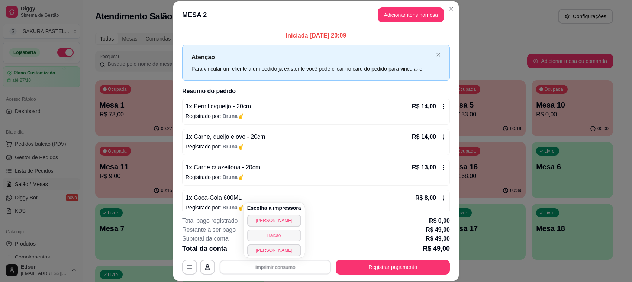
click at [269, 237] on button "Balcão" at bounding box center [274, 236] width 54 height 12
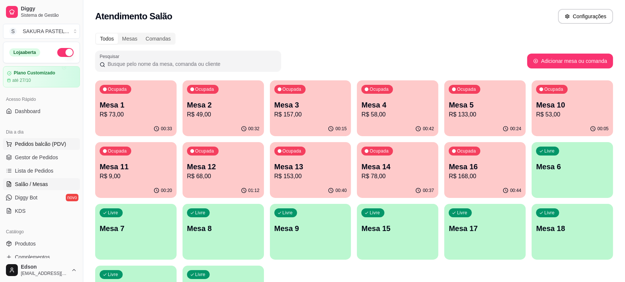
drag, startPoint x: 47, startPoint y: 143, endPoint x: 49, endPoint y: 140, distance: 4.3
click at [46, 143] on span "Pedidos balcão (PDV)" at bounding box center [40, 143] width 51 height 7
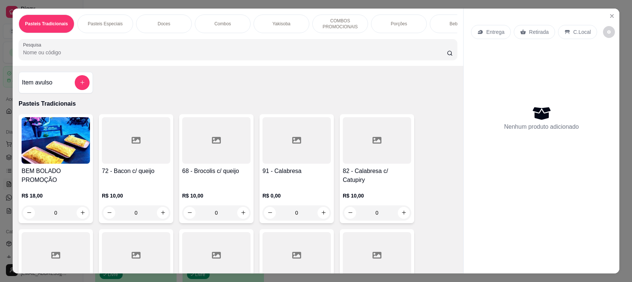
click at [524, 29] on div "Retirada" at bounding box center [534, 32] width 41 height 14
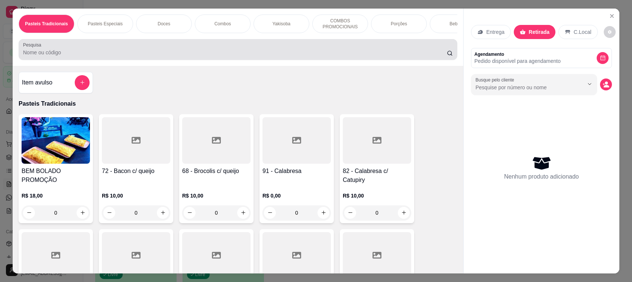
click at [429, 54] on div at bounding box center [238, 49] width 430 height 15
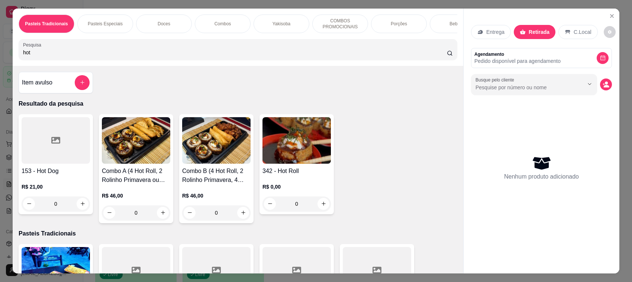
type input "hot"
click at [296, 153] on img at bounding box center [297, 140] width 68 height 47
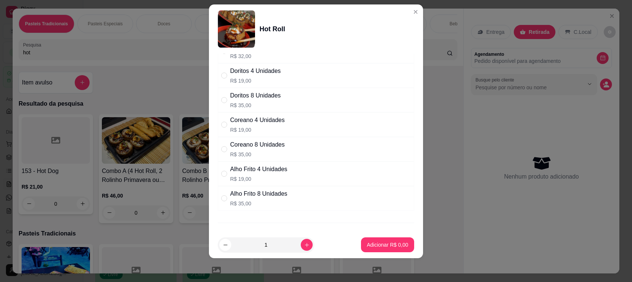
scroll to position [95, 0]
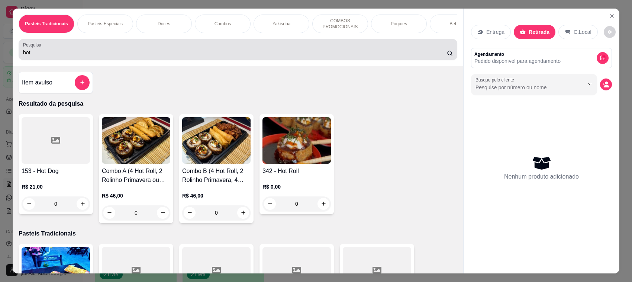
click at [90, 60] on div "Pesquisa hot" at bounding box center [238, 49] width 439 height 21
click at [91, 60] on div "Pesquisa hot" at bounding box center [238, 49] width 439 height 21
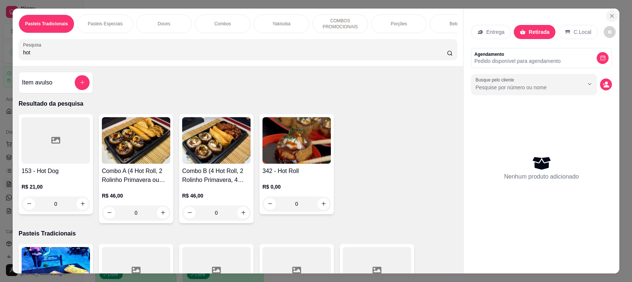
click at [612, 17] on button "Close" at bounding box center [612, 16] width 12 height 12
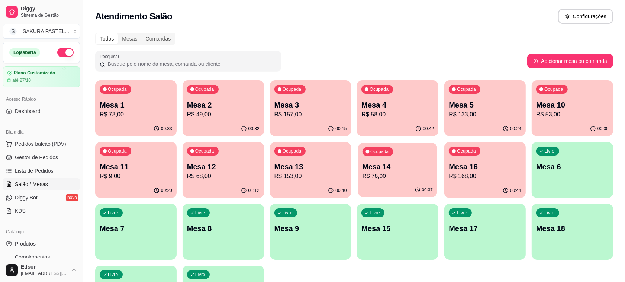
click at [429, 179] on p "R$ 78,00" at bounding box center [398, 176] width 70 height 9
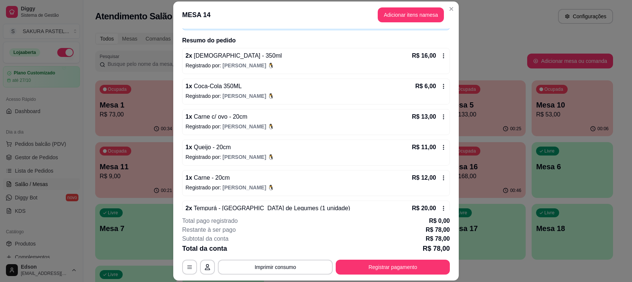
scroll to position [70, 0]
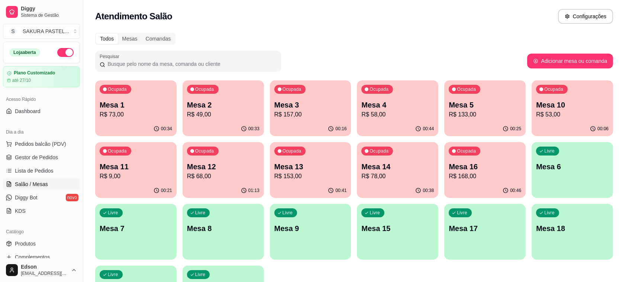
click at [466, 179] on p "R$ 168,00" at bounding box center [485, 176] width 73 height 9
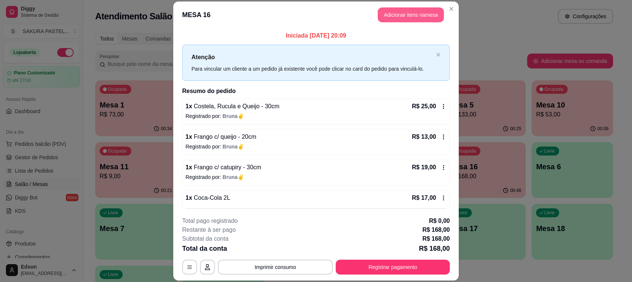
click at [403, 15] on button "Adicionar itens na mesa" at bounding box center [411, 14] width 66 height 15
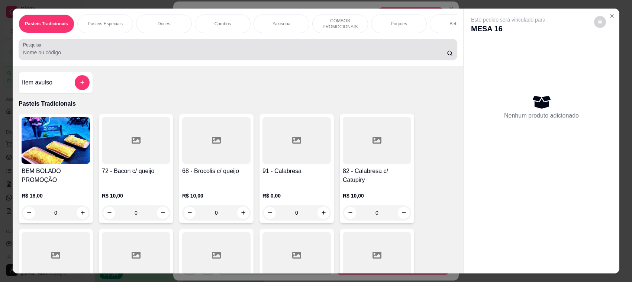
click at [235, 50] on div at bounding box center [238, 49] width 430 height 15
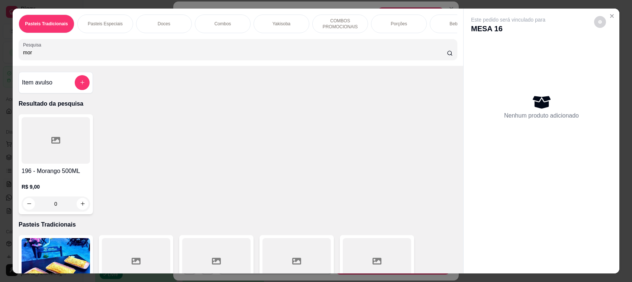
type input "mor"
click at [55, 153] on div at bounding box center [56, 140] width 68 height 47
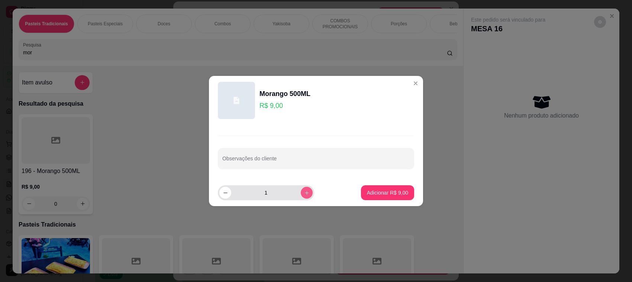
click at [304, 192] on icon "increase-product-quantity" at bounding box center [307, 193] width 6 height 6
type input "3"
click at [392, 189] on button "Adicionar R$ 27,00" at bounding box center [386, 192] width 56 height 15
type input "3"
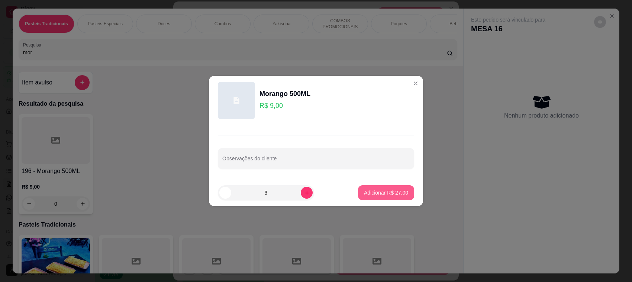
type input "3"
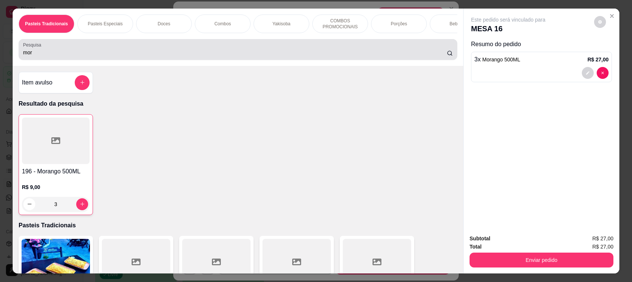
click at [332, 56] on input "mor" at bounding box center [235, 52] width 424 height 7
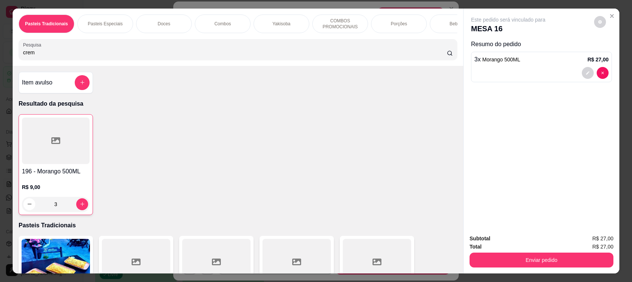
type input "creme"
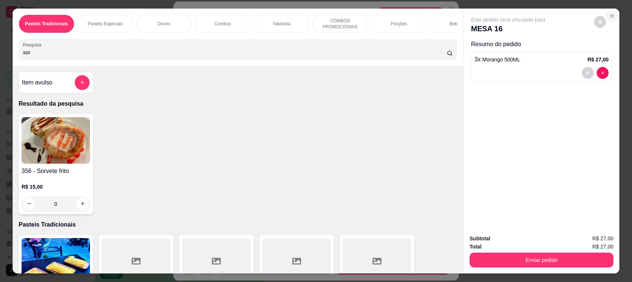
type input "sor"
click at [611, 15] on icon "Close" at bounding box center [612, 16] width 6 height 6
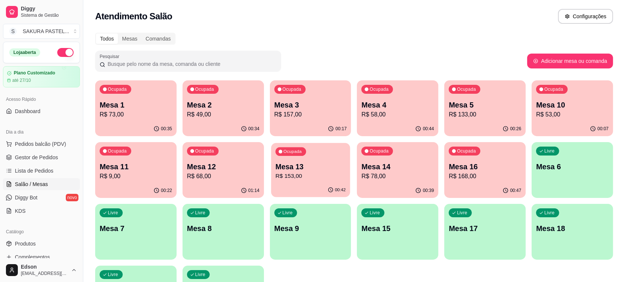
click at [340, 166] on p "Mesa 13" at bounding box center [311, 167] width 70 height 10
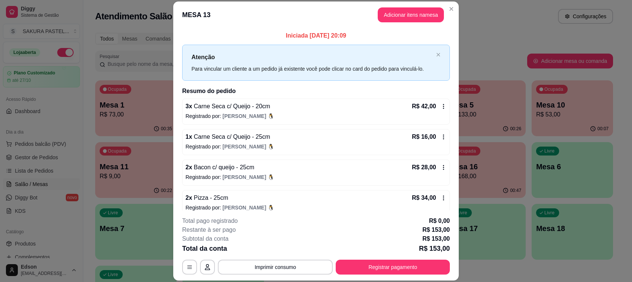
click at [282, 259] on div "**********" at bounding box center [316, 246] width 268 height 58
click at [285, 262] on button "Imprimir consumo" at bounding box center [275, 267] width 115 height 15
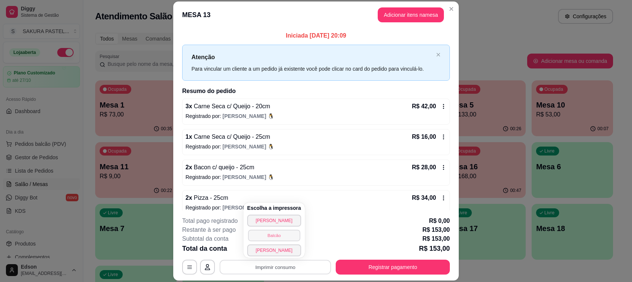
click at [280, 234] on button "Balcão" at bounding box center [274, 236] width 52 height 12
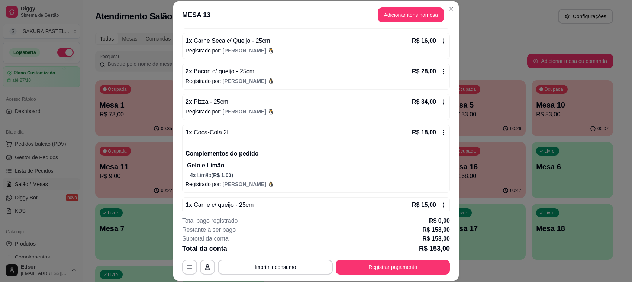
scroll to position [112, 0]
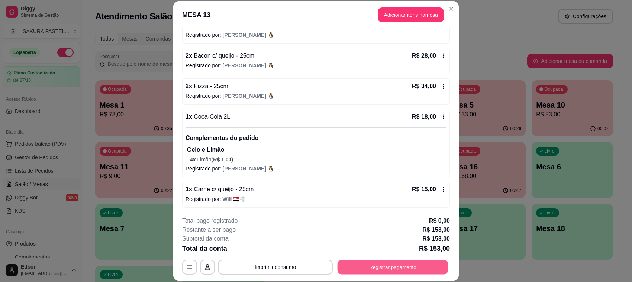
click at [366, 266] on button "Registrar pagamento" at bounding box center [393, 267] width 111 height 15
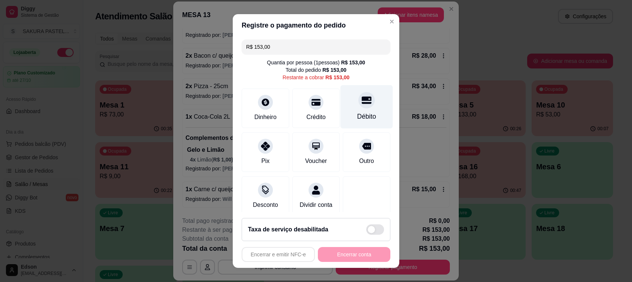
click at [359, 106] on div at bounding box center [367, 100] width 16 height 16
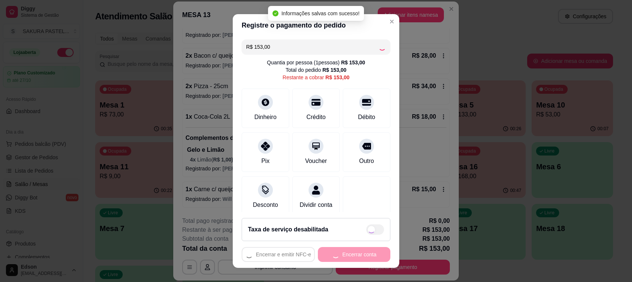
type input "R$ 0,00"
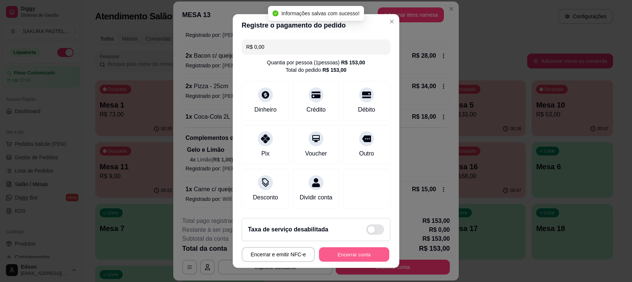
click at [343, 259] on button "Encerrar conta" at bounding box center [354, 254] width 70 height 15
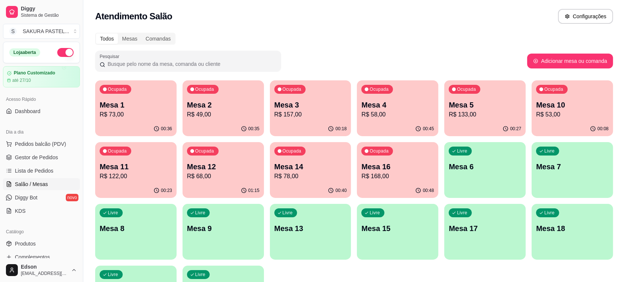
click at [376, 120] on div "Ocupada Mesa 4 R$ 58,00" at bounding box center [397, 100] width 81 height 41
click at [374, 164] on p "Mesa 16" at bounding box center [398, 166] width 73 height 10
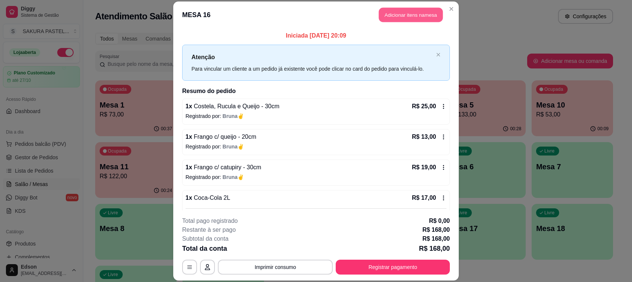
click at [419, 16] on button "Adicionar itens na mesa" at bounding box center [411, 14] width 64 height 15
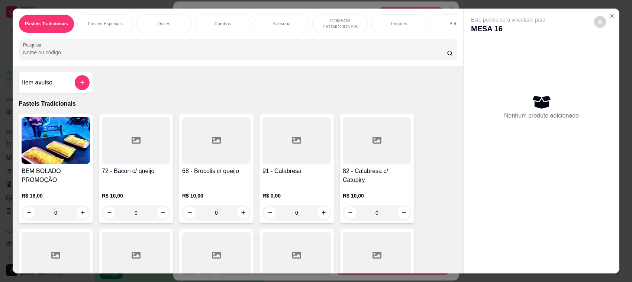
click at [137, 66] on div "Pasteis Tradicionais Pasteis Especiais Doces Combos Yakisoba COMBOS PROMOCIONAI…" at bounding box center [238, 37] width 451 height 57
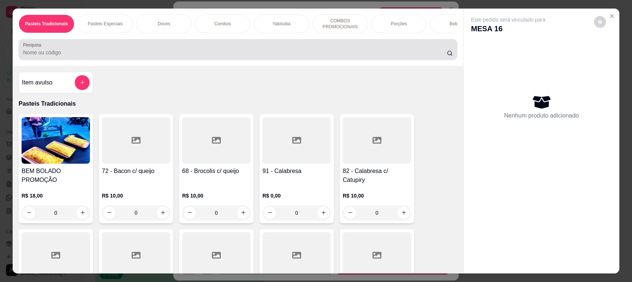
click at [138, 56] on input "Pesquisa" at bounding box center [235, 52] width 424 height 7
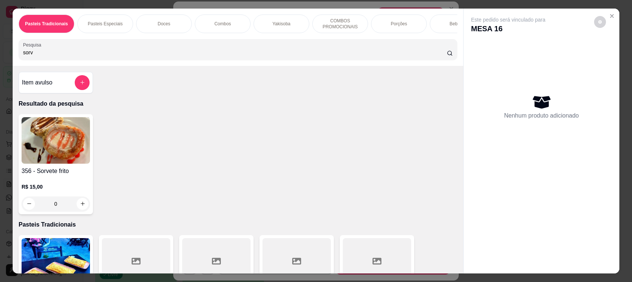
type input "sorv"
click at [68, 164] on img at bounding box center [56, 140] width 68 height 47
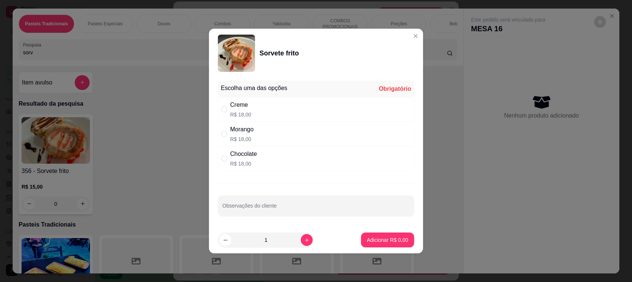
click at [255, 117] on div "Creme R$ 18,00" at bounding box center [316, 109] width 196 height 25
click at [269, 141] on div "Morango R$ 18,00" at bounding box center [316, 134] width 196 height 25
radio input "false"
radio input "true"
click at [255, 110] on div "Creme R$ 18,00" at bounding box center [316, 109] width 196 height 25
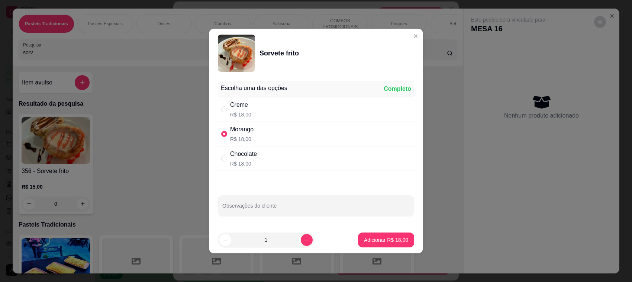
radio input "true"
radio input "false"
click at [259, 128] on div "Morango R$ 18,00" at bounding box center [316, 134] width 196 height 25
radio input "false"
radio input "true"
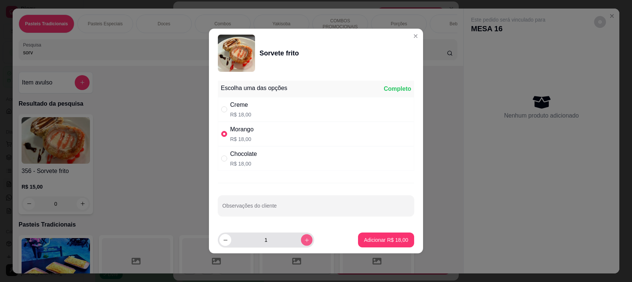
click at [304, 239] on icon "increase-product-quantity" at bounding box center [307, 240] width 6 height 6
type input "3"
click at [381, 244] on button "Adicionar R$ 54,00" at bounding box center [386, 240] width 56 height 15
type input "3"
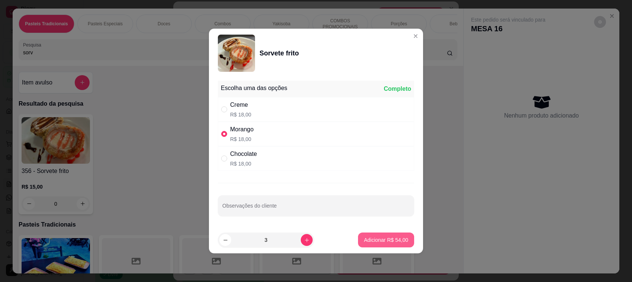
type input "3"
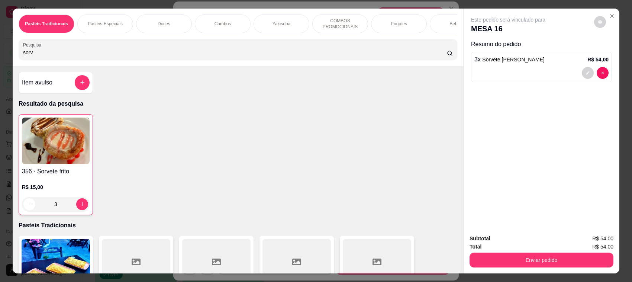
click at [7, 160] on div "Pasteis Tradicionais Pasteis Especiais Doces Combos Yakisoba COMBOS PROMOCIONAI…" at bounding box center [316, 141] width 632 height 282
click at [37, 164] on img at bounding box center [56, 141] width 68 height 47
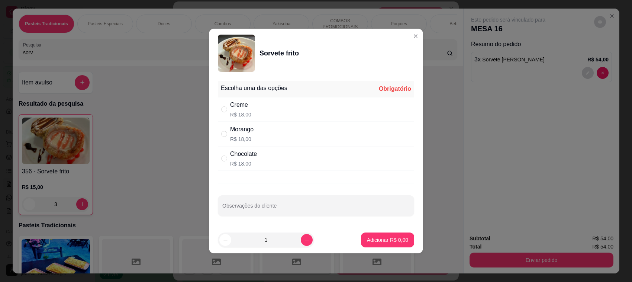
click at [263, 103] on div "Creme R$ 18,00" at bounding box center [316, 109] width 196 height 25
radio input "true"
click at [334, 212] on input "Observações do cliente" at bounding box center [316, 208] width 188 height 7
type input "TODOS COM COBERTURA DE MORANGO!"
click at [364, 239] on p "Adicionar R$ 18,00" at bounding box center [386, 239] width 44 height 7
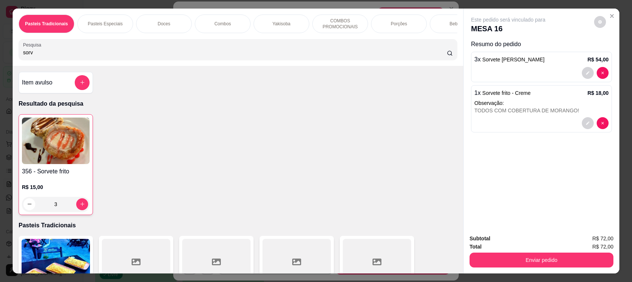
click at [520, 250] on div "Total R$ 72,00" at bounding box center [542, 247] width 144 height 8
click at [519, 254] on button "Enviar pedido" at bounding box center [542, 260] width 144 height 15
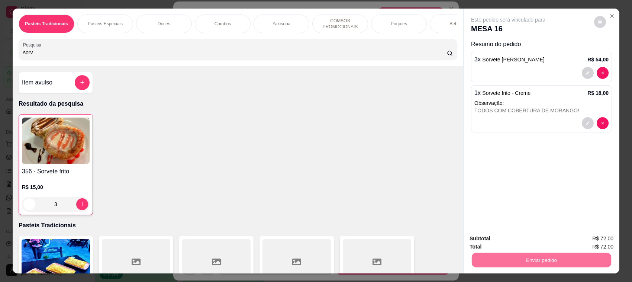
click at [585, 245] on button "Enviar pedido" at bounding box center [593, 242] width 41 height 14
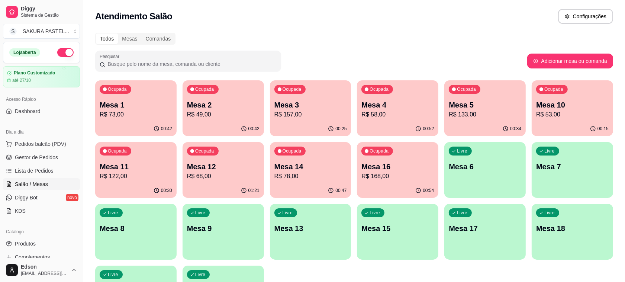
click at [379, 174] on p "R$ 168,00" at bounding box center [398, 176] width 73 height 9
click at [293, 180] on p "R$ 78,00" at bounding box center [311, 176] width 73 height 9
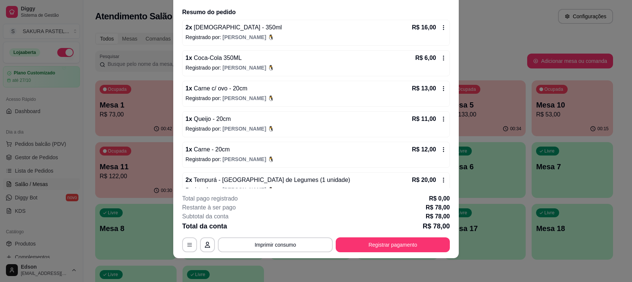
scroll to position [70, 0]
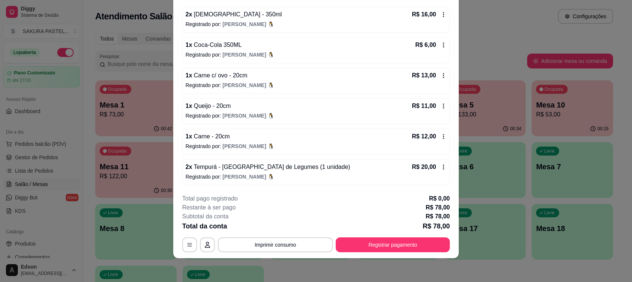
click at [439, 237] on div "**********" at bounding box center [316, 223] width 268 height 58
click at [419, 246] on button "Registrar pagamento" at bounding box center [393, 245] width 111 height 15
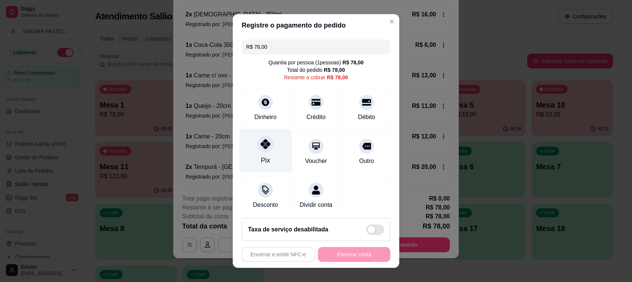
click at [250, 144] on div "Pix" at bounding box center [266, 151] width 52 height 44
type input "R$ 0,00"
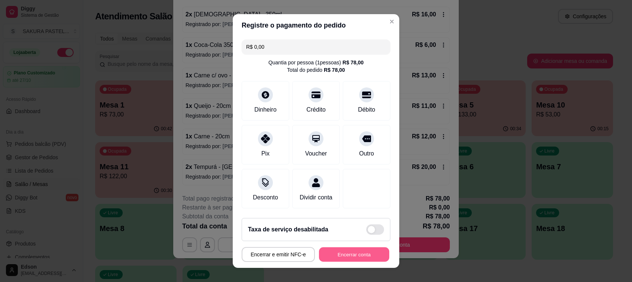
click at [352, 259] on button "Encerrar conta" at bounding box center [354, 254] width 70 height 15
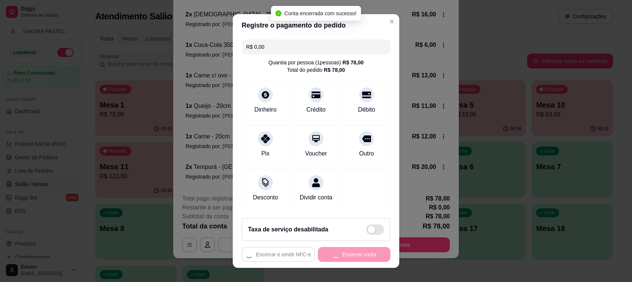
scroll to position [0, 0]
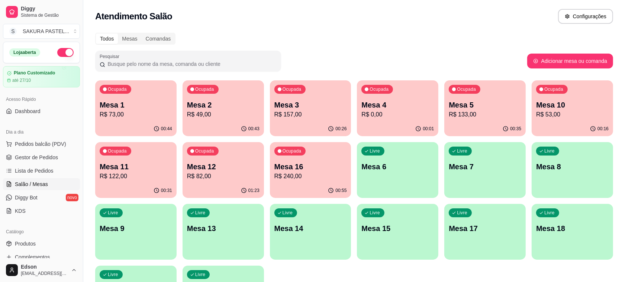
click at [311, 172] on p "R$ 240,00" at bounding box center [311, 176] width 73 height 9
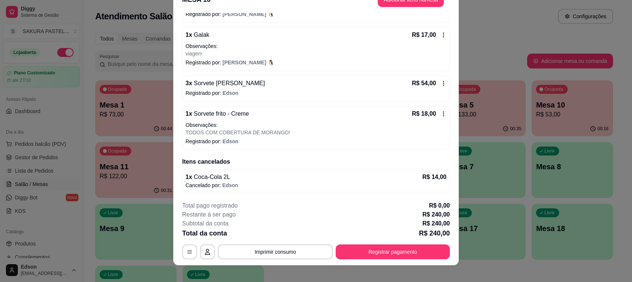
scroll to position [22, 0]
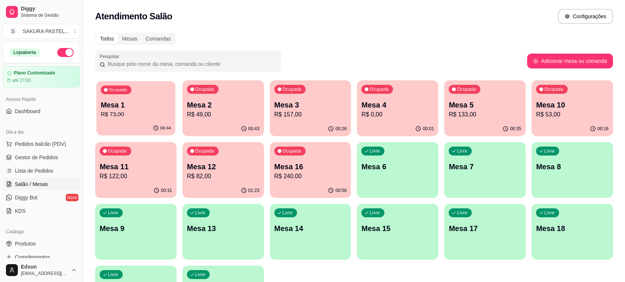
click at [120, 113] on p "R$ 73,00" at bounding box center [136, 114] width 70 height 9
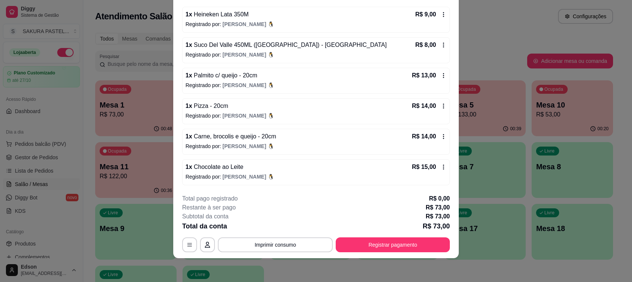
click at [430, 237] on div "**********" at bounding box center [316, 223] width 268 height 58
click at [408, 251] on button "Registrar pagamento" at bounding box center [393, 245] width 111 height 15
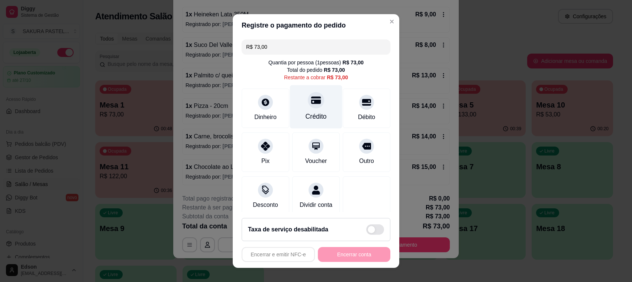
click at [313, 105] on div "Crédito" at bounding box center [316, 107] width 52 height 44
type input "R$ 0,00"
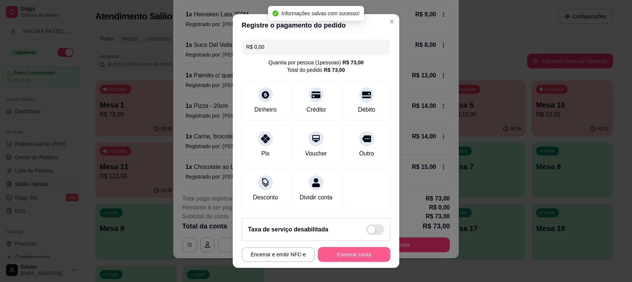
click at [367, 257] on button "Encerrar conta" at bounding box center [354, 254] width 73 height 15
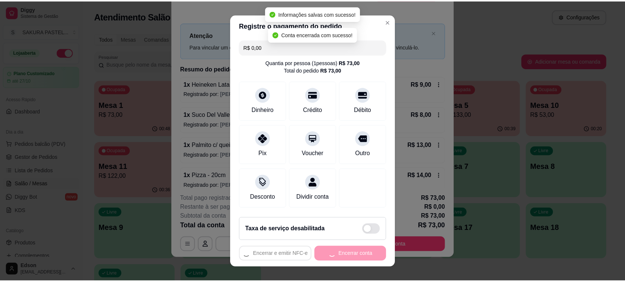
scroll to position [0, 0]
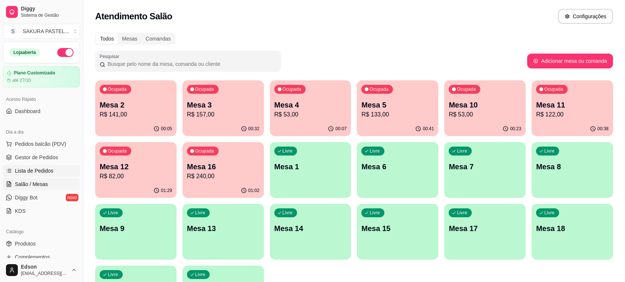
click at [23, 170] on span "Lista de Pedidos" at bounding box center [34, 170] width 39 height 7
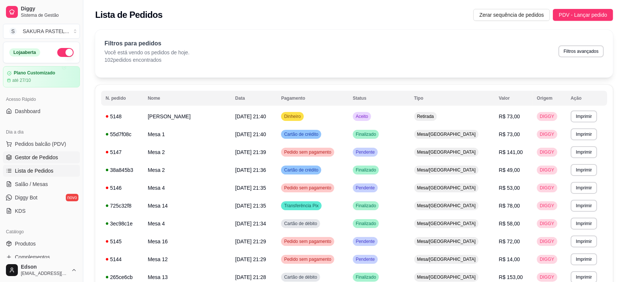
click at [22, 156] on span "Gestor de Pedidos" at bounding box center [36, 157] width 43 height 7
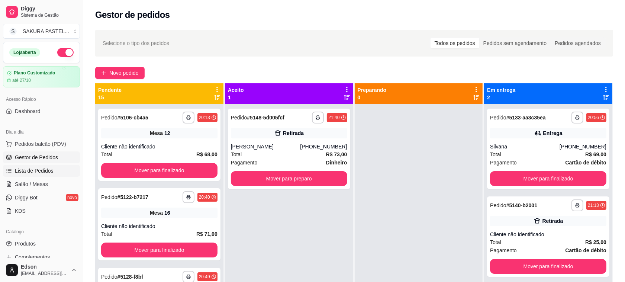
click at [40, 172] on span "Lista de Pedidos" at bounding box center [34, 170] width 39 height 7
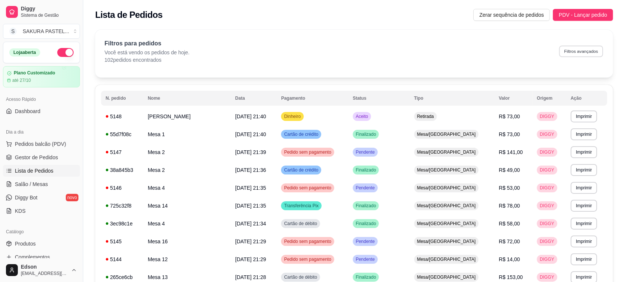
click at [579, 51] on button "Filtros avançados" at bounding box center [582, 51] width 44 height 12
select select "0"
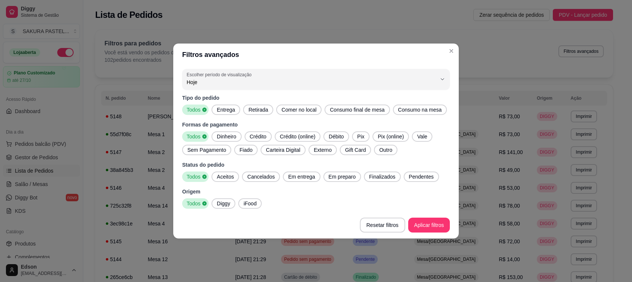
click at [221, 203] on span "Diggy" at bounding box center [223, 203] width 19 height 7
click at [223, 112] on span "Entrega" at bounding box center [226, 109] width 24 height 7
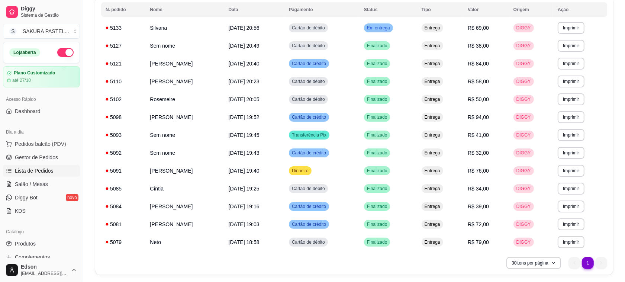
scroll to position [112, 0]
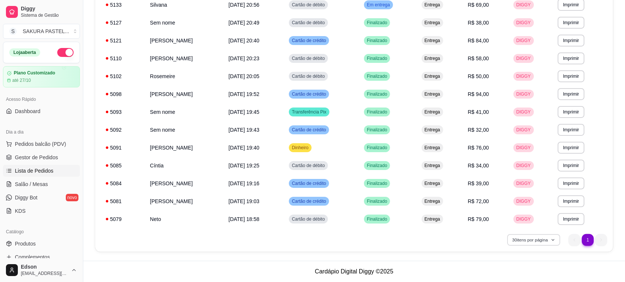
click at [560, 240] on button "30 itens por página" at bounding box center [533, 240] width 53 height 12
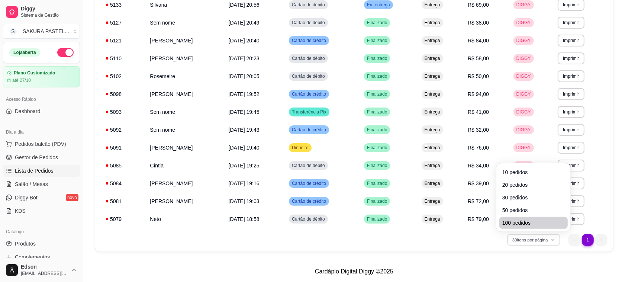
click at [540, 227] on li "100 pedidos" at bounding box center [534, 223] width 68 height 12
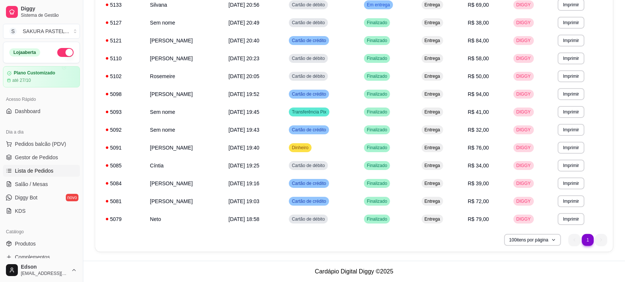
click at [587, 247] on nav "1 1" at bounding box center [588, 239] width 46 height 19
drag, startPoint x: 598, startPoint y: 242, endPoint x: 587, endPoint y: 241, distance: 10.8
click at [596, 242] on ul "1 1" at bounding box center [588, 240] width 39 height 12
click at [587, 241] on li "1" at bounding box center [588, 240] width 12 height 12
drag, startPoint x: 599, startPoint y: 243, endPoint x: 594, endPoint y: 238, distance: 6.9
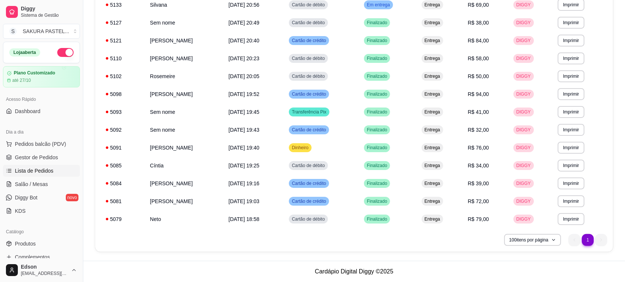
click at [599, 242] on ul "1 1" at bounding box center [588, 240] width 39 height 12
click at [592, 239] on li "1" at bounding box center [588, 240] width 12 height 12
click at [588, 239] on li "1" at bounding box center [588, 240] width 12 height 12
click at [578, 239] on ul "1 1" at bounding box center [588, 240] width 39 height 12
click at [573, 242] on ul "1 1" at bounding box center [588, 240] width 39 height 12
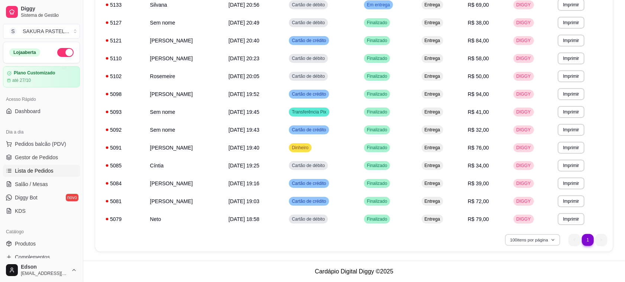
click at [555, 241] on icon "button" at bounding box center [553, 240] width 4 height 4
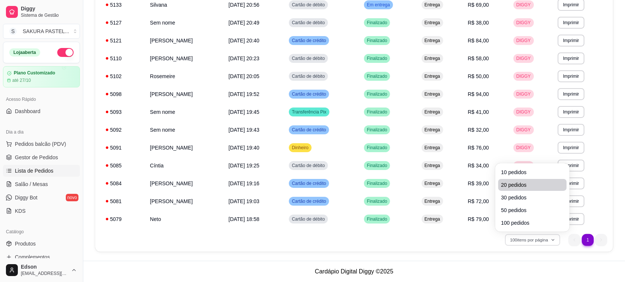
click at [521, 180] on li "20 pedidos" at bounding box center [533, 185] width 68 height 12
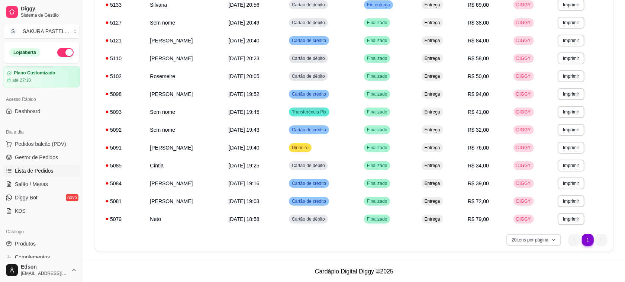
click at [533, 241] on button "20 itens por página" at bounding box center [534, 240] width 55 height 12
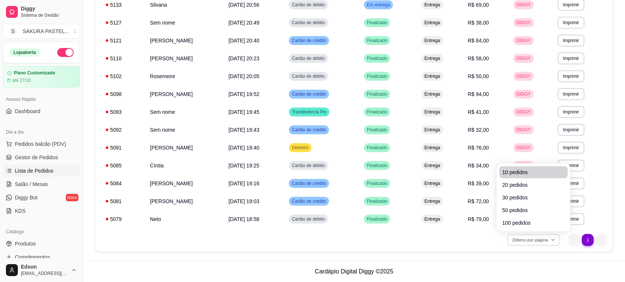
click at [521, 173] on span "10 pedidos" at bounding box center [534, 172] width 63 height 7
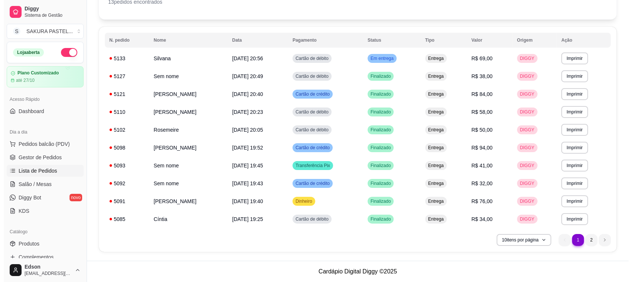
scroll to position [58, 0]
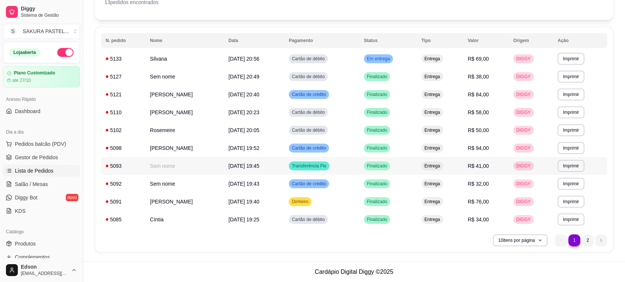
click at [485, 167] on span "R$ 41,00" at bounding box center [478, 166] width 21 height 6
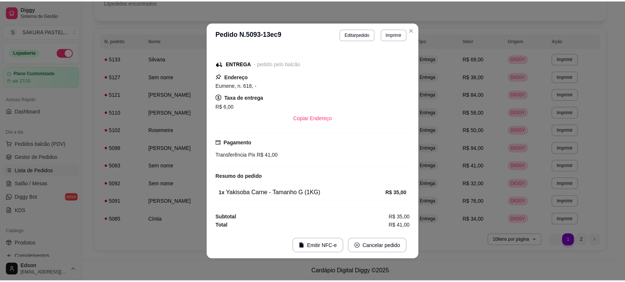
scroll to position [1, 0]
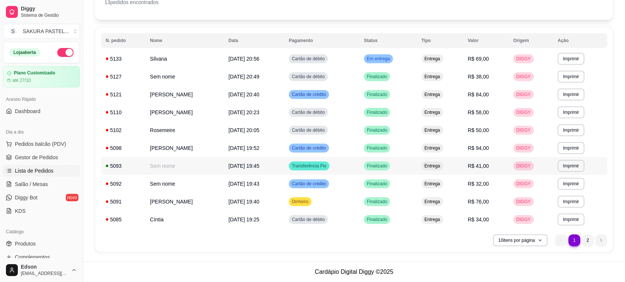
click at [346, 162] on td "Transferência Pix" at bounding box center [322, 166] width 75 height 18
click at [41, 184] on span "Salão / Mesas" at bounding box center [31, 183] width 33 height 7
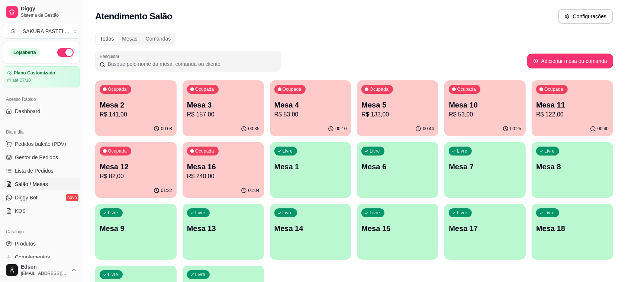
click at [488, 123] on div "00:25" at bounding box center [485, 129] width 81 height 15
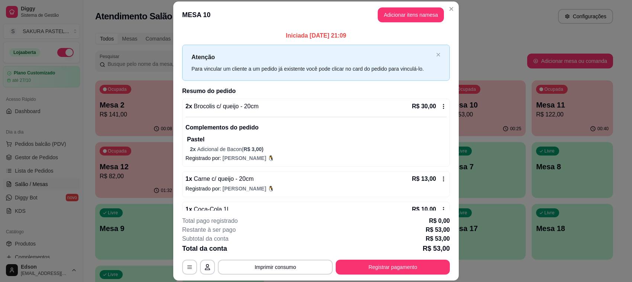
scroll to position [20, 0]
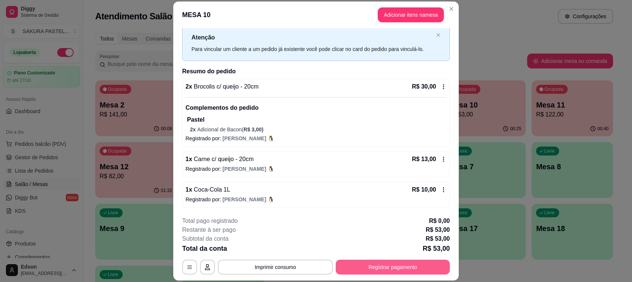
click at [383, 265] on button "Registrar pagamento" at bounding box center [393, 267] width 114 height 15
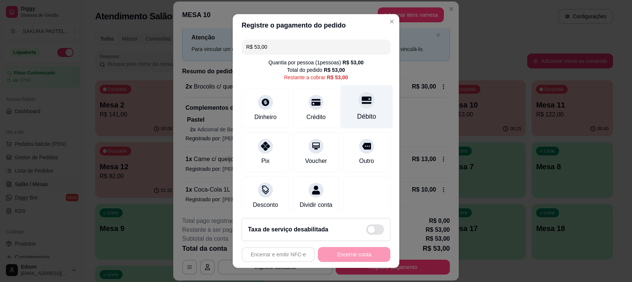
click at [345, 107] on div "Débito" at bounding box center [367, 107] width 52 height 44
type input "R$ 0,00"
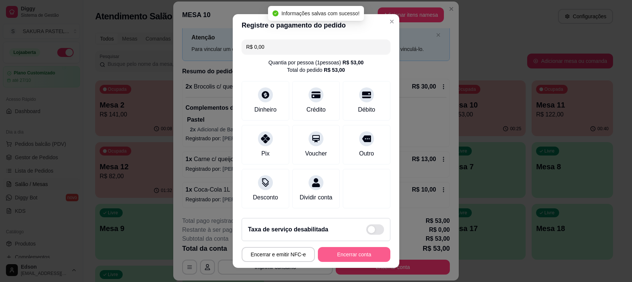
click at [367, 255] on button "Encerrar conta" at bounding box center [354, 254] width 73 height 15
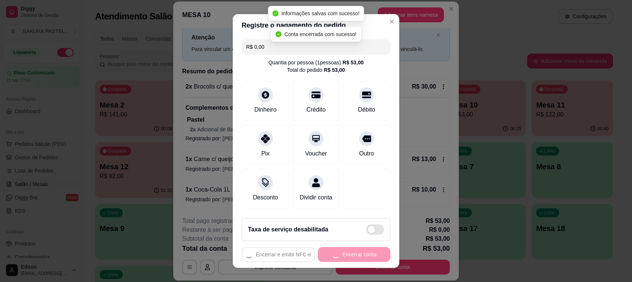
scroll to position [0, 0]
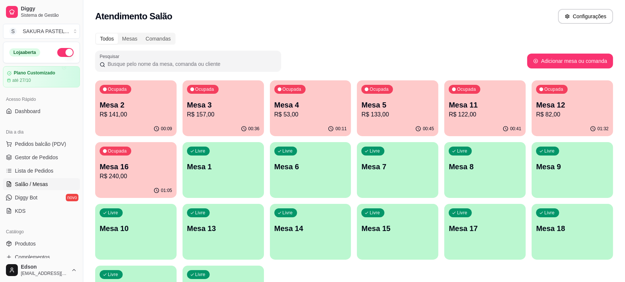
click at [146, 177] on p "R$ 240,00" at bounding box center [136, 176] width 73 height 9
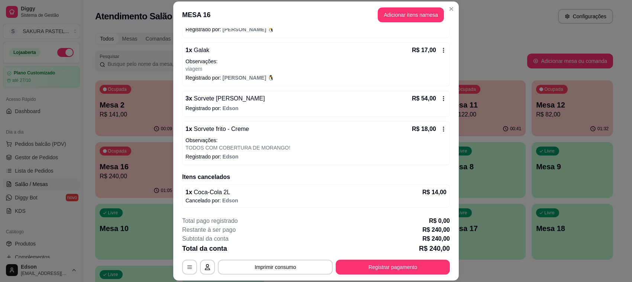
scroll to position [77, 0]
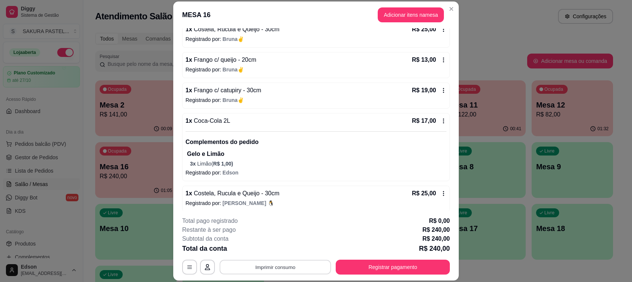
click at [266, 275] on div "**********" at bounding box center [316, 267] width 268 height 15
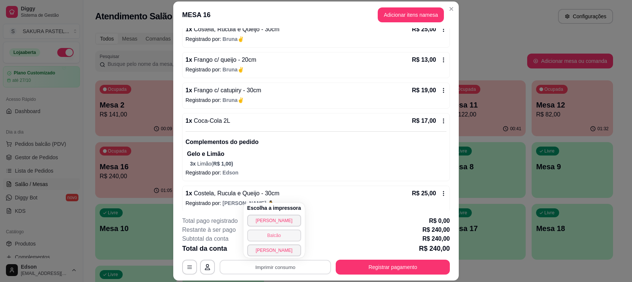
click at [278, 234] on button "Balcão" at bounding box center [274, 236] width 54 height 12
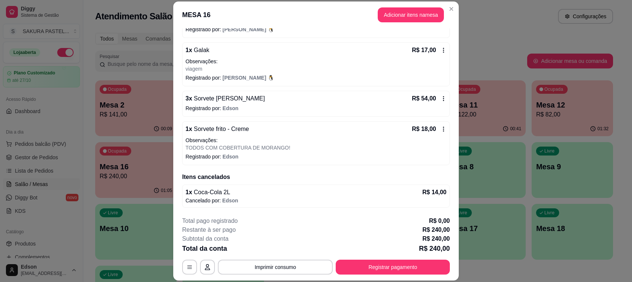
scroll to position [0, 0]
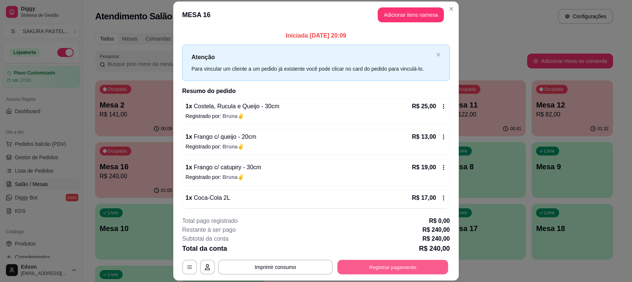
click at [406, 272] on button "Registrar pagamento" at bounding box center [393, 267] width 111 height 15
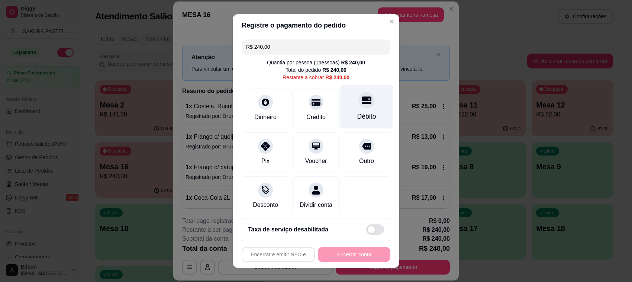
click at [362, 104] on icon at bounding box center [367, 100] width 10 height 10
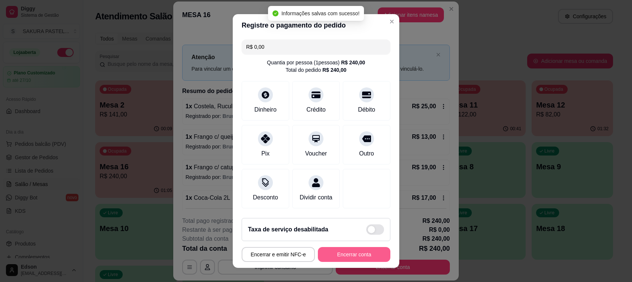
type input "R$ 0,00"
click at [358, 258] on button "Encerrar conta" at bounding box center [354, 254] width 73 height 15
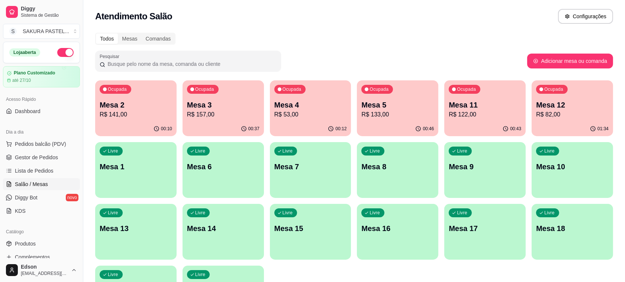
click at [231, 111] on p "R$ 157,00" at bounding box center [223, 114] width 73 height 9
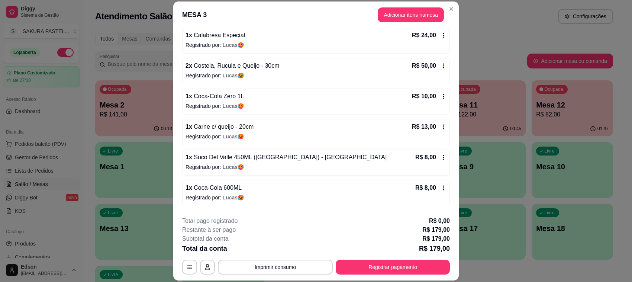
scroll to position [162, 0]
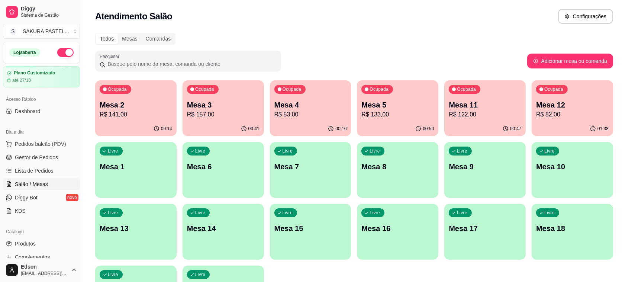
click at [410, 112] on p "R$ 133,00" at bounding box center [398, 114] width 73 height 9
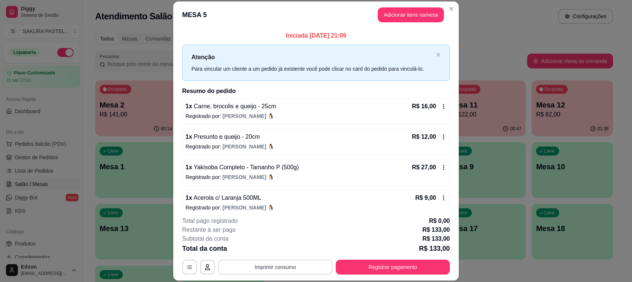
click at [302, 271] on button "Imprimir consumo" at bounding box center [275, 267] width 115 height 15
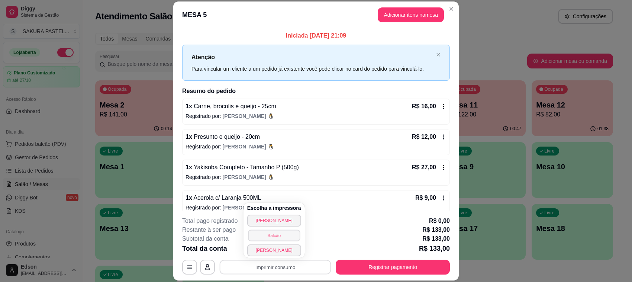
click at [281, 236] on button "Balcão" at bounding box center [274, 236] width 52 height 12
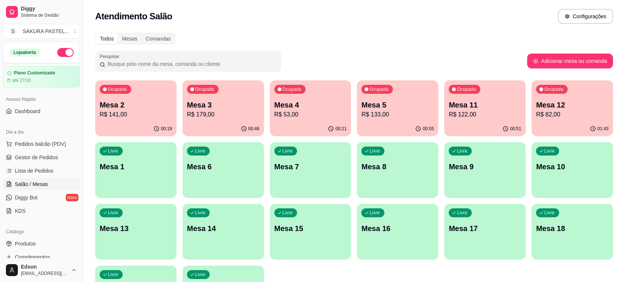
click at [486, 101] on p "Mesa 11" at bounding box center [485, 105] width 73 height 10
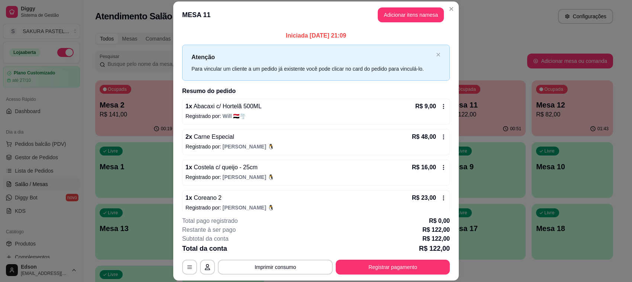
scroll to position [70, 0]
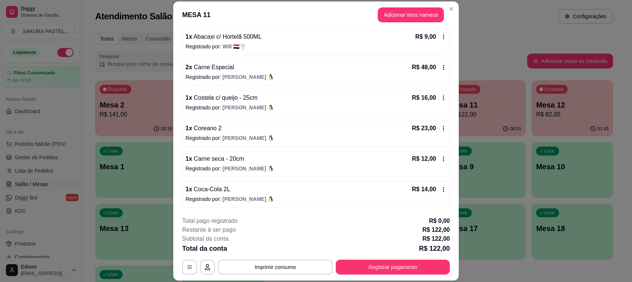
click at [399, 4] on header "MESA 11 Adicionar itens na mesa" at bounding box center [316, 14] width 286 height 27
click at [398, 12] on button "Adicionar itens na mesa" at bounding box center [411, 14] width 64 height 15
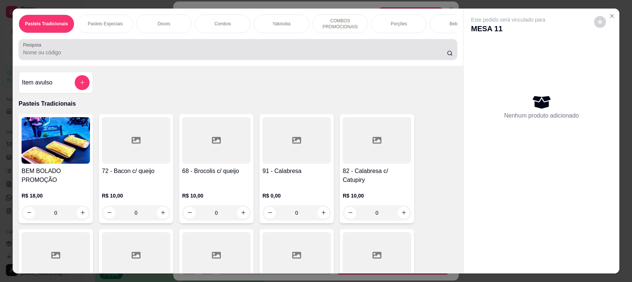
click at [206, 56] on input "Pesquisa" at bounding box center [235, 52] width 424 height 7
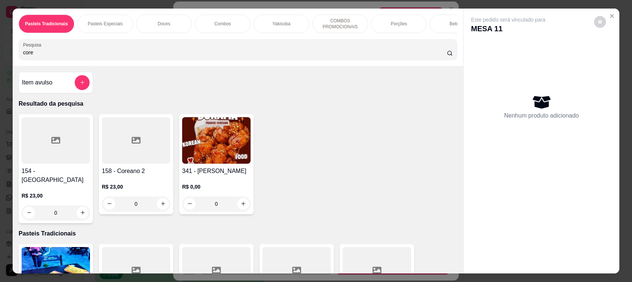
type input "core"
click at [51, 144] on icon at bounding box center [55, 140] width 9 height 7
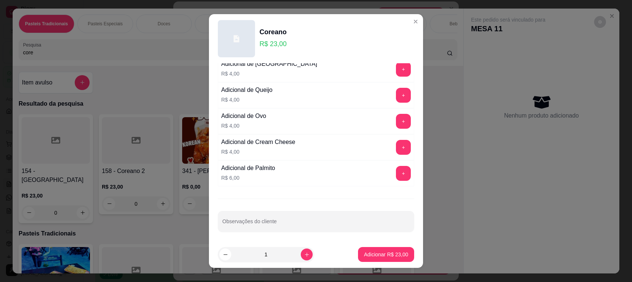
scroll to position [298, 0]
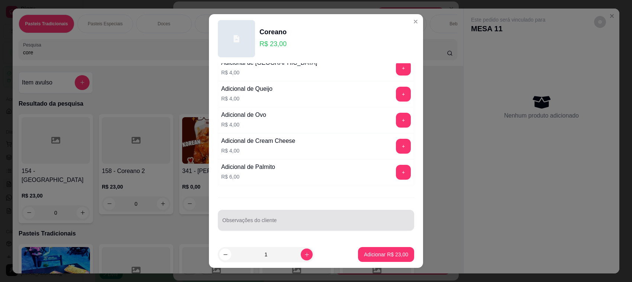
click at [288, 217] on div at bounding box center [316, 220] width 188 height 15
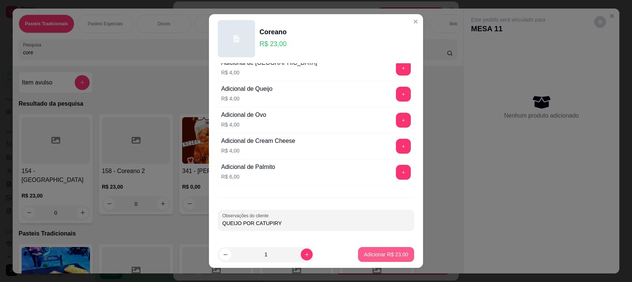
type input "QUEIJO POR CATUPIRY"
click at [382, 250] on button "Adicionar R$ 23,00" at bounding box center [386, 254] width 56 height 15
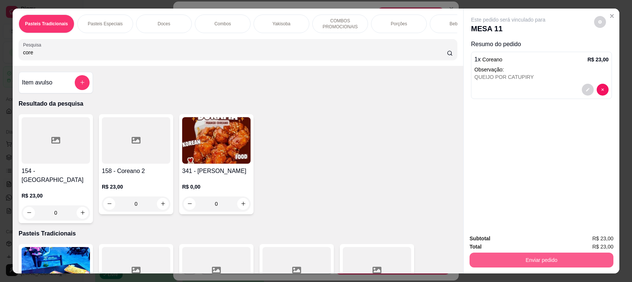
click at [531, 262] on button "Enviar pedido" at bounding box center [542, 260] width 144 height 15
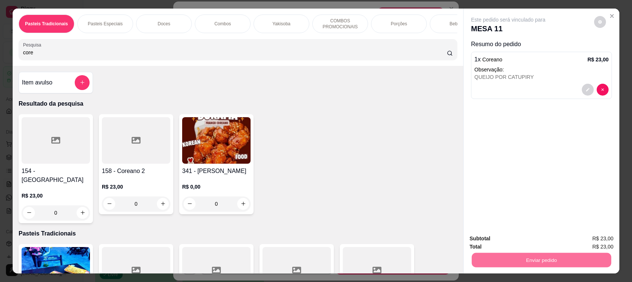
click at [529, 122] on div "Este pedido será vinculado para MESA 11 Resumo do pedido 1 x Coreano R$ 23,00 O…" at bounding box center [542, 119] width 156 height 220
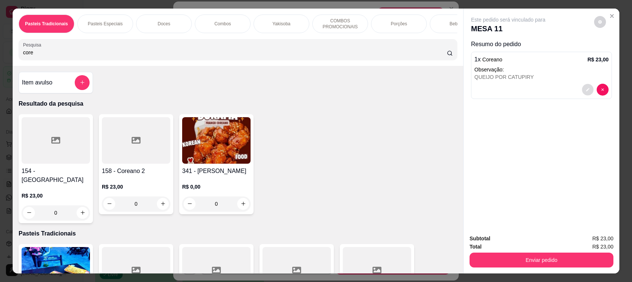
click at [582, 89] on button "decrease-product-quantity" at bounding box center [588, 90] width 12 height 12
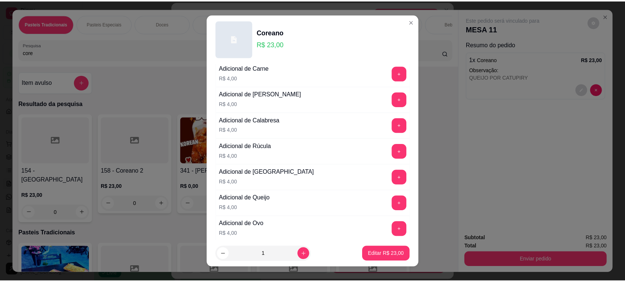
scroll to position [202, 0]
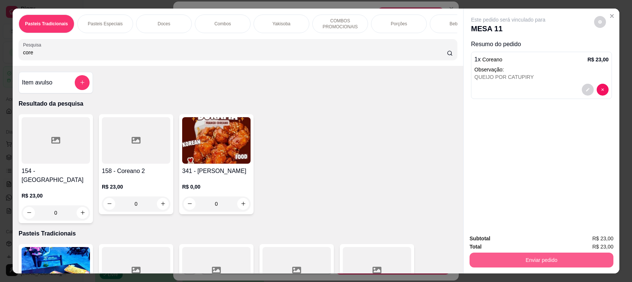
click at [512, 266] on button "Enviar pedido" at bounding box center [542, 260] width 144 height 15
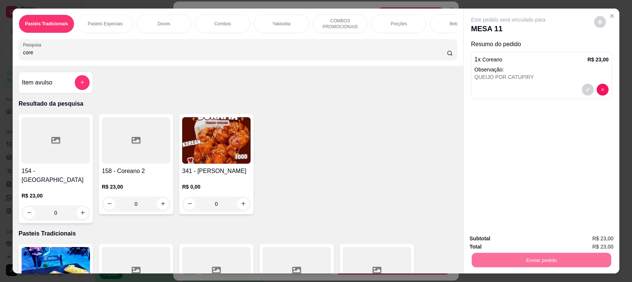
click at [589, 242] on button "Enviar pedido" at bounding box center [594, 242] width 42 height 14
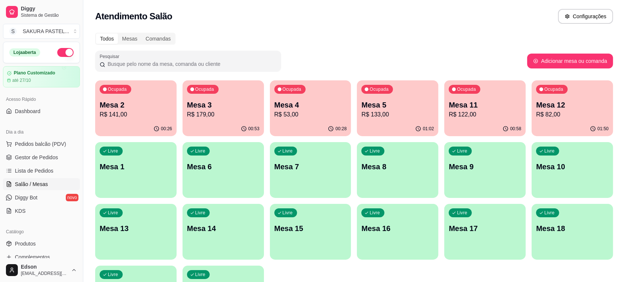
click at [314, 119] on div "Ocupada Mesa 4 R$ 53,00" at bounding box center [310, 100] width 81 height 41
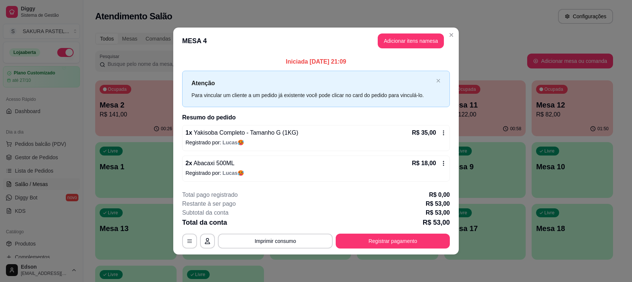
click at [390, 249] on footer "**********" at bounding box center [316, 220] width 286 height 70
click at [388, 241] on button "Registrar pagamento" at bounding box center [393, 241] width 114 height 15
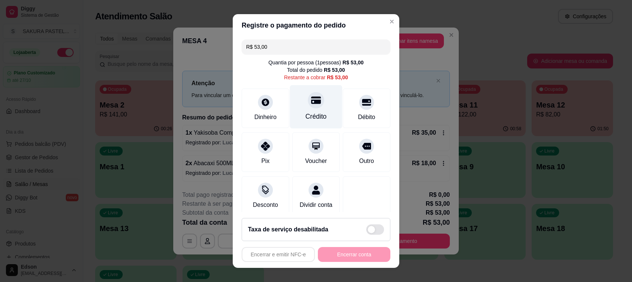
click at [308, 107] on div at bounding box center [316, 100] width 16 height 16
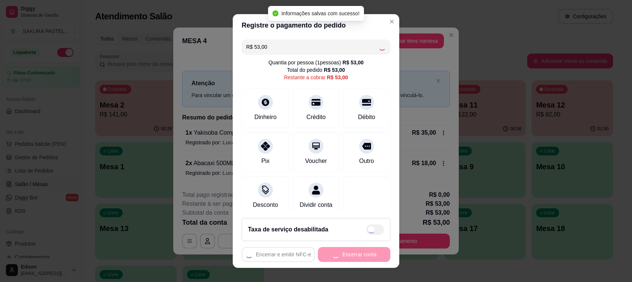
type input "R$ 0,00"
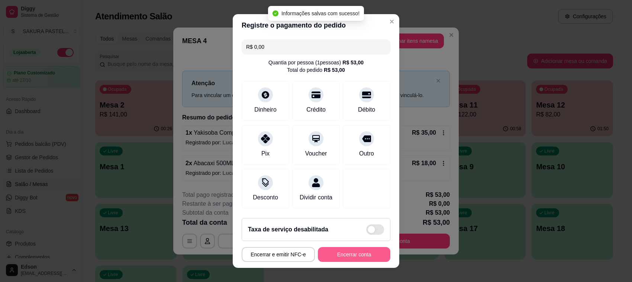
click at [355, 253] on button "Encerrar conta" at bounding box center [354, 254] width 73 height 15
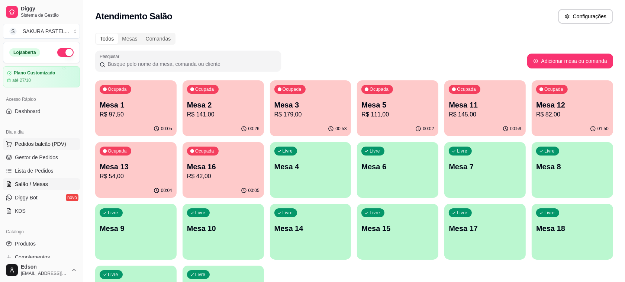
click at [49, 142] on span "Pedidos balcão (PDV)" at bounding box center [40, 143] width 51 height 7
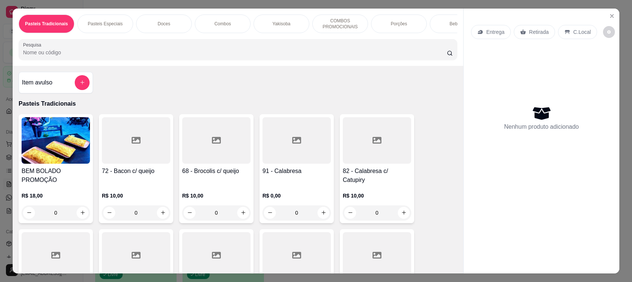
click at [116, 66] on div "Pasteis Tradicionais Pasteis Especiais Doces Combos Yakisoba COMBOS PROMOCIONAI…" at bounding box center [238, 37] width 451 height 57
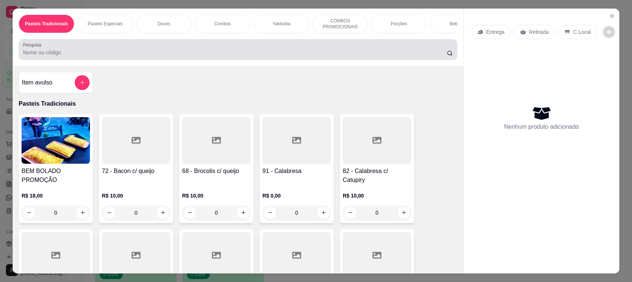
click at [121, 54] on div at bounding box center [238, 49] width 430 height 15
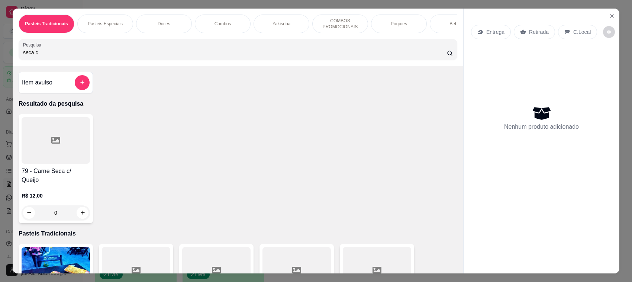
type input "seca c"
click at [76, 172] on div "79 - Carne Seca c/ Queijo R$ 12,00 0" at bounding box center [56, 168] width 74 height 109
click at [306, 124] on div "25cm R$ 16,00" at bounding box center [316, 119] width 196 height 25
radio input "true"
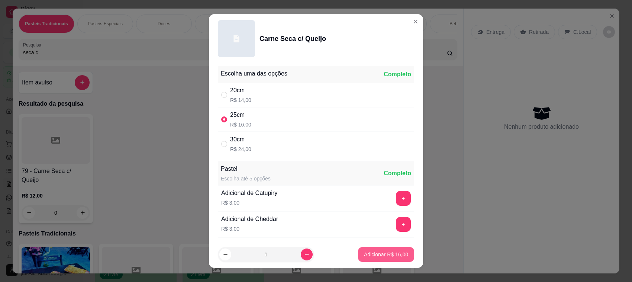
click at [382, 256] on p "Adicionar R$ 16,00" at bounding box center [386, 254] width 44 height 7
type input "1"
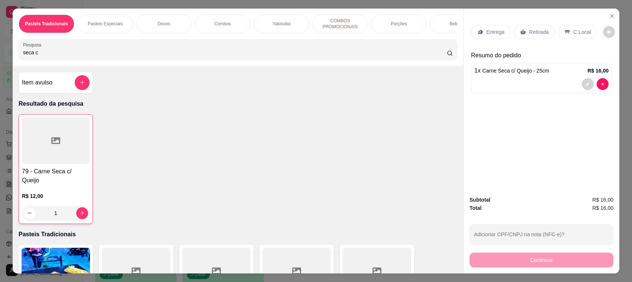
drag, startPoint x: 540, startPoint y: 41, endPoint x: 536, endPoint y: 41, distance: 4.1
click at [539, 41] on div "Entrega Retirada C.Local" at bounding box center [541, 32] width 141 height 26
click at [533, 35] on p "Retirada" at bounding box center [539, 31] width 20 height 7
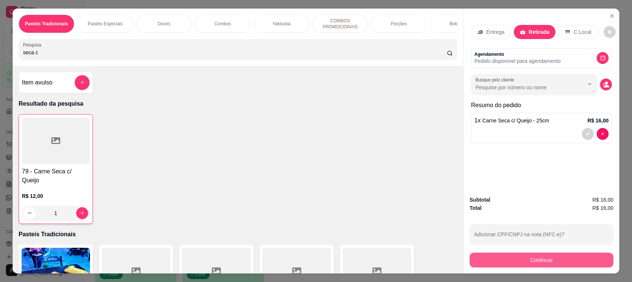
click at [564, 259] on button "Continuar" at bounding box center [542, 260] width 144 height 15
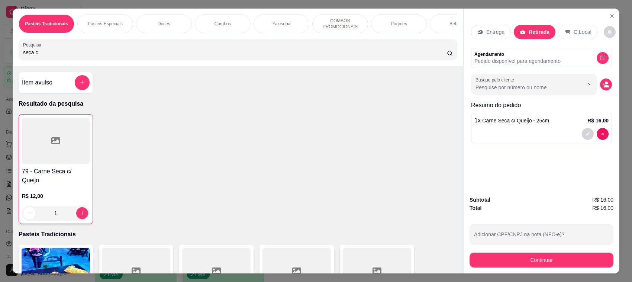
click at [365, 103] on div "Débito" at bounding box center [367, 104] width 52 height 44
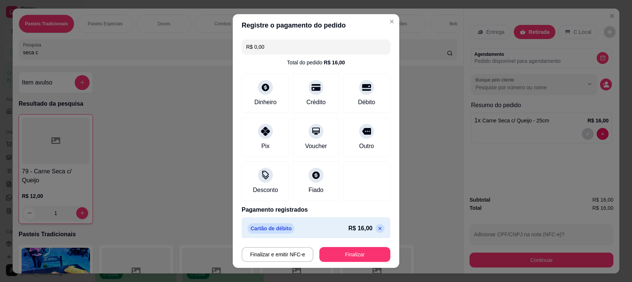
type input "R$ 0,00"
click at [356, 257] on button "Finalizar" at bounding box center [355, 254] width 71 height 15
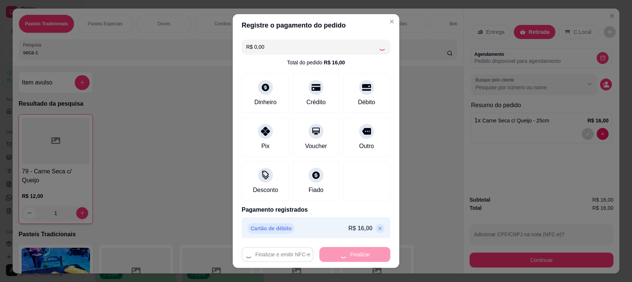
type input "0"
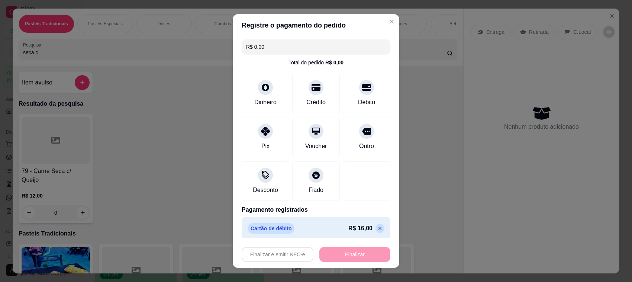
type input "-R$ 16,00"
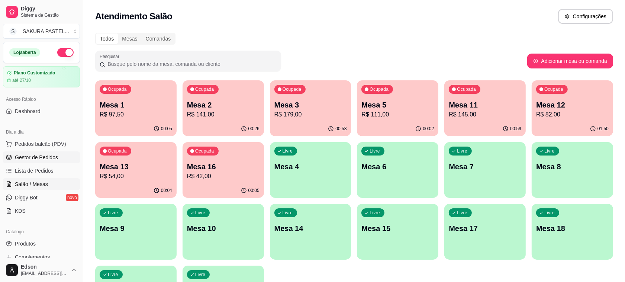
click at [51, 158] on span "Gestor de Pedidos" at bounding box center [36, 157] width 43 height 7
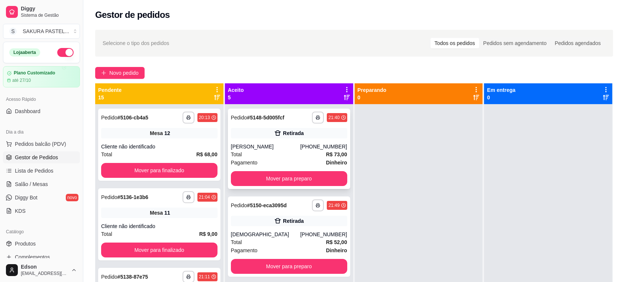
click at [283, 140] on div "**********" at bounding box center [289, 149] width 122 height 80
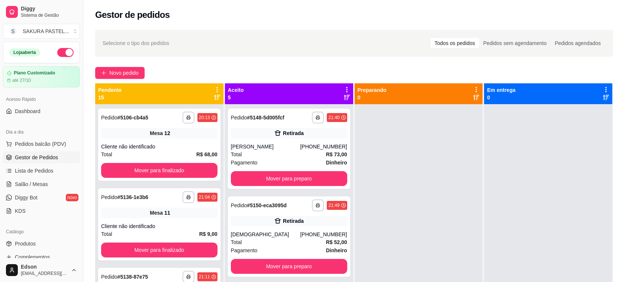
scroll to position [139, 0]
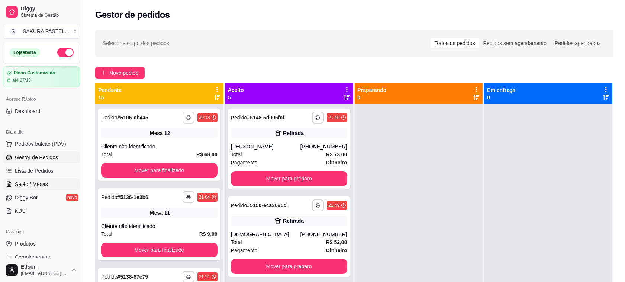
click at [60, 180] on link "Salão / Mesas" at bounding box center [41, 184] width 77 height 12
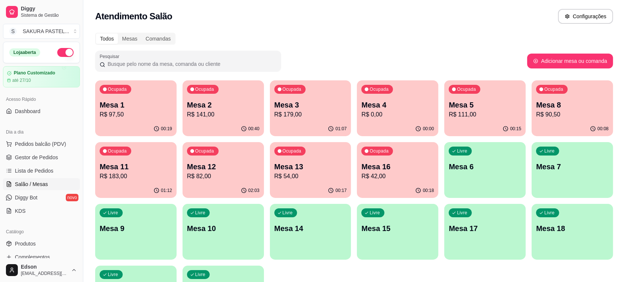
click at [207, 178] on p "R$ 82,00" at bounding box center [223, 176] width 73 height 9
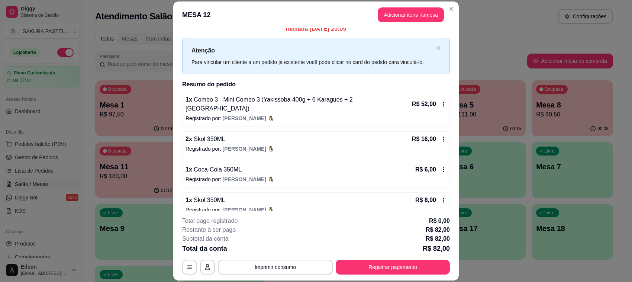
scroll to position [9, 0]
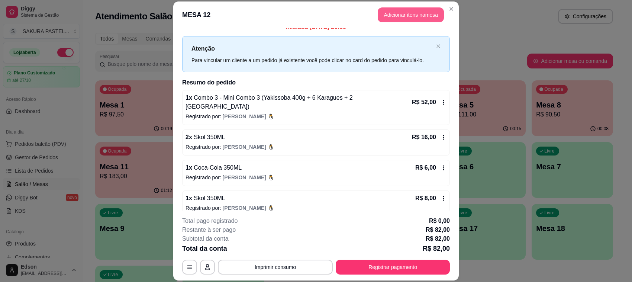
click at [391, 14] on button "Adicionar itens na mesa" at bounding box center [411, 14] width 66 height 15
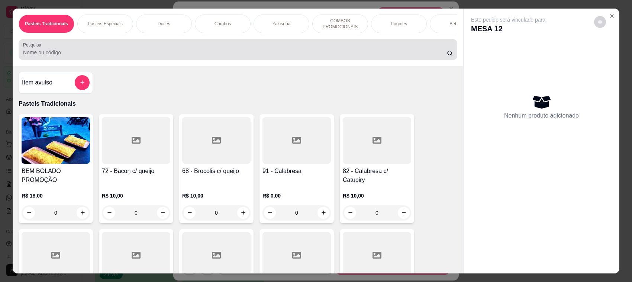
click at [222, 51] on div at bounding box center [238, 49] width 430 height 15
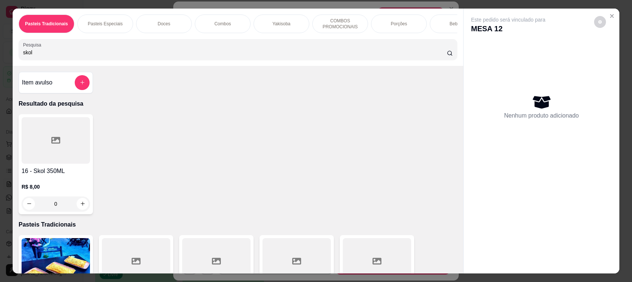
type input "skol"
click at [40, 176] on h4 "16 - Skol 350ML" at bounding box center [56, 171] width 68 height 9
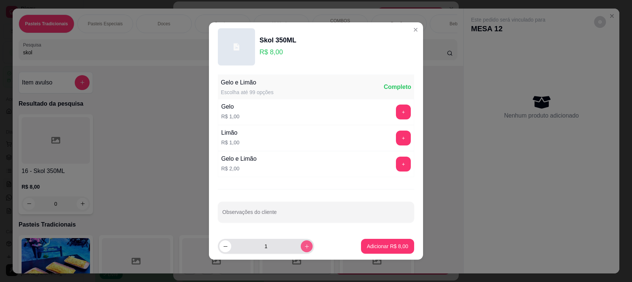
click at [301, 250] on button "increase-product-quantity" at bounding box center [307, 246] width 12 height 12
type input "2"
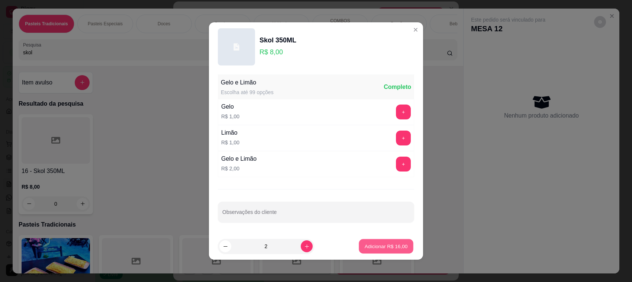
click at [390, 243] on button "Adicionar R$ 16,00" at bounding box center [386, 246] width 55 height 15
type input "2"
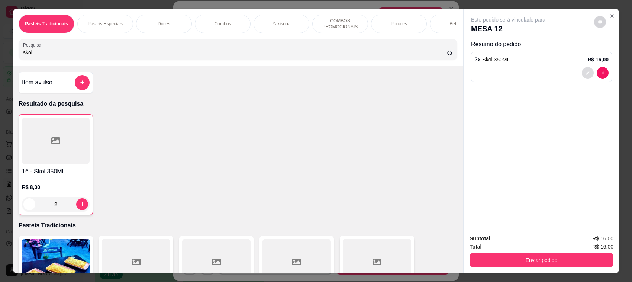
click at [586, 75] on icon "decrease-product-quantity" at bounding box center [588, 73] width 4 height 4
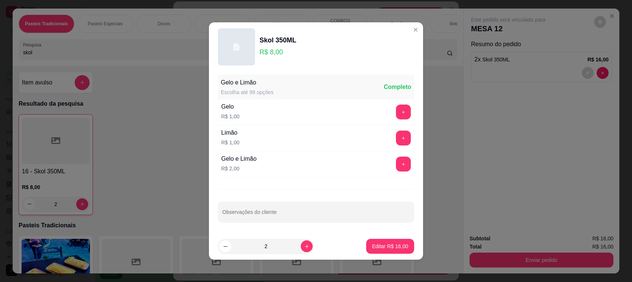
click at [252, 214] on input "Observações do cliente" at bounding box center [316, 214] width 188 height 7
type input "Já foi"
click at [381, 246] on p "Editar R$ 16,00" at bounding box center [390, 246] width 35 height 7
type input "0"
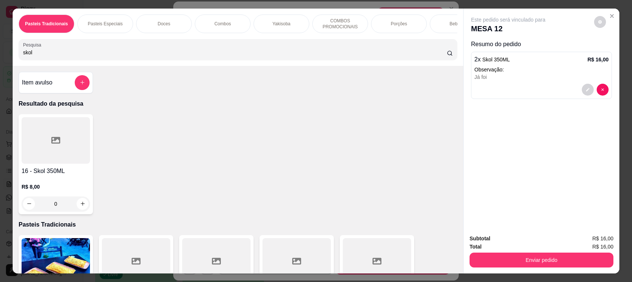
click at [533, 255] on button "Enviar pedido" at bounding box center [542, 260] width 144 height 15
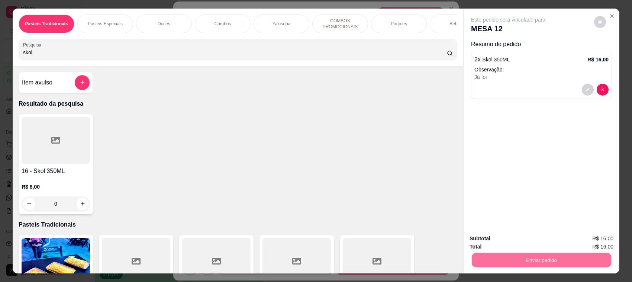
click at [601, 243] on button "Enviar pedido" at bounding box center [593, 242] width 41 height 14
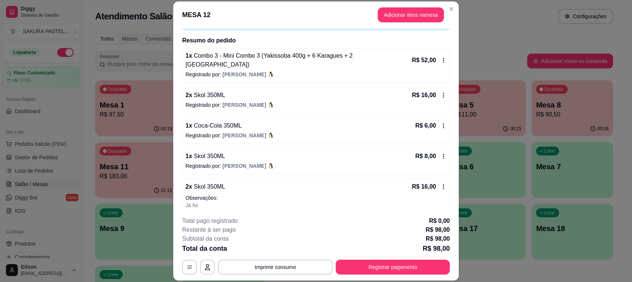
scroll to position [57, 0]
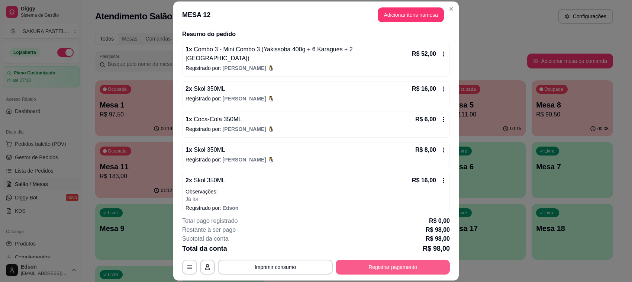
click at [421, 266] on button "Registrar pagamento" at bounding box center [393, 267] width 114 height 15
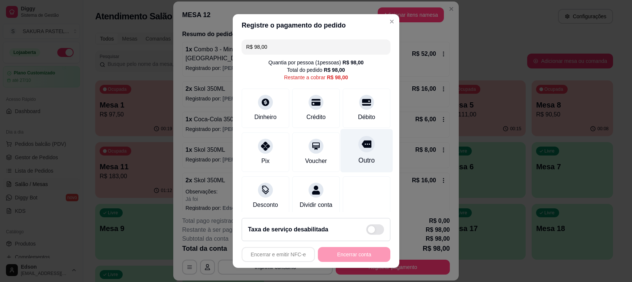
drag, startPoint x: 358, startPoint y: 101, endPoint x: 357, endPoint y: 161, distance: 59.9
click at [359, 101] on div at bounding box center [366, 102] width 15 height 15
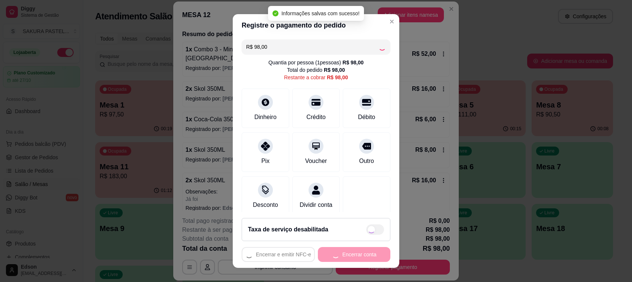
type input "R$ 0,00"
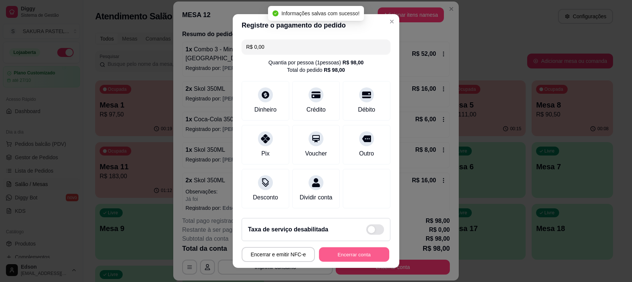
click at [344, 251] on button "Encerrar conta" at bounding box center [354, 254] width 70 height 15
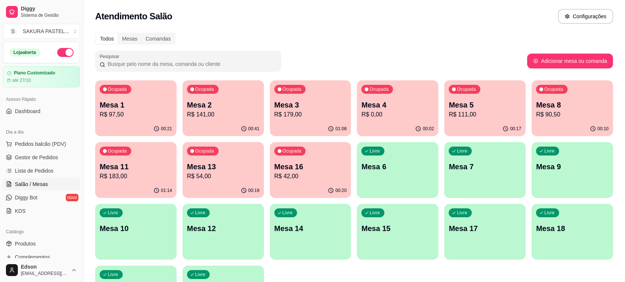
click at [323, 170] on p "Mesa 16" at bounding box center [311, 166] width 73 height 10
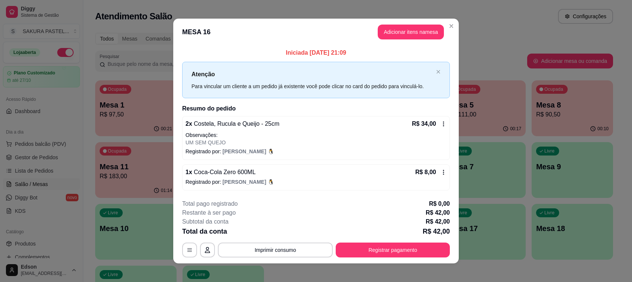
scroll to position [5, 0]
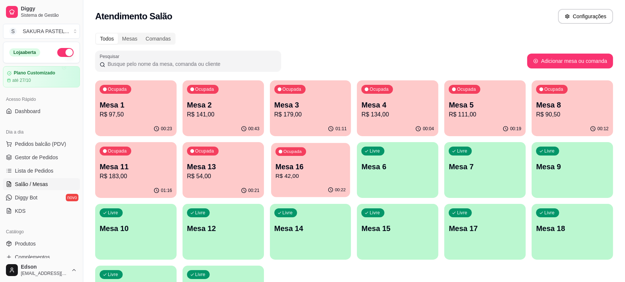
click at [306, 181] on div "Ocupada Mesa 16 R$ 42,00" at bounding box center [310, 163] width 79 height 40
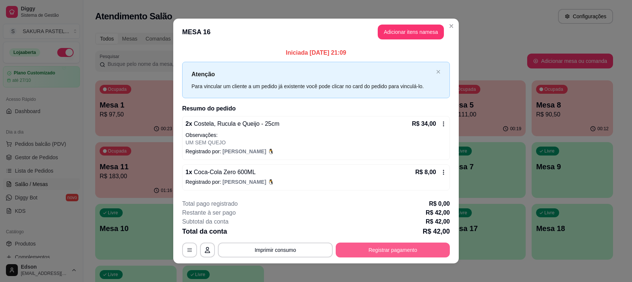
click at [388, 249] on button "Registrar pagamento" at bounding box center [393, 250] width 114 height 15
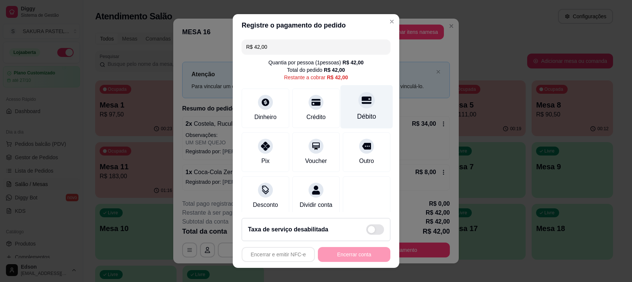
click at [344, 105] on div "Débito" at bounding box center [367, 107] width 52 height 44
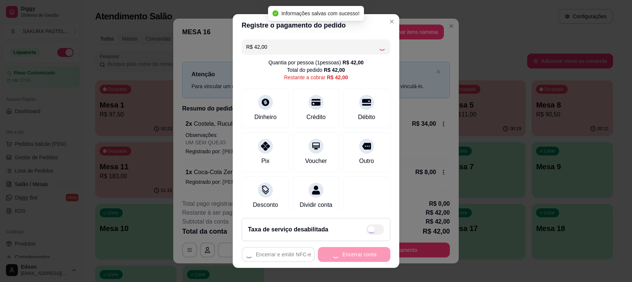
type input "R$ 0,00"
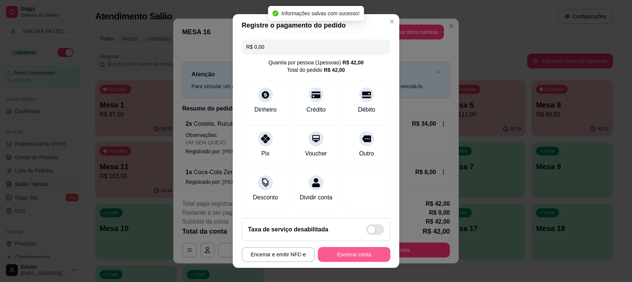
click at [359, 255] on button "Encerrar conta" at bounding box center [354, 254] width 73 height 15
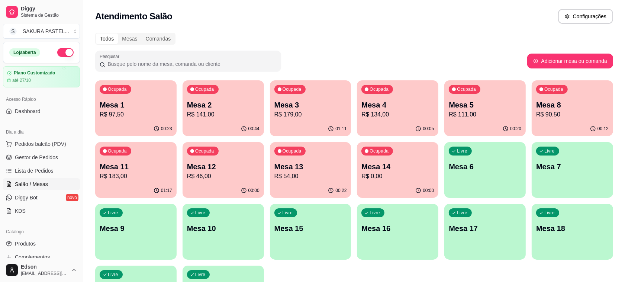
click at [219, 182] on div "Ocupada Mesa 12 R$ 46,00" at bounding box center [223, 162] width 81 height 41
click at [321, 150] on div "Ocupada Mesa 13 R$ 54,00" at bounding box center [310, 163] width 79 height 40
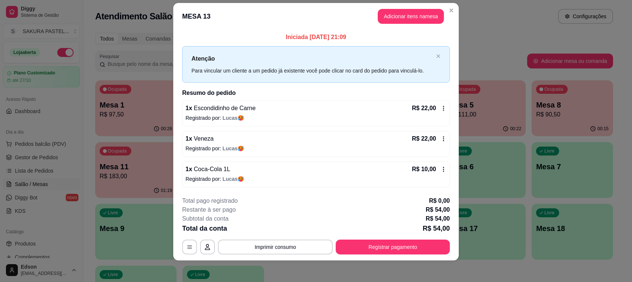
scroll to position [12, 0]
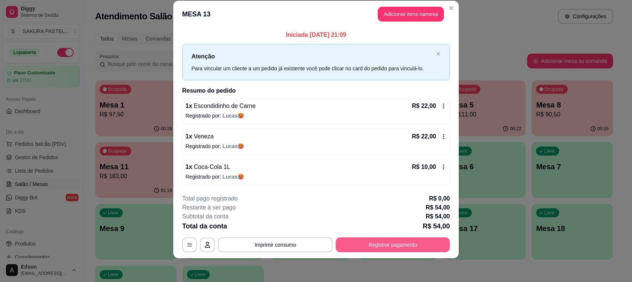
click at [400, 244] on button "Registrar pagamento" at bounding box center [393, 244] width 114 height 15
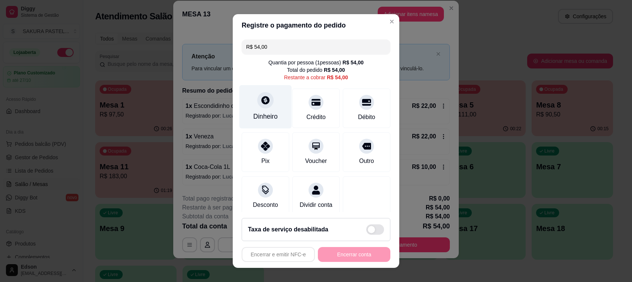
click at [265, 104] on div at bounding box center [265, 100] width 16 height 16
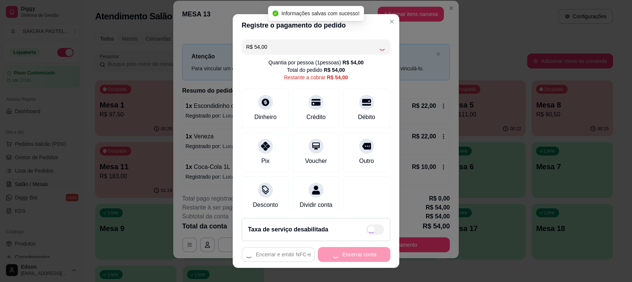
type input "R$ 0,00"
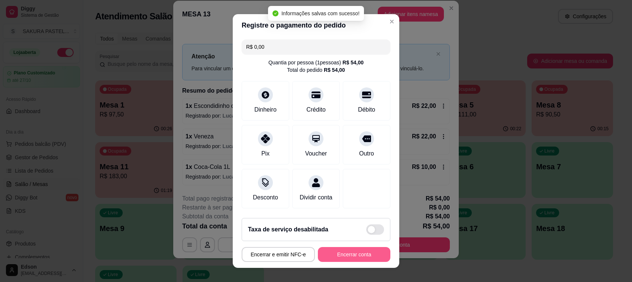
click at [361, 252] on button "Encerrar conta" at bounding box center [354, 254] width 73 height 15
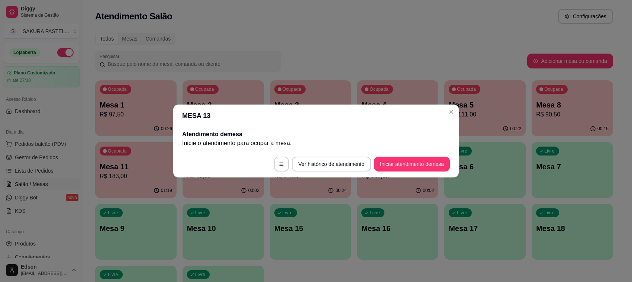
scroll to position [0, 0]
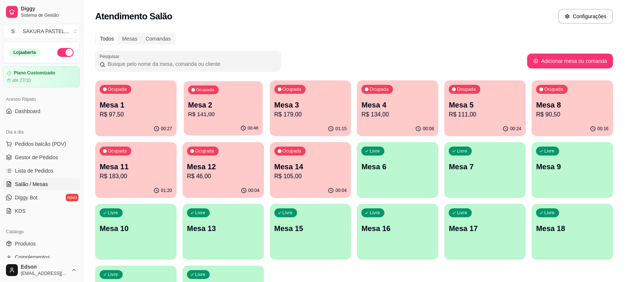
click at [235, 124] on div "00:48" at bounding box center [223, 128] width 79 height 14
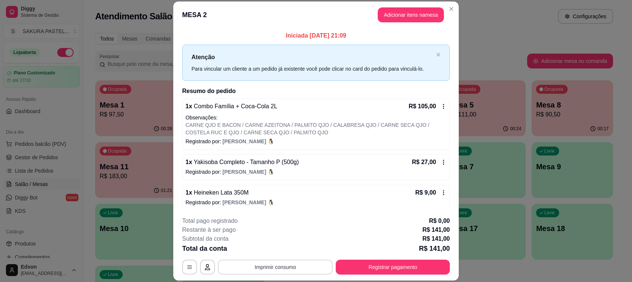
click at [301, 267] on button "Imprimir consumo" at bounding box center [275, 267] width 115 height 15
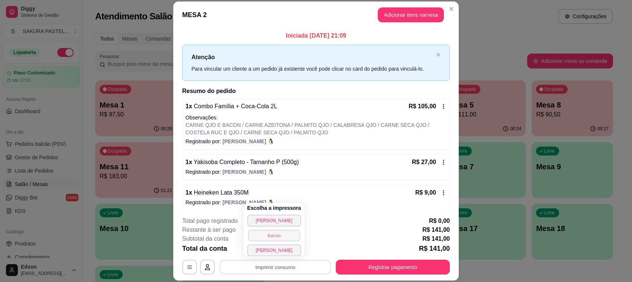
click at [282, 231] on button "Balcão" at bounding box center [274, 236] width 52 height 12
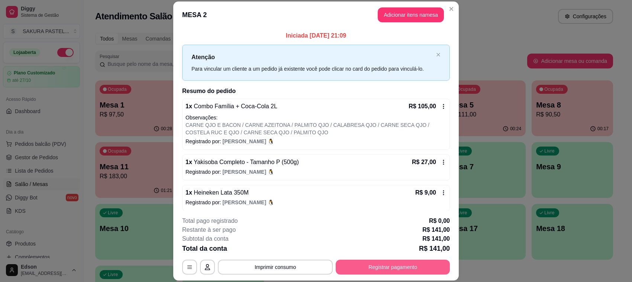
click at [384, 265] on button "Registrar pagamento" at bounding box center [393, 267] width 114 height 15
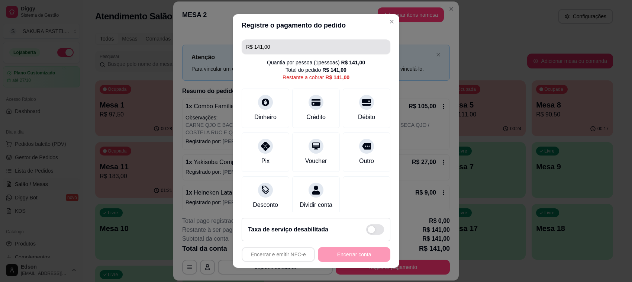
click at [283, 49] on input "R$ 141,00" at bounding box center [316, 46] width 140 height 15
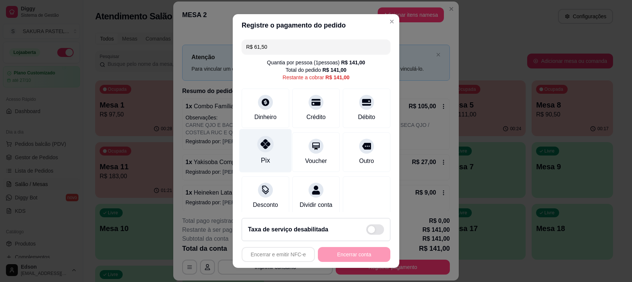
click at [260, 150] on div at bounding box center [265, 144] width 16 height 16
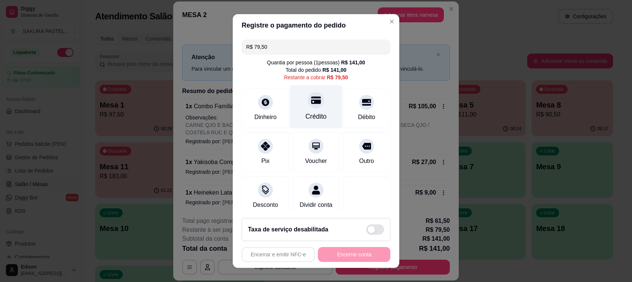
click at [303, 109] on div "Crédito" at bounding box center [316, 107] width 52 height 44
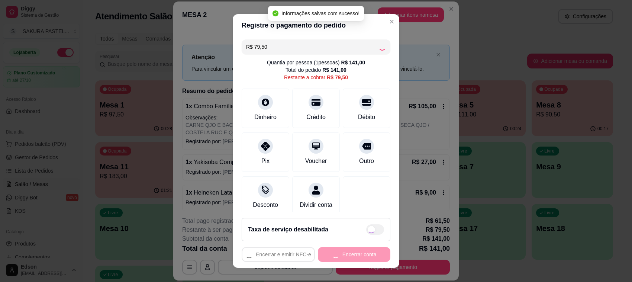
type input "R$ 0,00"
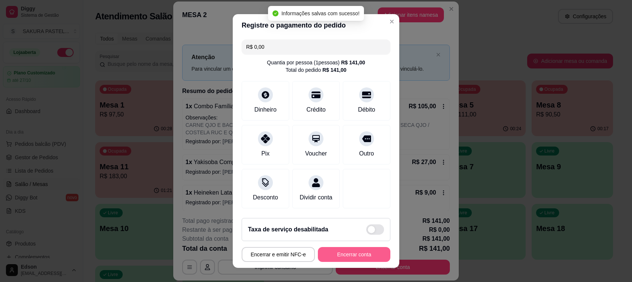
click at [348, 253] on button "Encerrar conta" at bounding box center [354, 254] width 73 height 15
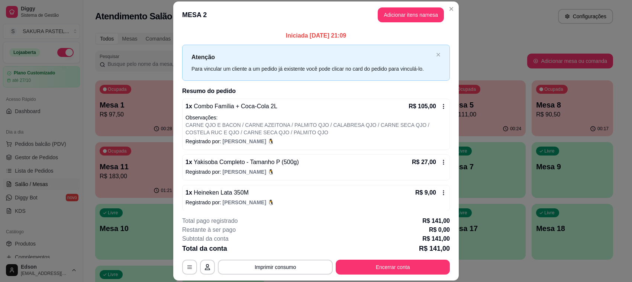
click at [453, 229] on footer "**********" at bounding box center [316, 246] width 286 height 70
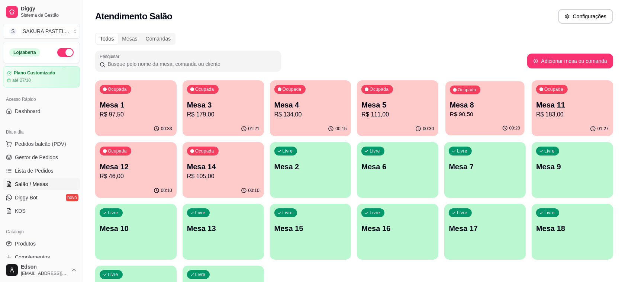
click at [475, 94] on div "Ocupada Mesa 8 R$ 90,50" at bounding box center [485, 101] width 79 height 40
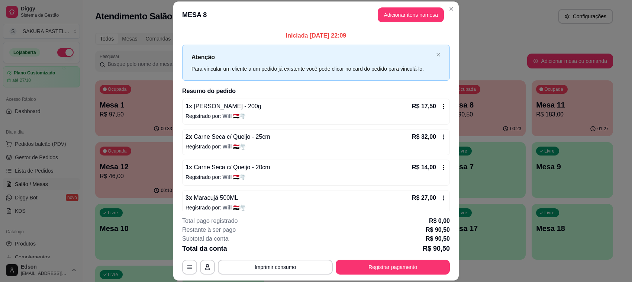
click at [405, 22] on header "MESA 8 Adicionar itens na mesa" at bounding box center [316, 14] width 286 height 27
click at [401, 12] on button "Adicionar itens na mesa" at bounding box center [411, 14] width 66 height 15
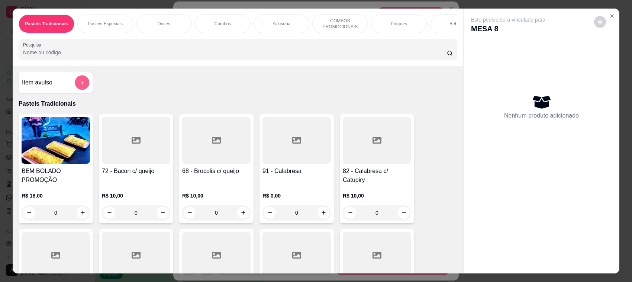
click at [80, 84] on button "add-separate-item" at bounding box center [82, 82] width 15 height 15
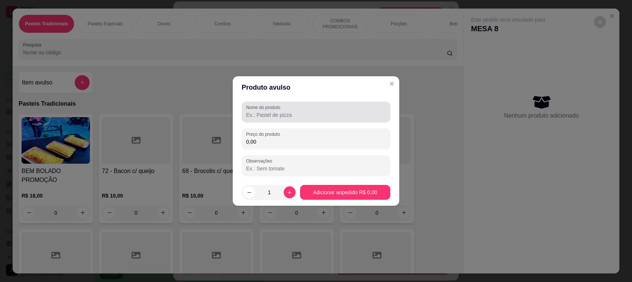
click at [298, 115] on input "Nome do produto" at bounding box center [316, 114] width 140 height 7
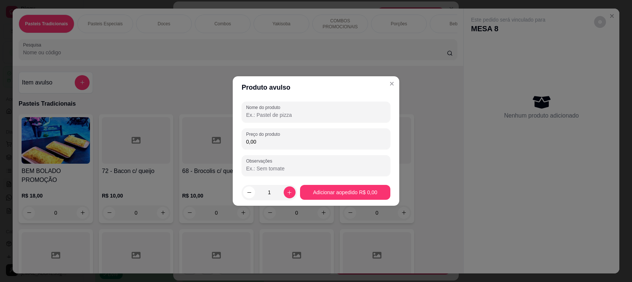
click at [298, 115] on input "Nome do produto" at bounding box center [316, 114] width 140 height 7
type input "White Milk"
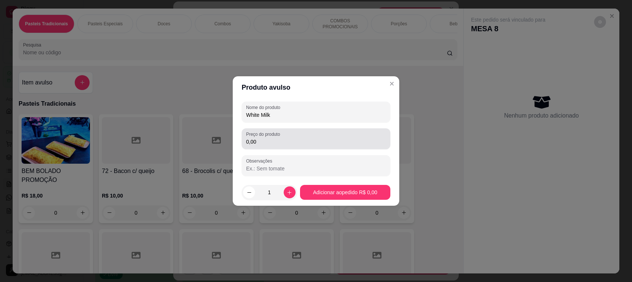
click at [262, 134] on label "Preço do produto" at bounding box center [264, 134] width 36 height 6
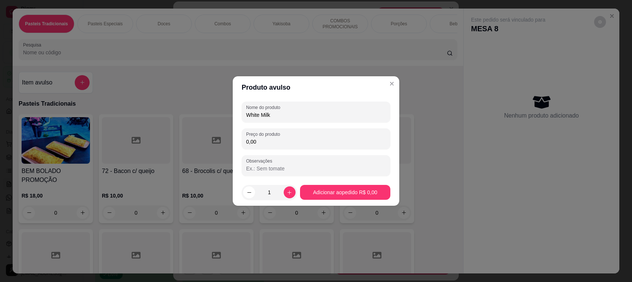
click at [268, 139] on input "0,00" at bounding box center [316, 141] width 140 height 7
type input "15,00"
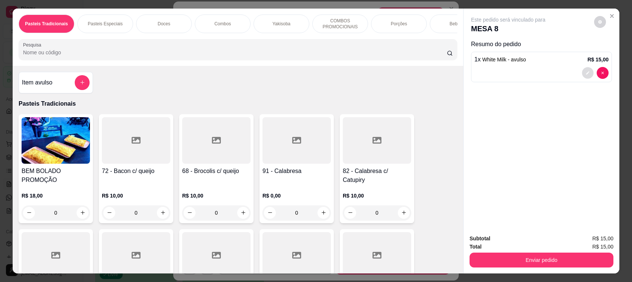
click at [586, 77] on button "decrease-product-quantity" at bounding box center [588, 73] width 12 height 12
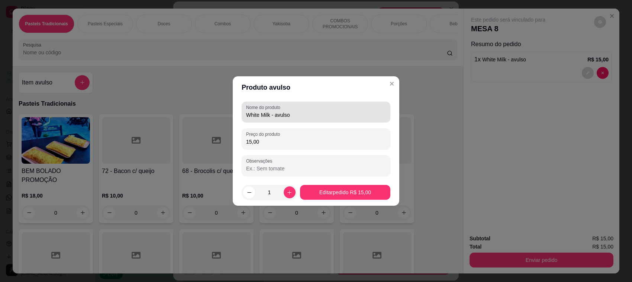
click at [334, 115] on input "White Milk - avulso" at bounding box center [316, 114] width 140 height 7
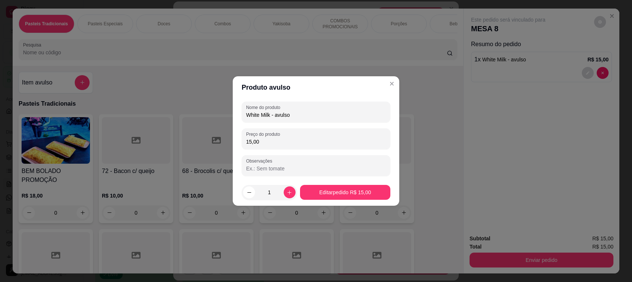
click at [334, 115] on input "White Milk - avulso" at bounding box center [316, 114] width 140 height 7
type input "White Milk"
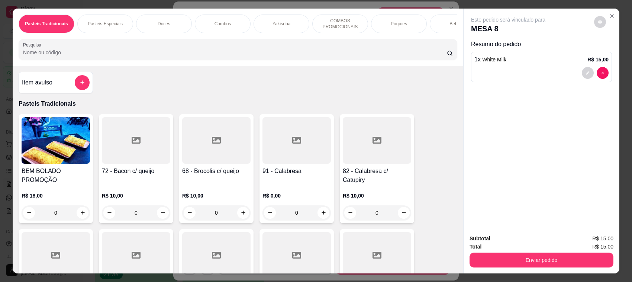
click at [518, 252] on div "Enviar pedido" at bounding box center [542, 259] width 144 height 17
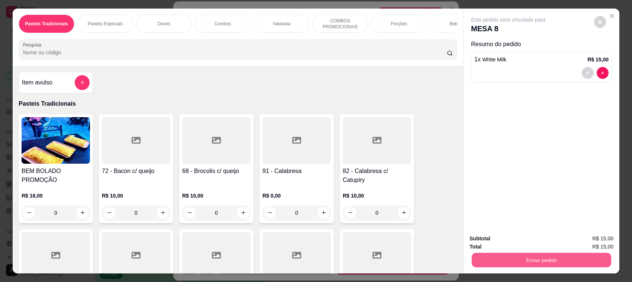
click at [525, 263] on button "Enviar pedido" at bounding box center [542, 260] width 140 height 15
click at [590, 238] on button "Enviar pedido" at bounding box center [593, 242] width 41 height 14
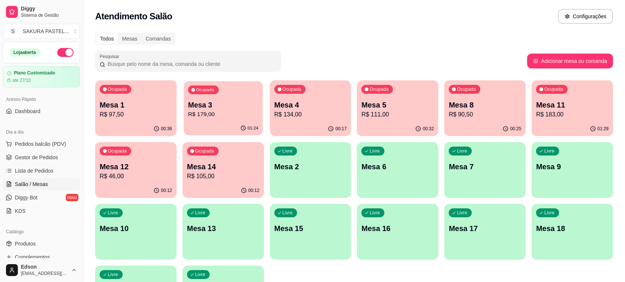
click at [215, 114] on p "R$ 179,00" at bounding box center [223, 114] width 70 height 9
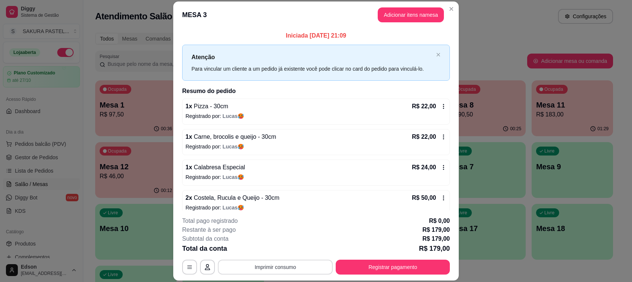
click at [302, 265] on button "Imprimir consumo" at bounding box center [275, 267] width 115 height 15
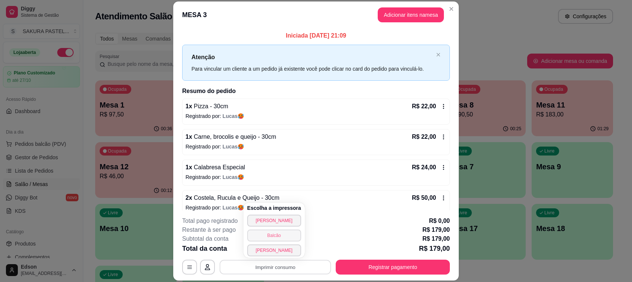
click at [279, 235] on button "Balcão" at bounding box center [274, 236] width 54 height 12
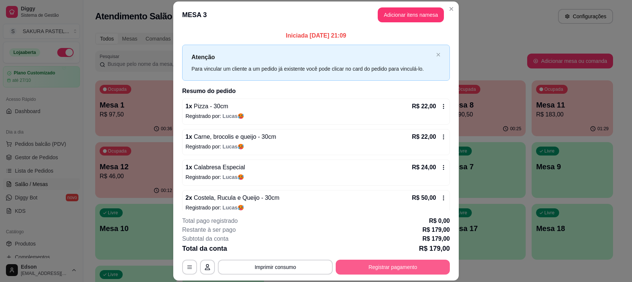
click at [401, 263] on button "Registrar pagamento" at bounding box center [393, 267] width 114 height 15
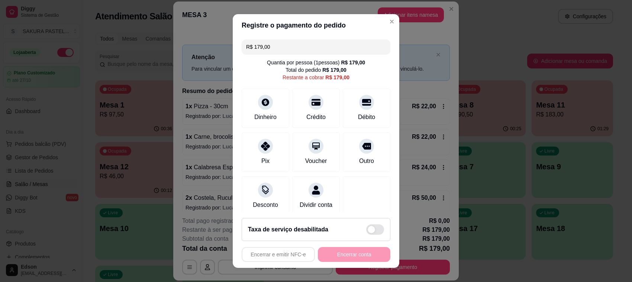
click at [300, 52] on input "R$ 179,00" at bounding box center [316, 46] width 140 height 15
click at [272, 148] on div "Pix" at bounding box center [266, 151] width 52 height 44
click at [311, 107] on div "Crédito" at bounding box center [316, 107] width 52 height 44
type input "R$ 0,00"
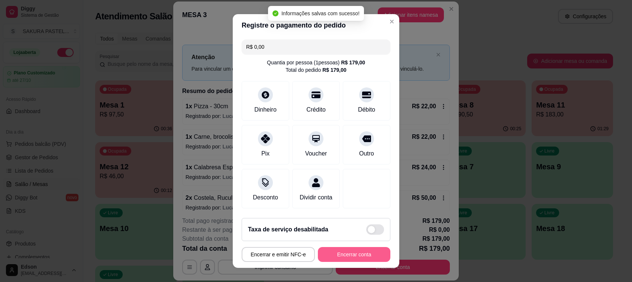
click at [354, 259] on button "Encerrar conta" at bounding box center [354, 254] width 73 height 15
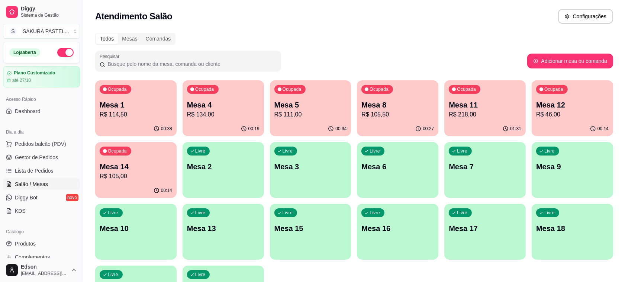
click at [317, 97] on div "Ocupada Mesa 5 R$ 111,00" at bounding box center [310, 100] width 81 height 41
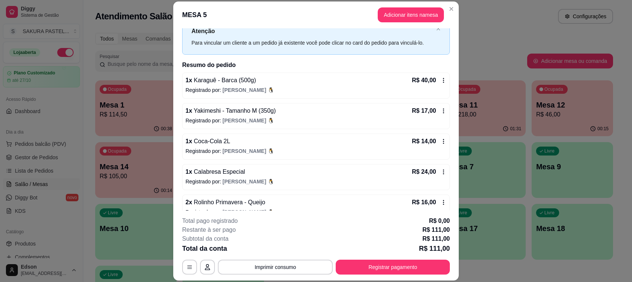
scroll to position [39, 0]
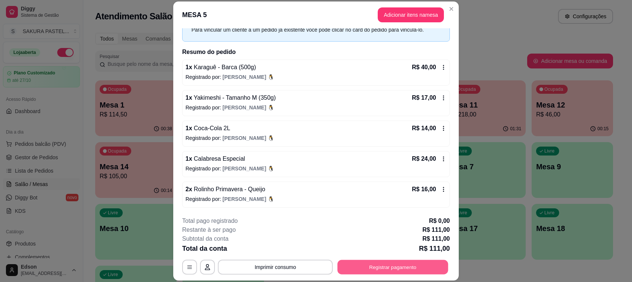
click at [391, 269] on button "Registrar pagamento" at bounding box center [393, 267] width 111 height 15
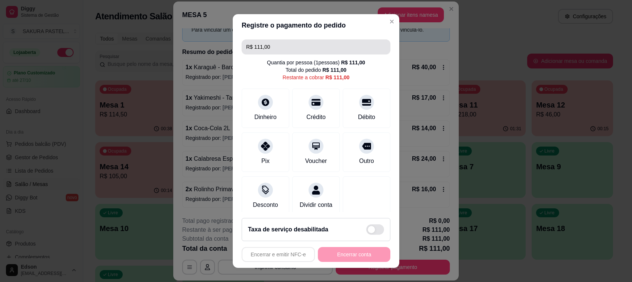
click at [294, 46] on input "R$ 111,00" at bounding box center [316, 46] width 140 height 15
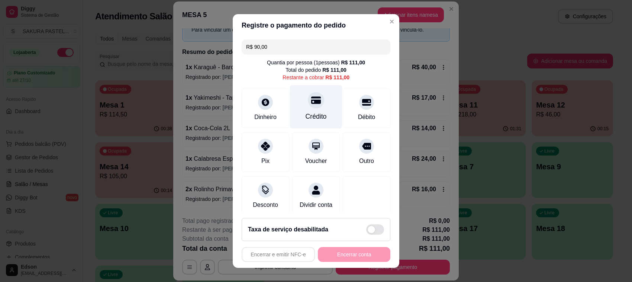
click at [311, 104] on icon at bounding box center [316, 99] width 10 height 7
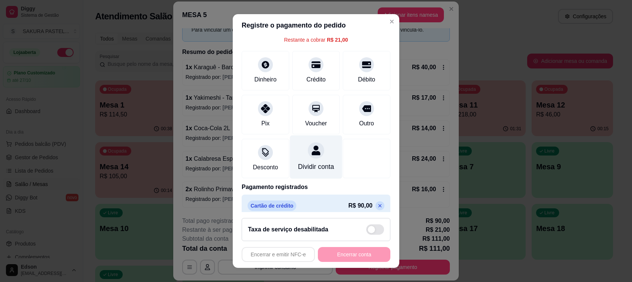
scroll to position [54, 0]
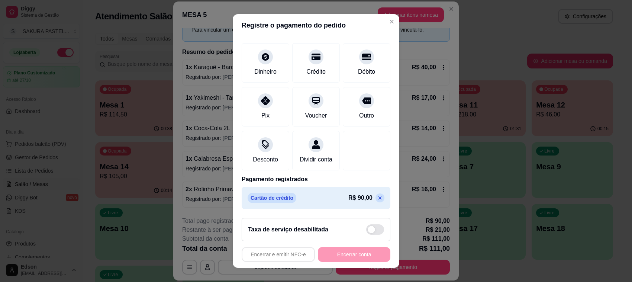
click at [376, 195] on p at bounding box center [380, 197] width 9 height 9
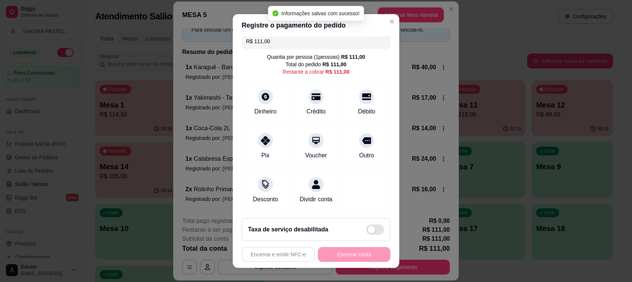
scroll to position [0, 0]
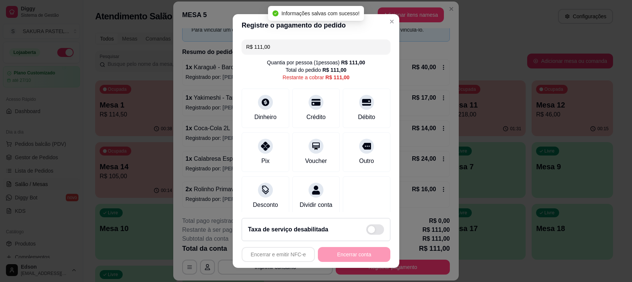
click at [283, 48] on input "R$ 111,00" at bounding box center [316, 46] width 140 height 15
click at [283, 47] on input "R$ 111,00" at bounding box center [316, 46] width 140 height 15
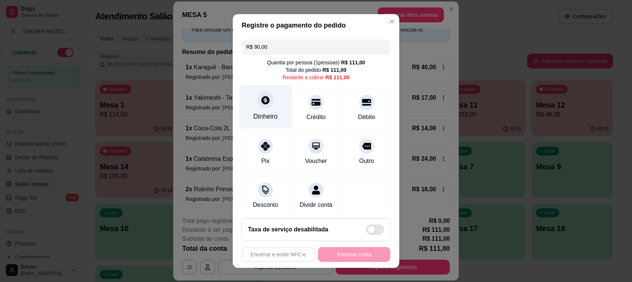
click at [261, 106] on div at bounding box center [265, 100] width 16 height 16
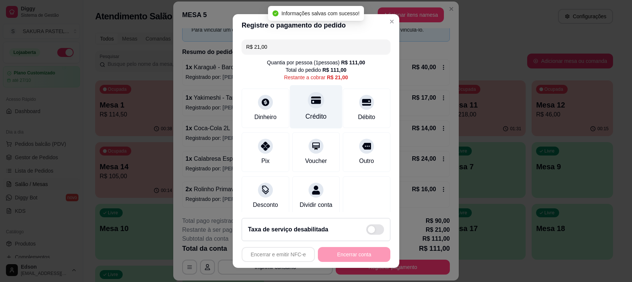
click at [311, 99] on icon at bounding box center [316, 100] width 10 height 10
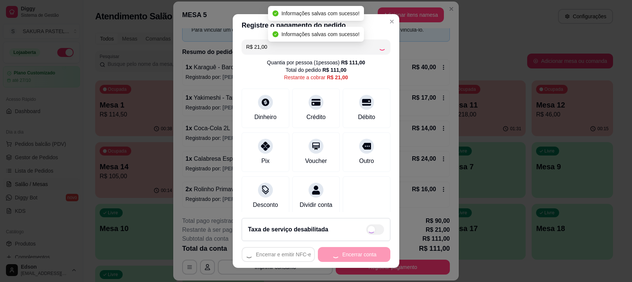
type input "R$ 0,00"
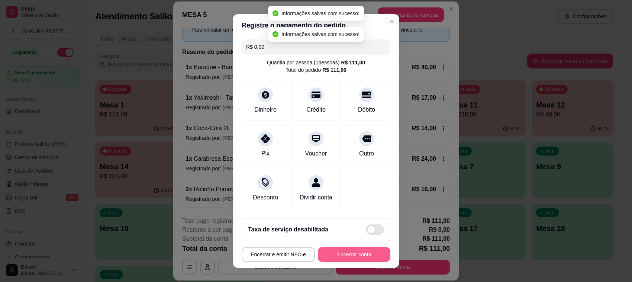
click at [326, 253] on button "Encerrar conta" at bounding box center [354, 254] width 73 height 15
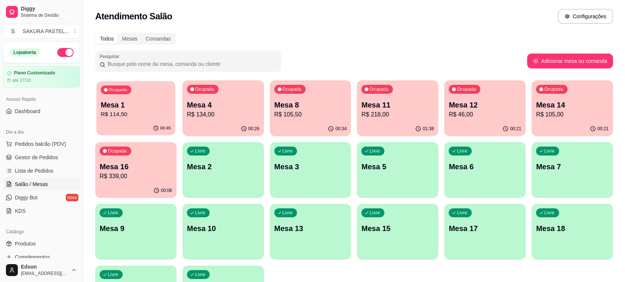
click at [123, 114] on p "R$ 114,50" at bounding box center [136, 114] width 70 height 9
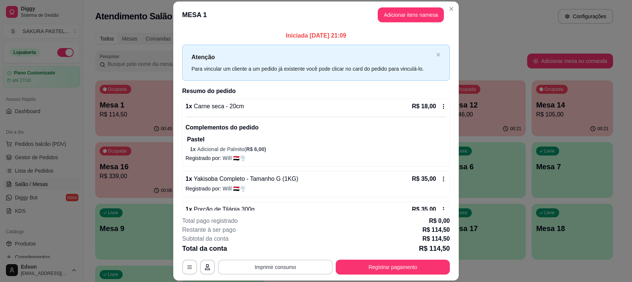
click at [298, 268] on button "Imprimir consumo" at bounding box center [275, 267] width 115 height 15
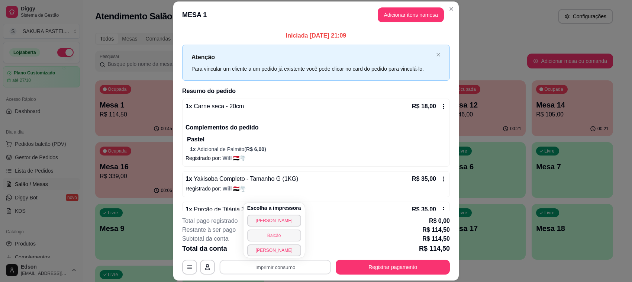
click at [274, 237] on button "Balcão" at bounding box center [274, 236] width 54 height 12
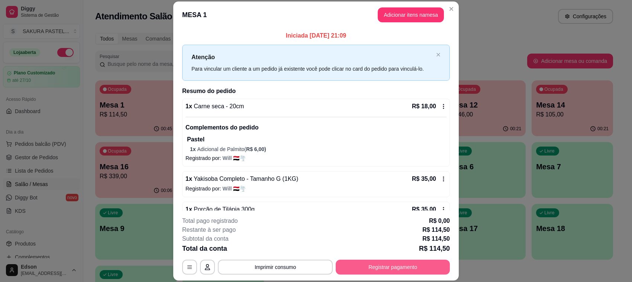
click at [337, 274] on button "Registrar pagamento" at bounding box center [393, 267] width 114 height 15
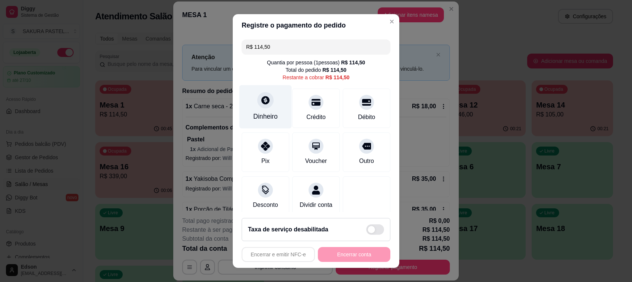
click at [261, 105] on icon at bounding box center [266, 100] width 10 height 10
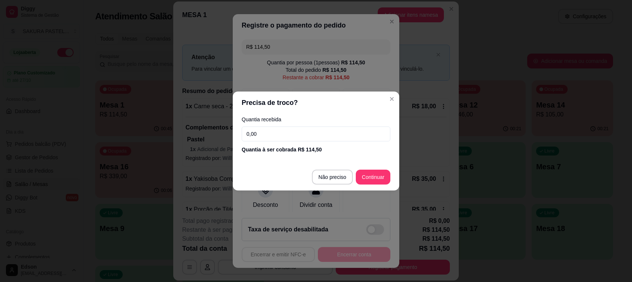
click at [302, 134] on input "0,00" at bounding box center [316, 133] width 149 height 15
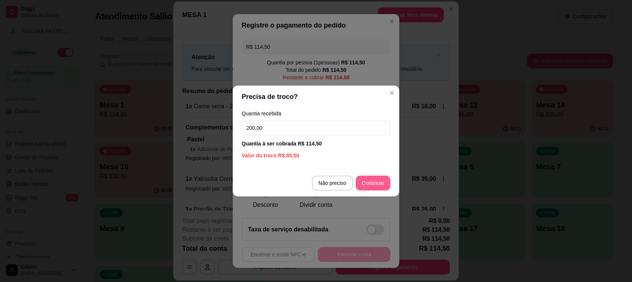
type input "200,00"
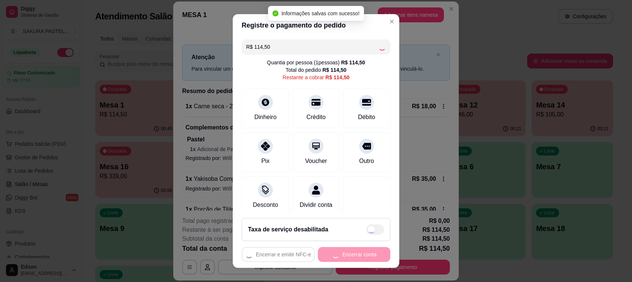
type input "R$ 0,00"
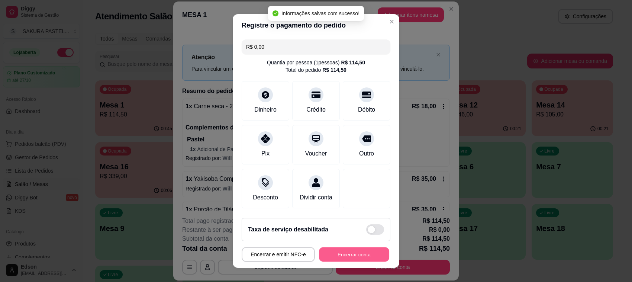
click at [330, 255] on button "Encerrar conta" at bounding box center [354, 254] width 70 height 15
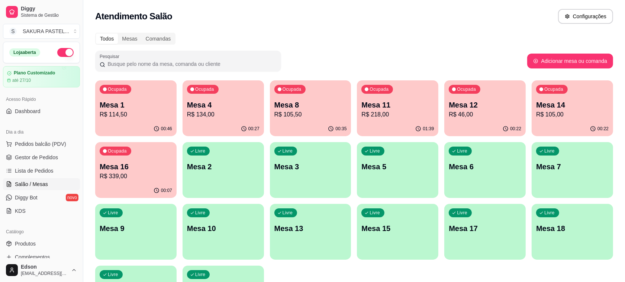
click at [477, 138] on div "Ocupada Mesa 1 R$ 114,50 00:46 Ocupada Mesa 4 R$ 134,00 00:27 Ocupada Mesa 8 R$…" at bounding box center [354, 200] width 518 height 241
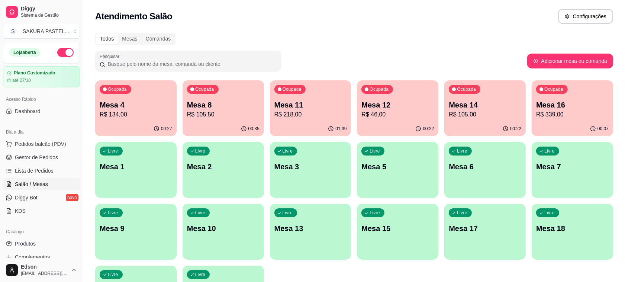
click at [390, 112] on p "R$ 46,00" at bounding box center [398, 114] width 73 height 9
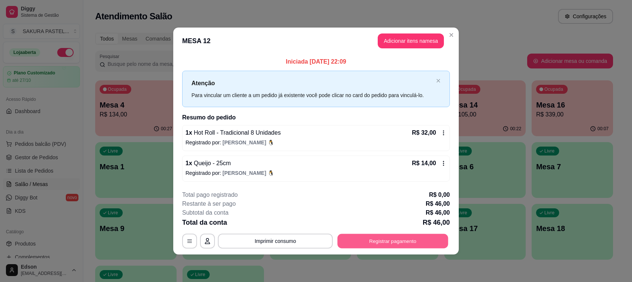
click at [433, 238] on button "Registrar pagamento" at bounding box center [393, 241] width 111 height 15
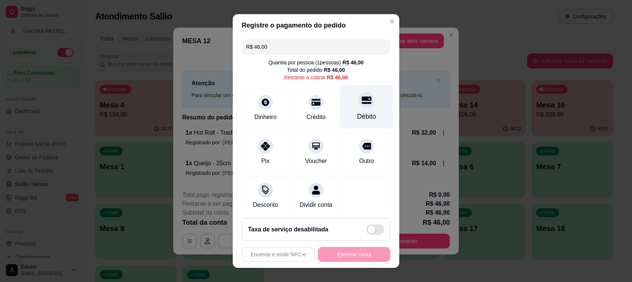
click at [362, 99] on icon at bounding box center [367, 99] width 10 height 7
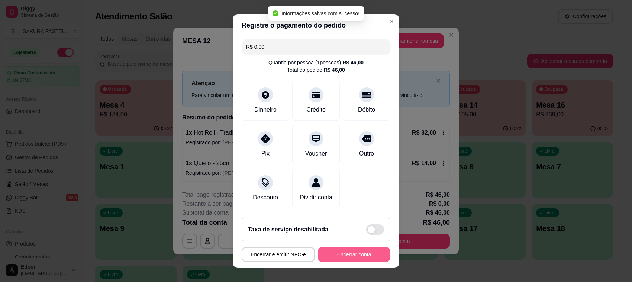
type input "R$ 0,00"
click at [350, 257] on button "Encerrar conta" at bounding box center [354, 254] width 73 height 15
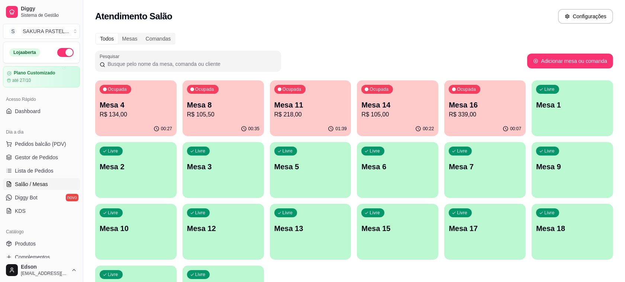
click at [229, 93] on div "Ocupada Mesa 8 R$ 105,50" at bounding box center [223, 100] width 81 height 41
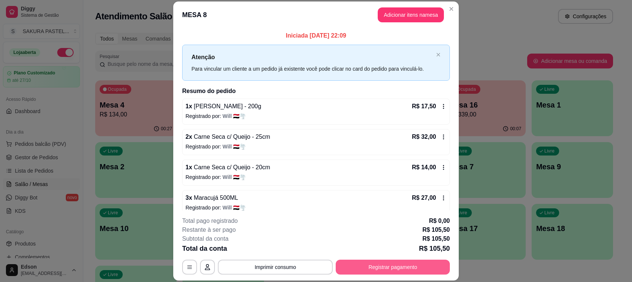
click at [367, 263] on button "Registrar pagamento" at bounding box center [393, 267] width 114 height 15
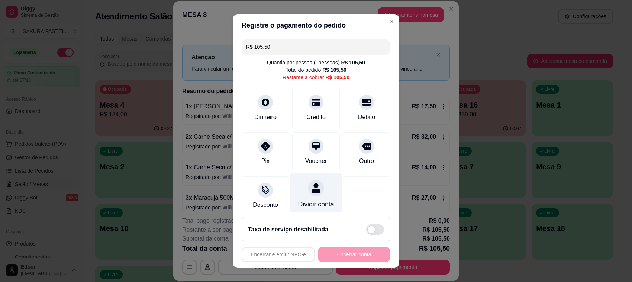
click at [311, 192] on icon at bounding box center [316, 188] width 10 height 10
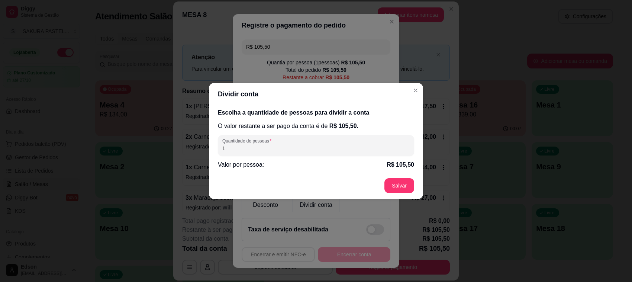
click at [297, 133] on div "Escolha a quantidade de pessoas para dividir a conta O valor restante a ser pag…" at bounding box center [316, 138] width 214 height 67
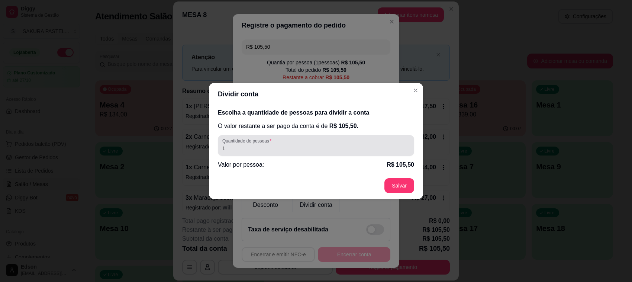
drag, startPoint x: 298, startPoint y: 137, endPoint x: 299, endPoint y: 141, distance: 5.0
click at [299, 141] on div "Quantidade de pessoas 1" at bounding box center [316, 145] width 196 height 21
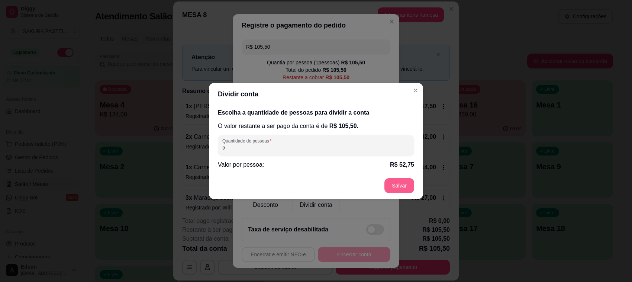
type input "2"
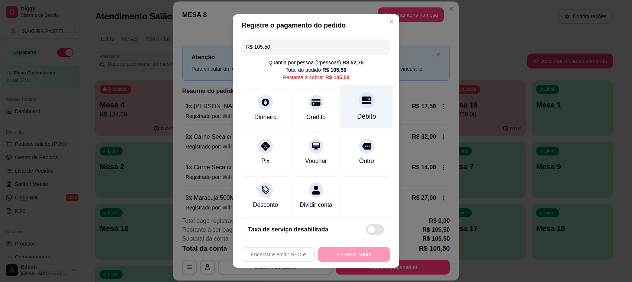
click at [362, 98] on icon at bounding box center [367, 99] width 10 height 7
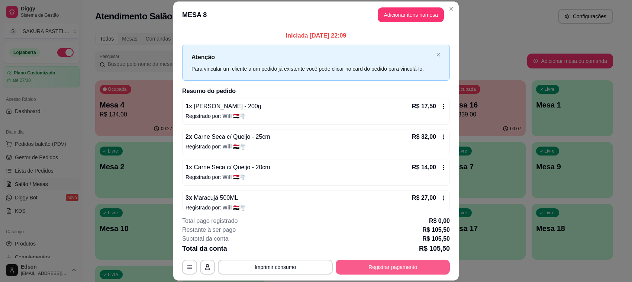
click at [399, 269] on button "Registrar pagamento" at bounding box center [393, 267] width 114 height 15
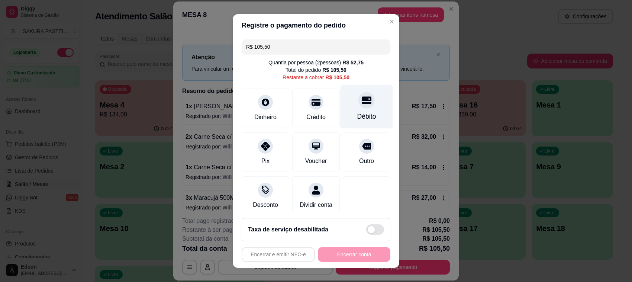
click at [358, 117] on div "Débito" at bounding box center [367, 117] width 19 height 10
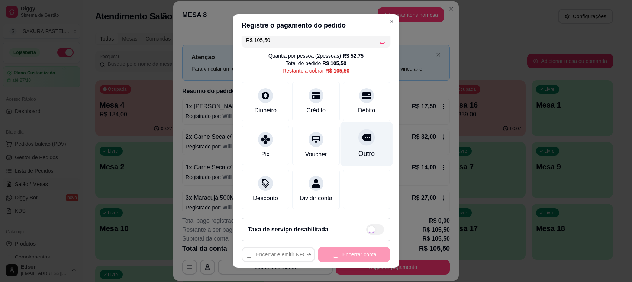
scroll to position [16, 0]
type input "R$ 0,00"
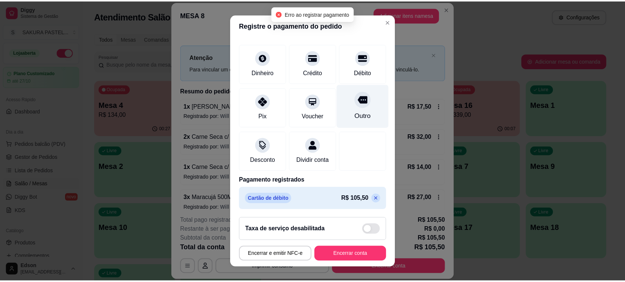
scroll to position [47, 0]
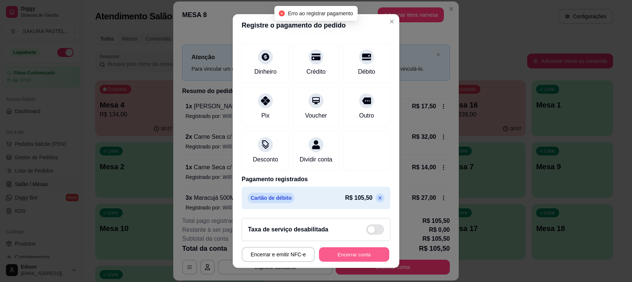
click at [354, 257] on button "Encerrar conta" at bounding box center [354, 254] width 70 height 15
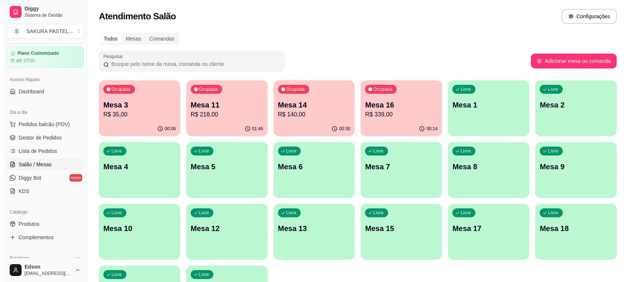
scroll to position [0, 0]
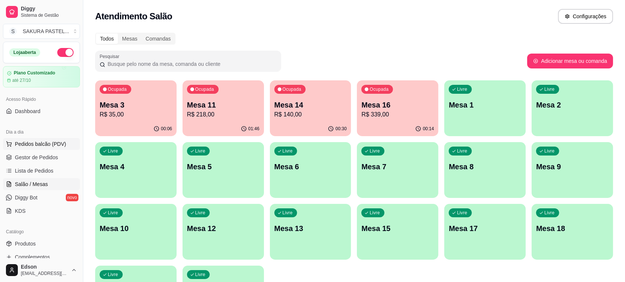
click at [58, 144] on span "Pedidos balcão (PDV)" at bounding box center [40, 143] width 51 height 7
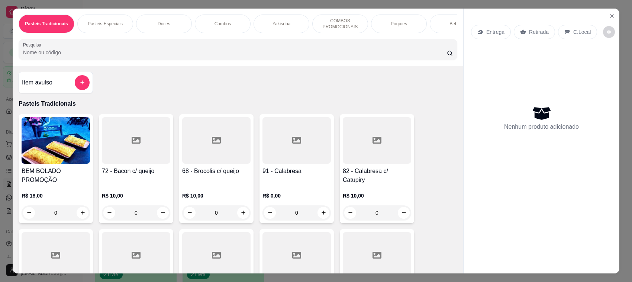
click at [363, 43] on div "Pasteis Tradicionais Pasteis Especiais Doces Combos Yakisoba COMBOS PROMOCIONAI…" at bounding box center [238, 37] width 451 height 57
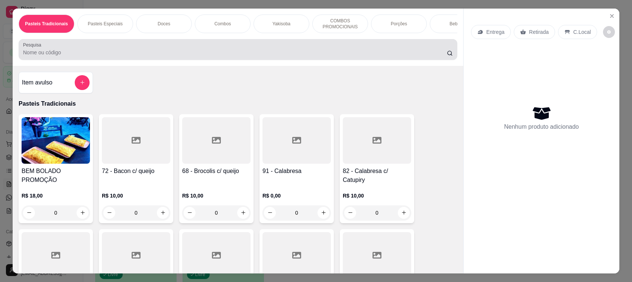
click at [369, 49] on div at bounding box center [238, 49] width 430 height 15
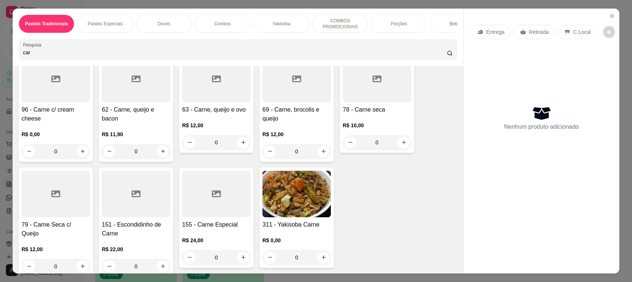
scroll to position [176, 0]
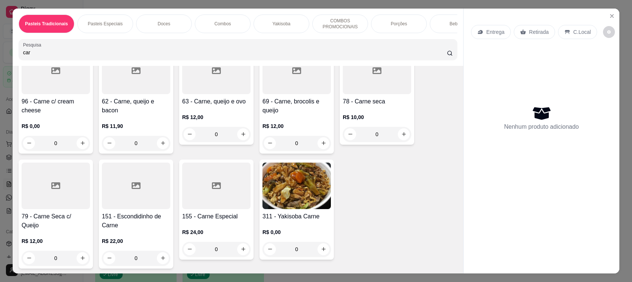
type input "car"
click at [292, 126] on div "R$ 12,00 0" at bounding box center [297, 133] width 68 height 36
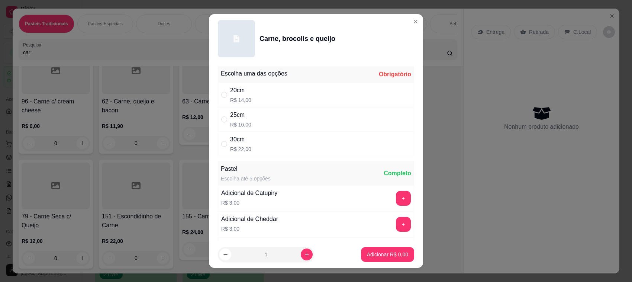
click at [292, 126] on div "25cm R$ 16,00" at bounding box center [316, 119] width 196 height 25
radio input "true"
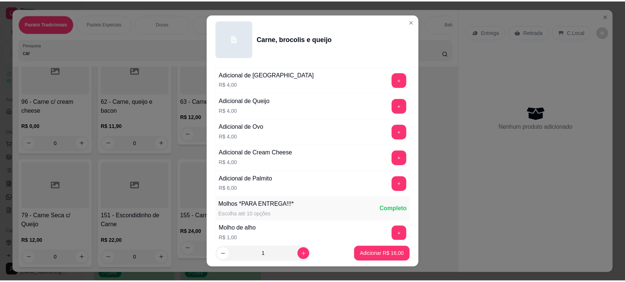
scroll to position [522, 0]
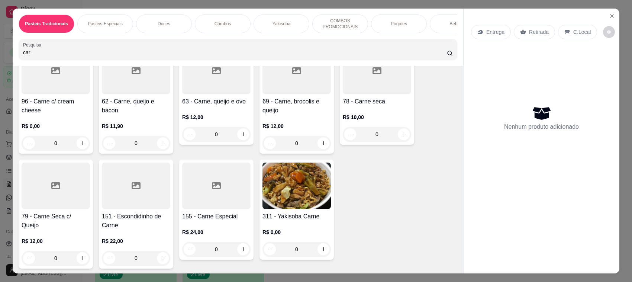
click at [276, 106] on h4 "69 - Carne, brocolis e queijo" at bounding box center [297, 106] width 68 height 18
click at [614, 15] on button "Close" at bounding box center [612, 16] width 12 height 12
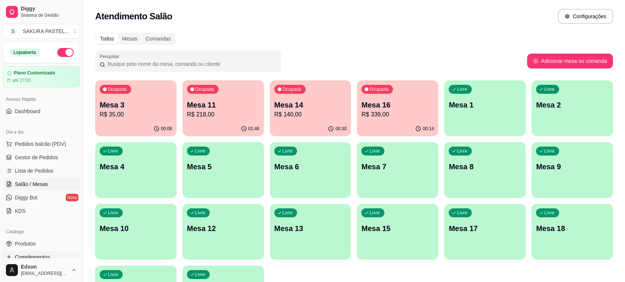
scroll to position [190, 0]
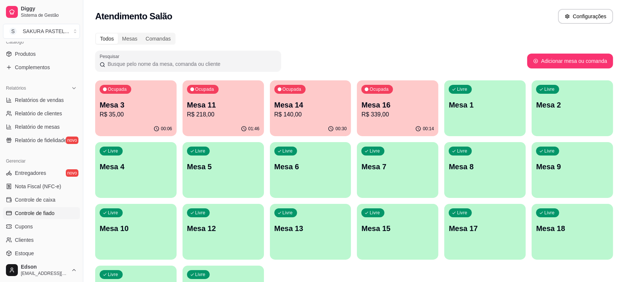
click at [56, 214] on link "Controle de fiado" at bounding box center [41, 213] width 77 height 12
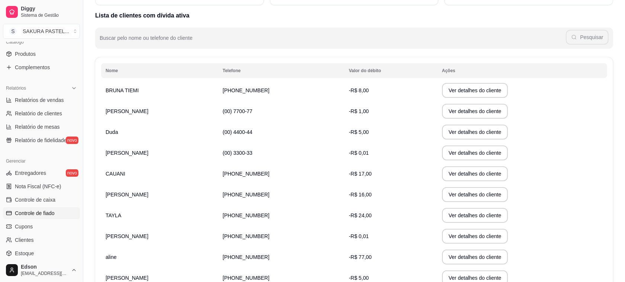
scroll to position [90, 0]
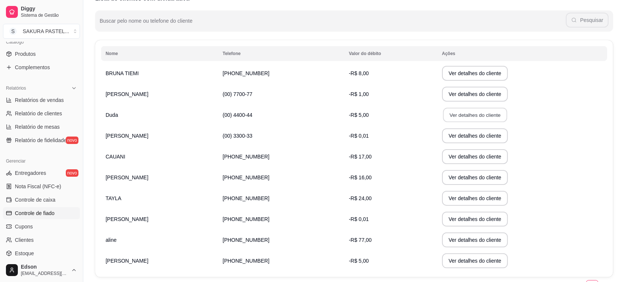
click at [464, 112] on button "Ver detalhes do cliente" at bounding box center [475, 115] width 64 height 15
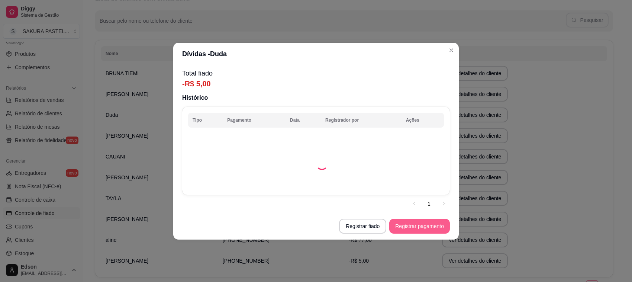
click at [408, 223] on button "Registrar pagamento" at bounding box center [420, 226] width 61 height 15
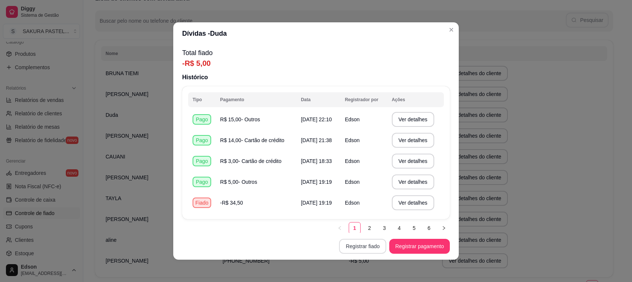
click at [369, 243] on button "Registrar fiado" at bounding box center [362, 246] width 47 height 15
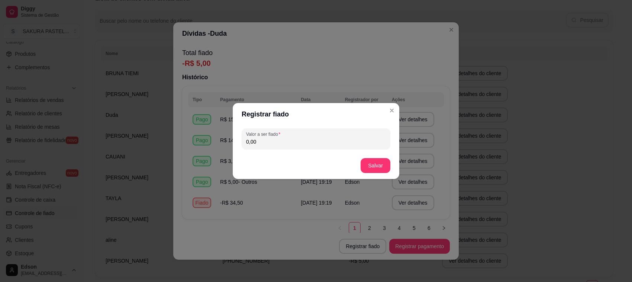
click at [308, 139] on input "0,00" at bounding box center [316, 141] width 140 height 7
type input "15,00"
click at [380, 170] on button "Salvar" at bounding box center [375, 165] width 29 height 15
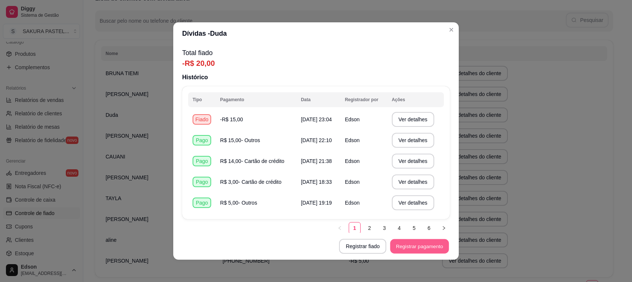
click at [416, 244] on button "Registrar pagamento" at bounding box center [420, 246] width 59 height 15
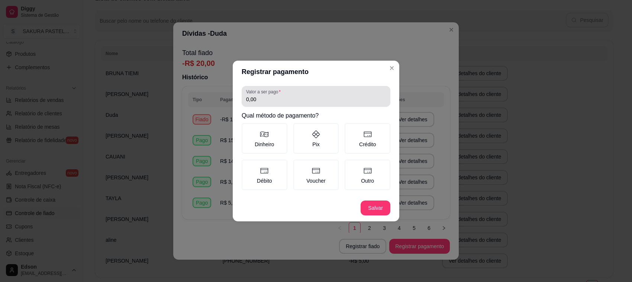
click at [310, 99] on input "0,00" at bounding box center [316, 99] width 140 height 7
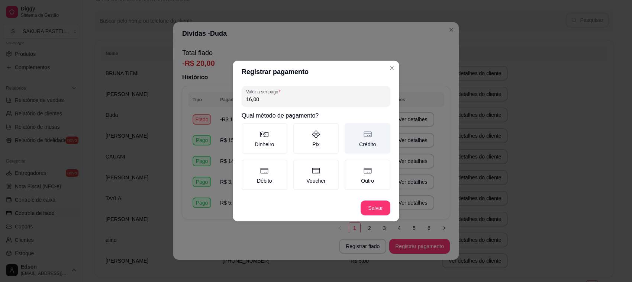
type input "16,00"
click at [359, 144] on label "Crédito" at bounding box center [368, 138] width 46 height 31
click at [350, 129] on button "Crédito" at bounding box center [348, 126] width 6 height 6
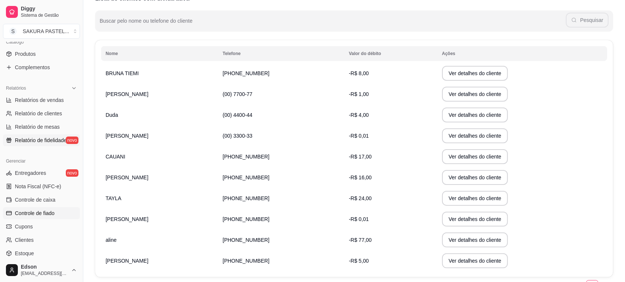
scroll to position [0, 0]
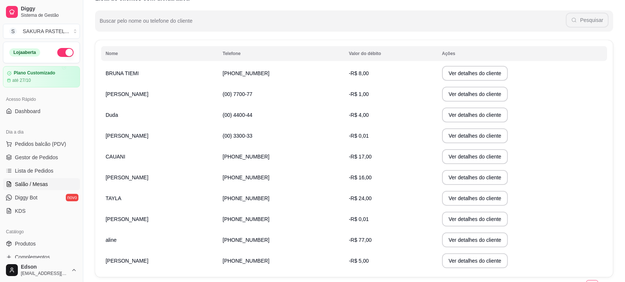
click at [36, 183] on span "Salão / Mesas" at bounding box center [31, 183] width 33 height 7
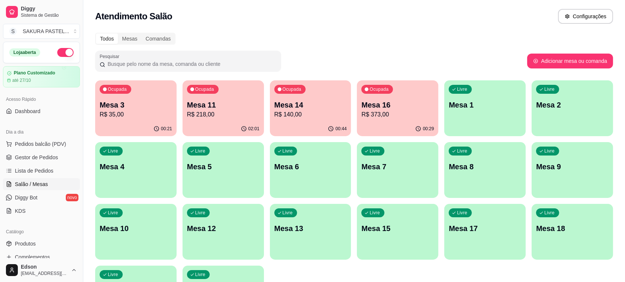
click at [217, 125] on div "02:01" at bounding box center [223, 129] width 81 height 15
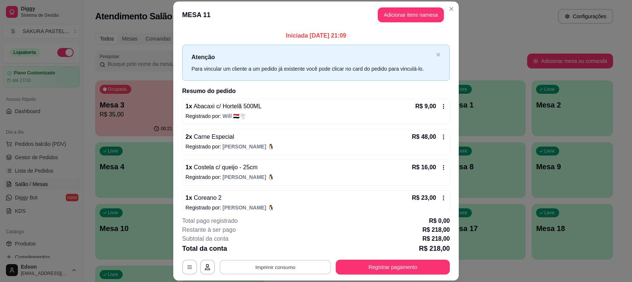
click at [294, 266] on button "Imprimir consumo" at bounding box center [276, 267] width 112 height 15
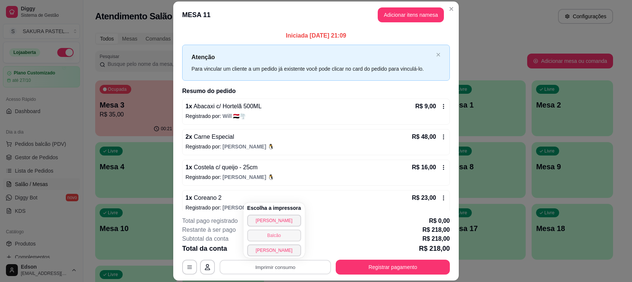
click at [282, 237] on button "Balcão" at bounding box center [274, 236] width 54 height 12
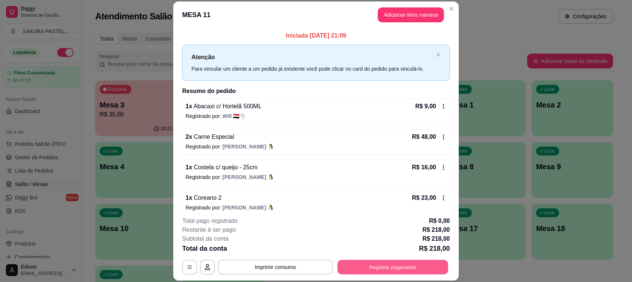
click at [410, 271] on button "Registrar pagamento" at bounding box center [393, 267] width 111 height 15
click at [420, 266] on button "Registrar pagamento" at bounding box center [393, 267] width 114 height 15
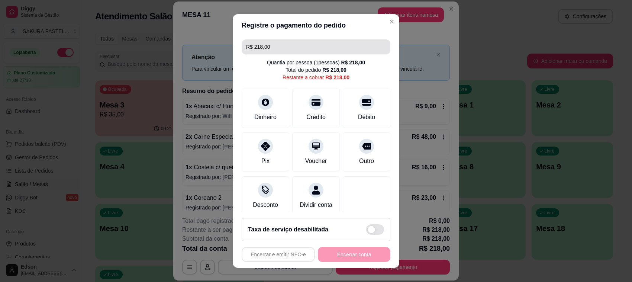
click at [283, 51] on input "R$ 218,00" at bounding box center [316, 46] width 140 height 15
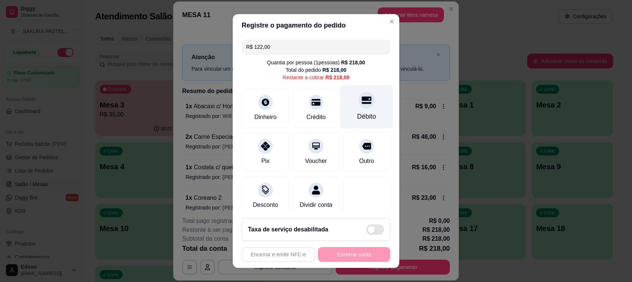
click at [349, 110] on div "Débito" at bounding box center [367, 107] width 52 height 44
click at [341, 99] on div "Débito" at bounding box center [367, 107] width 52 height 44
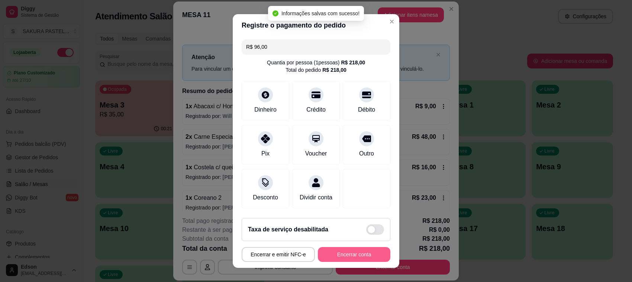
type input "R$ 0,00"
click at [368, 256] on button "Encerrar conta" at bounding box center [354, 254] width 70 height 15
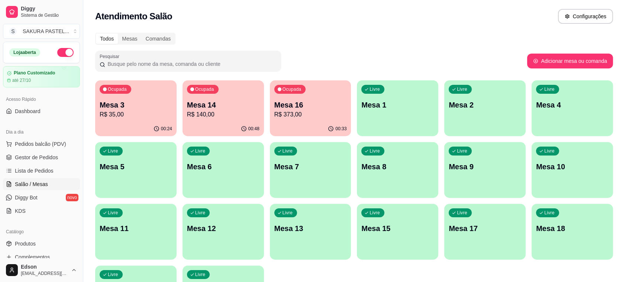
click at [310, 92] on div "Ocupada Mesa 16 R$ 373,00" at bounding box center [310, 100] width 81 height 41
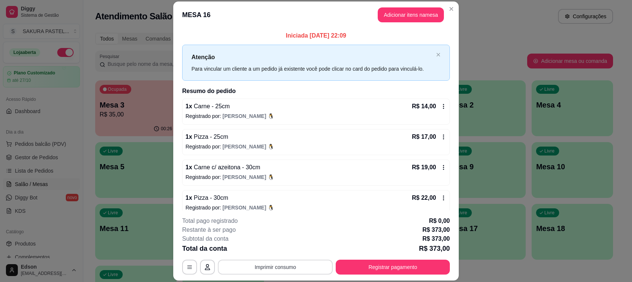
click at [288, 269] on button "Imprimir consumo" at bounding box center [275, 267] width 115 height 15
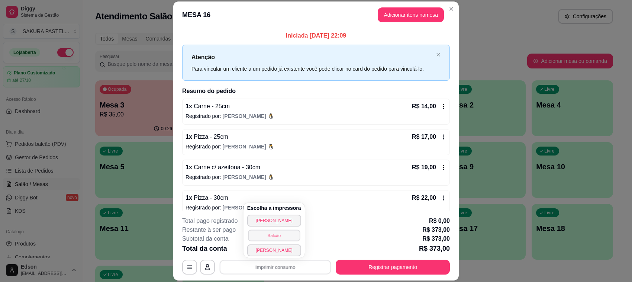
click at [277, 237] on button "Balcão" at bounding box center [274, 236] width 52 height 12
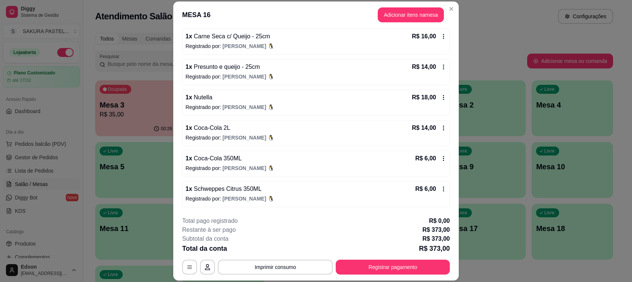
scroll to position [410, 0]
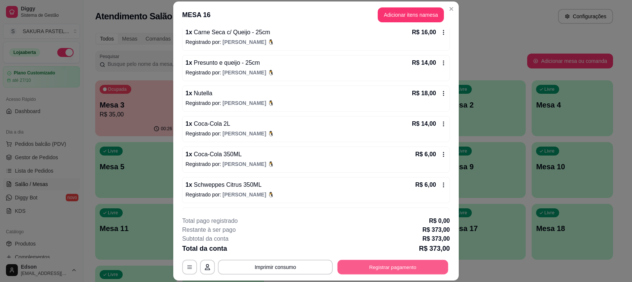
click at [430, 265] on button "Registrar pagamento" at bounding box center [393, 267] width 111 height 15
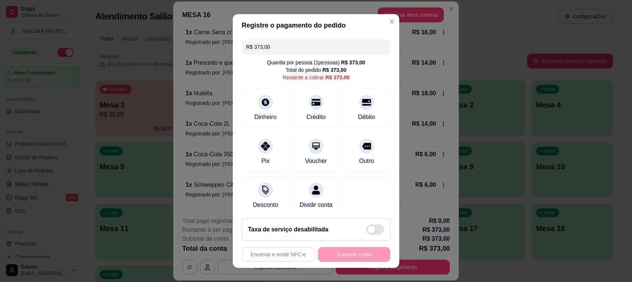
click at [332, 30] on header "Registre o pagamento do pedido" at bounding box center [316, 25] width 167 height 22
click at [331, 40] on input "R$ 373,00" at bounding box center [316, 46] width 140 height 15
click at [358, 112] on div "Débito" at bounding box center [367, 117] width 19 height 10
click at [347, 53] on input "R$ 300,00" at bounding box center [316, 46] width 140 height 15
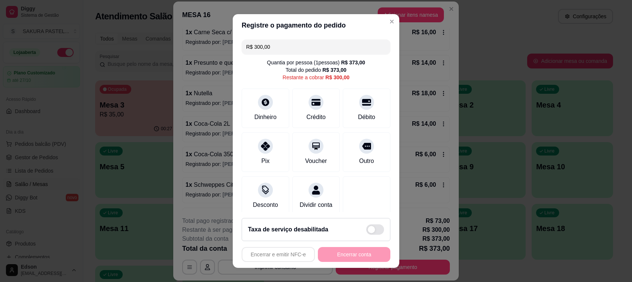
click at [347, 53] on input "R$ 300,00" at bounding box center [316, 46] width 140 height 15
click at [362, 102] on icon at bounding box center [367, 100] width 10 height 10
type input "R$ 251,00"
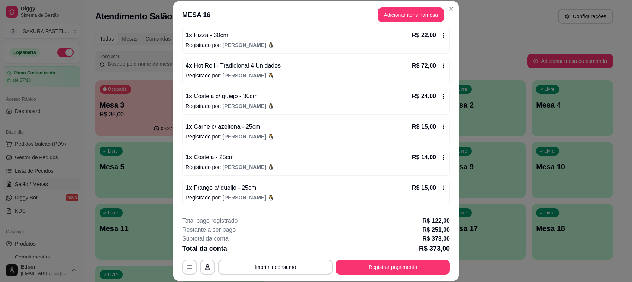
scroll to position [157, 0]
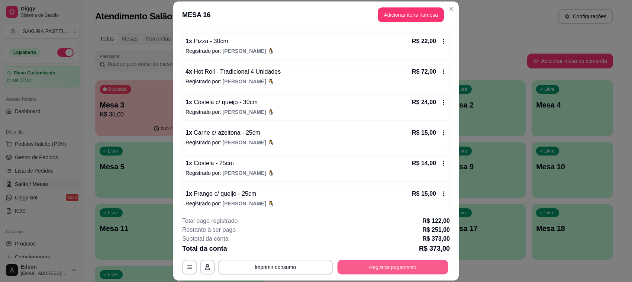
click at [388, 266] on button "Registrar pagamento" at bounding box center [393, 267] width 111 height 15
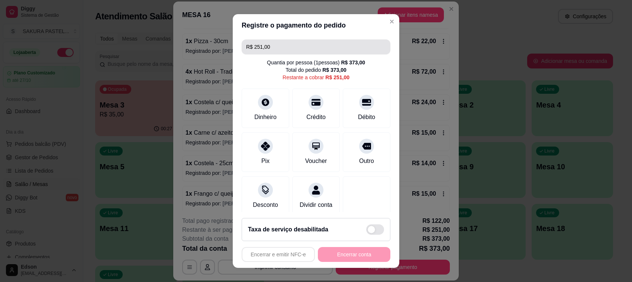
click at [329, 39] on input "R$ 251,00" at bounding box center [316, 46] width 140 height 15
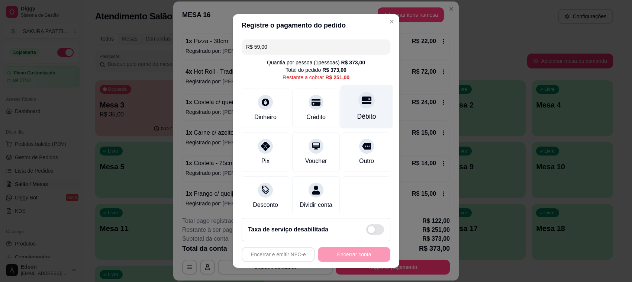
click at [358, 108] on div "Débito" at bounding box center [367, 107] width 52 height 44
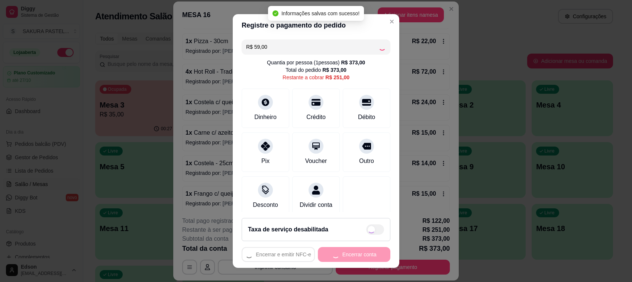
type input "R$ 192,00"
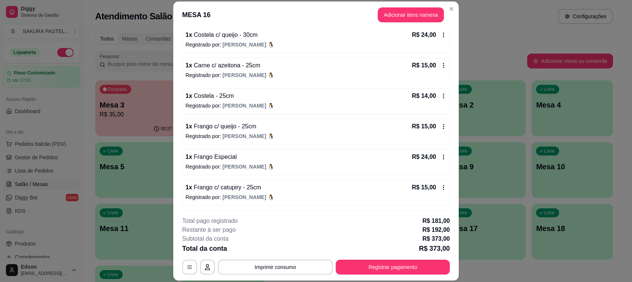
scroll to position [214, 0]
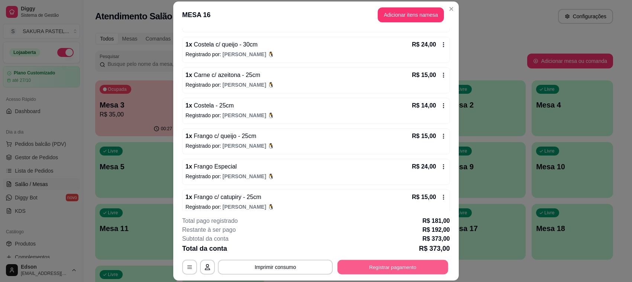
click at [368, 264] on button "Registrar pagamento" at bounding box center [393, 267] width 111 height 15
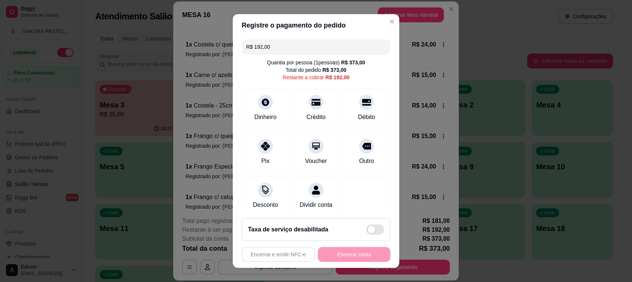
click at [327, 52] on input "R$ 192,00" at bounding box center [316, 46] width 140 height 15
click at [327, 51] on input "R$ 192,00" at bounding box center [316, 46] width 140 height 15
click at [358, 114] on div "Débito" at bounding box center [367, 117] width 19 height 10
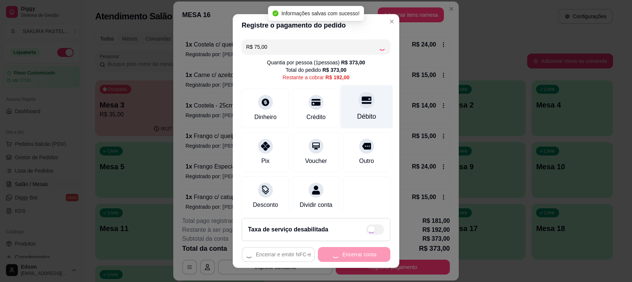
type input "R$ 117,00"
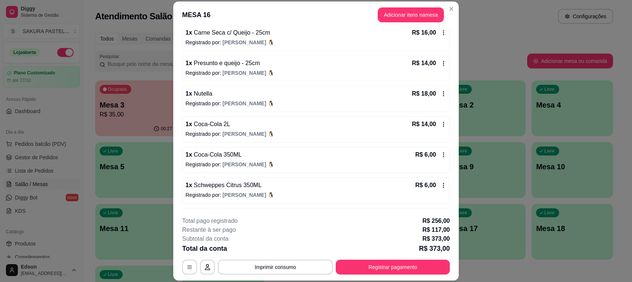
scroll to position [415, 0]
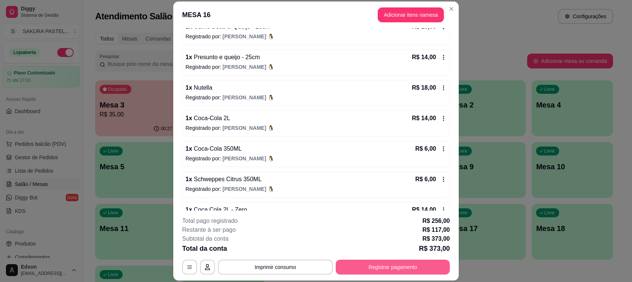
click at [356, 260] on button "Registrar pagamento" at bounding box center [393, 267] width 114 height 15
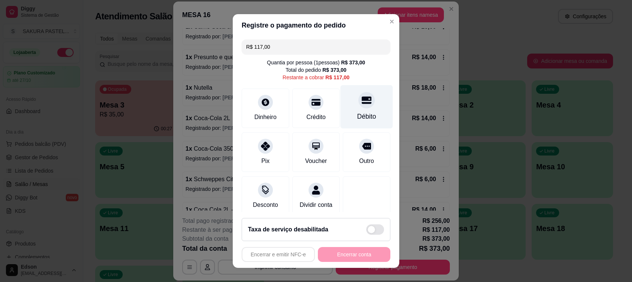
click at [350, 109] on div "Débito" at bounding box center [367, 107] width 52 height 44
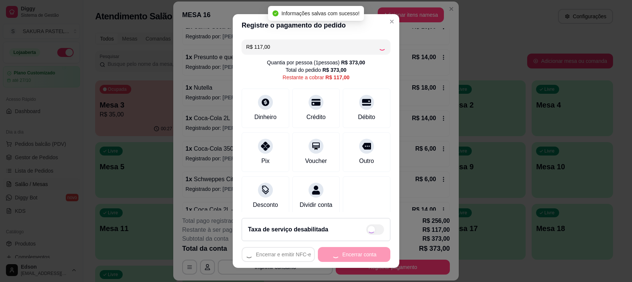
type input "R$ 0,00"
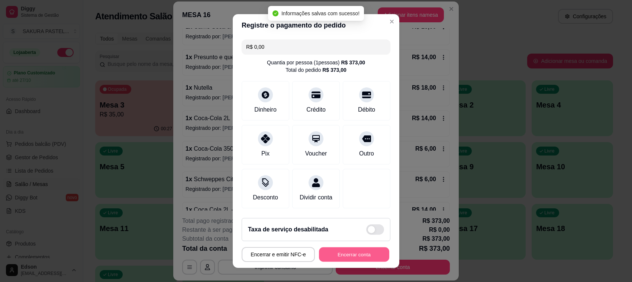
click at [358, 255] on button "Encerrar conta" at bounding box center [354, 254] width 70 height 15
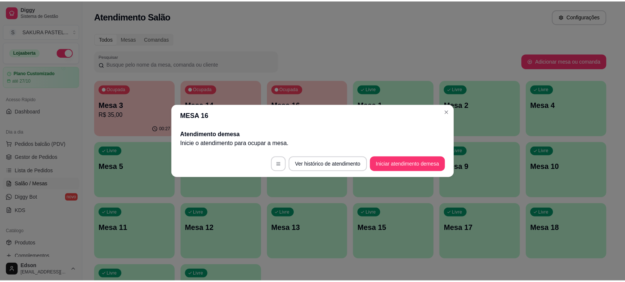
scroll to position [0, 0]
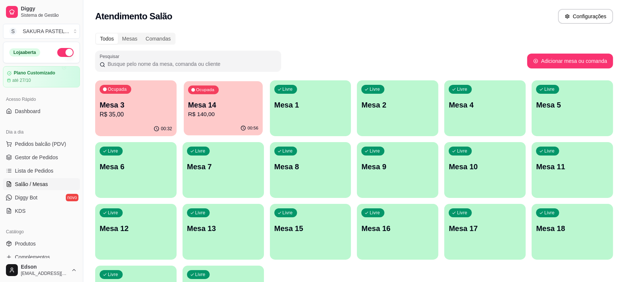
click at [237, 116] on p "R$ 140,00" at bounding box center [223, 114] width 70 height 9
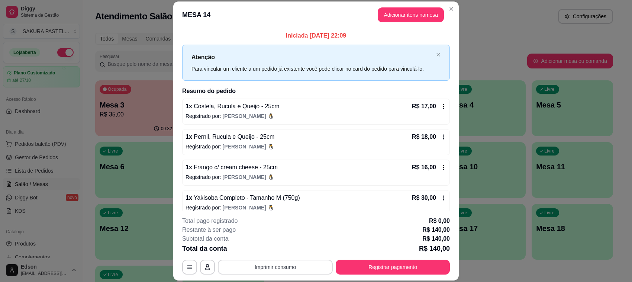
click at [264, 259] on div "**********" at bounding box center [316, 246] width 268 height 58
click at [270, 266] on button "Imprimir consumo" at bounding box center [275, 267] width 115 height 15
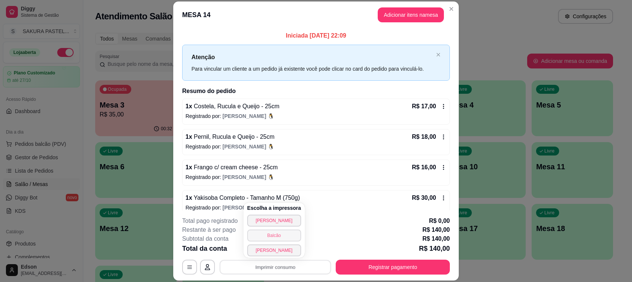
click at [276, 237] on button "Balcão" at bounding box center [274, 236] width 54 height 12
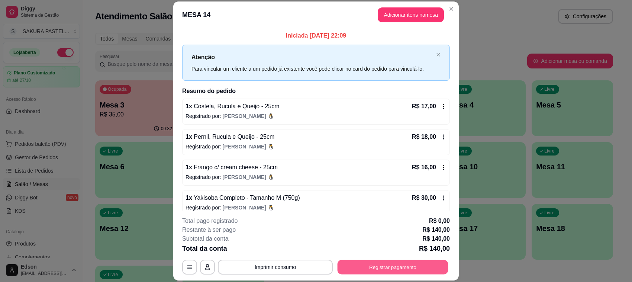
click at [401, 268] on button "Registrar pagamento" at bounding box center [393, 267] width 111 height 15
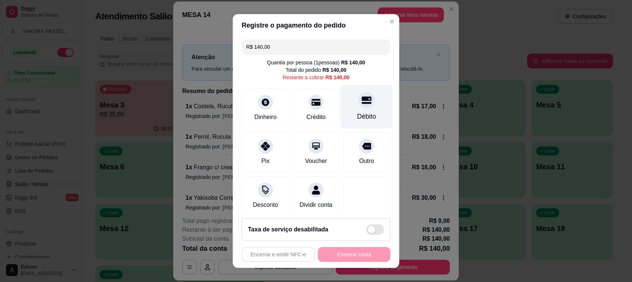
click at [359, 97] on div at bounding box center [367, 100] width 16 height 16
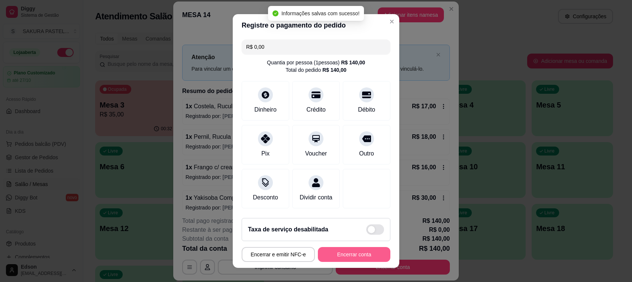
type input "R$ 0,00"
click at [342, 255] on button "Encerrar conta" at bounding box center [354, 254] width 73 height 15
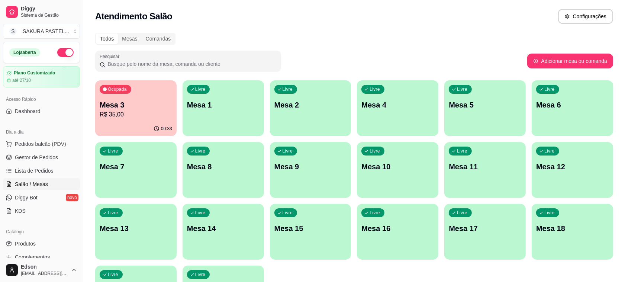
click at [96, 99] on div "Ocupada Mesa 3 R$ 35,00" at bounding box center [135, 100] width 81 height 41
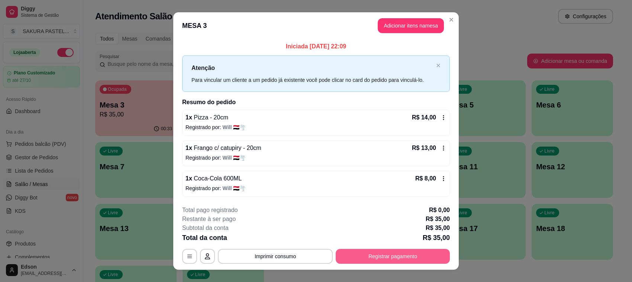
click at [432, 252] on button "Registrar pagamento" at bounding box center [393, 256] width 114 height 15
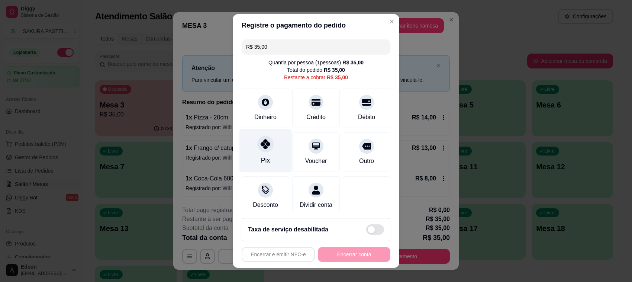
click at [263, 148] on icon at bounding box center [266, 144] width 10 height 10
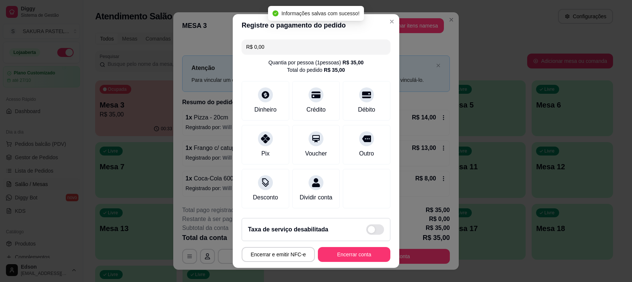
type input "R$ 0,00"
click at [354, 256] on button "Encerrar conta" at bounding box center [354, 254] width 73 height 15
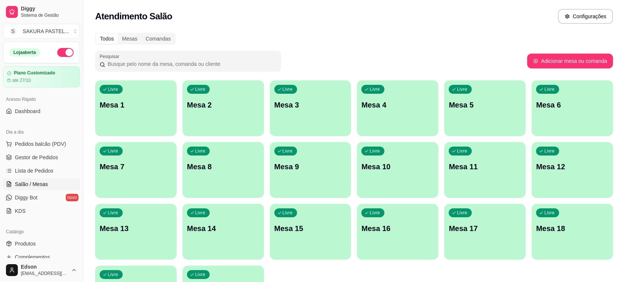
click at [376, 101] on p "Mesa 4" at bounding box center [398, 105] width 73 height 10
click at [44, 158] on span "Gestor de Pedidos" at bounding box center [36, 157] width 43 height 7
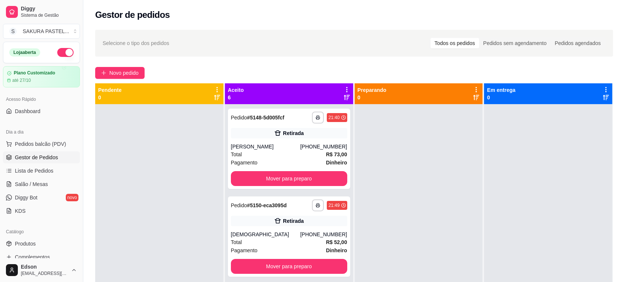
click at [345, 83] on div "**********" at bounding box center [354, 199] width 542 height 349
click at [345, 84] on div "Aceito 6" at bounding box center [289, 93] width 128 height 21
click at [344, 87] on icon at bounding box center [347, 89] width 7 height 7
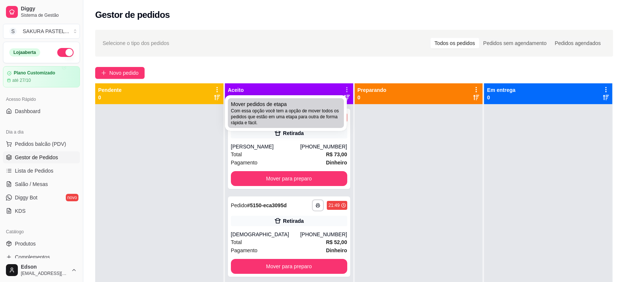
click at [319, 111] on span "Com essa opção você tem a opção de mover todos os pedidos que estão em uma etap…" at bounding box center [286, 117] width 110 height 18
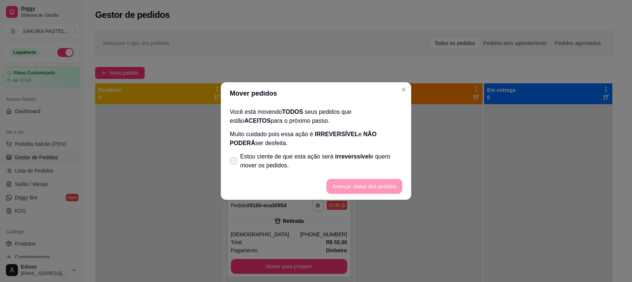
click at [331, 166] on span "Estou ciente de que esta ação será irreverssível e quero mover os pedidos." at bounding box center [321, 161] width 162 height 18
click at [234, 166] on input "Estou ciente de que esta ação será irreverssível e quero mover os pedidos." at bounding box center [232, 165] width 5 height 5
checkbox input "true"
click at [373, 185] on button "Avançar status dos pedidos" at bounding box center [365, 186] width 74 height 15
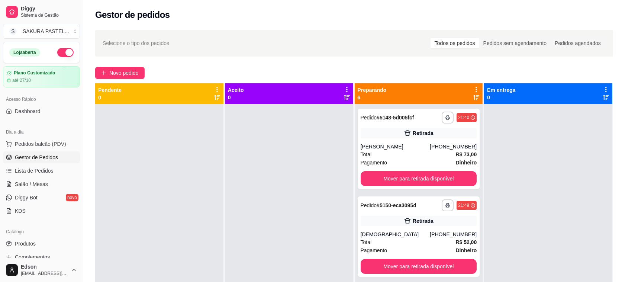
click at [476, 92] on icon at bounding box center [476, 89] width 1 height 5
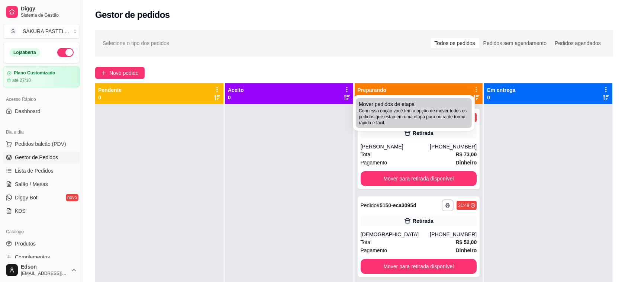
click at [464, 106] on div "Mover pedidos de etapa Com essa opção você tem a opção de mover todos os pedido…" at bounding box center [414, 112] width 110 height 25
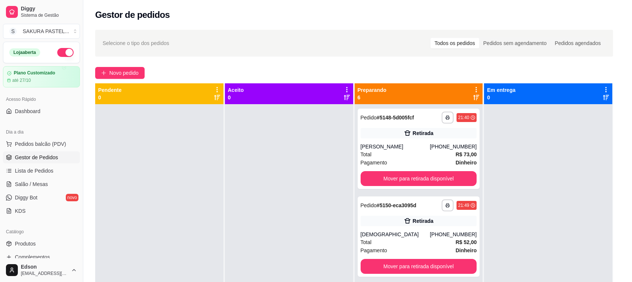
click at [334, 161] on span "Estou ciente de que esta ação será irreverssível e quero mover os pedidos." at bounding box center [321, 161] width 162 height 18
click at [234, 163] on input "Estou ciente de que esta ação será irreverssível e quero mover os pedidos." at bounding box center [232, 165] width 5 height 5
checkbox input "true"
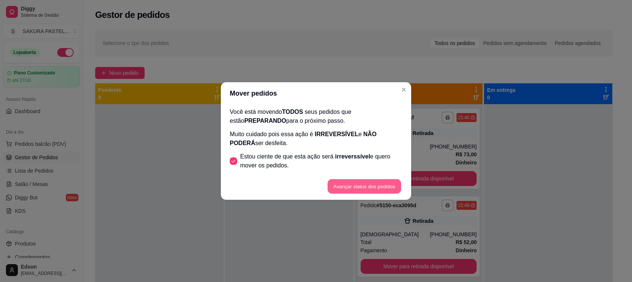
click at [353, 186] on button "Avançar status dos pedidos" at bounding box center [365, 186] width 74 height 15
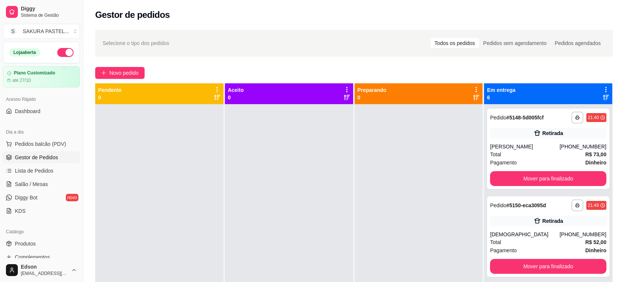
click at [599, 84] on div "Em entrega 6" at bounding box center [548, 93] width 128 height 21
click at [603, 88] on icon at bounding box center [606, 89] width 7 height 7
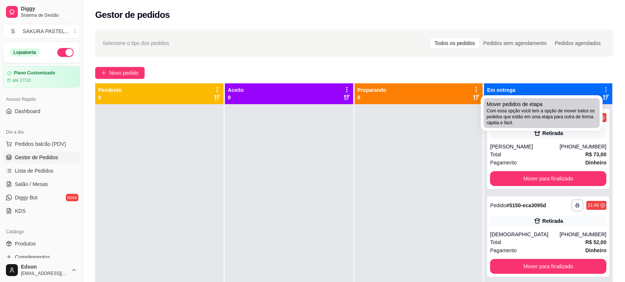
click at [570, 111] on span "Com essa opção você tem a opção de mover todos os pedidos que estão em uma etap…" at bounding box center [542, 117] width 110 height 18
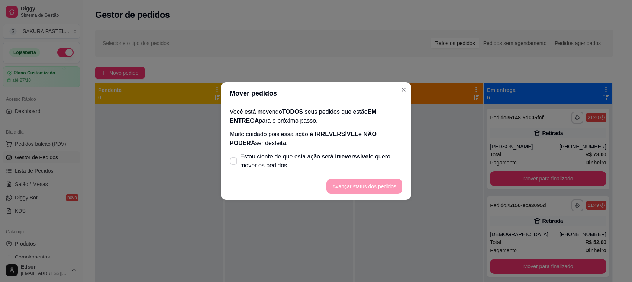
click at [372, 138] on span "NÃO PODERÁ" at bounding box center [303, 138] width 147 height 15
click at [365, 158] on span "Estou ciente de que esta ação será irreverssível e quero mover os pedidos." at bounding box center [321, 161] width 162 height 18
click at [234, 163] on input "Estou ciente de que esta ação será irreverssível e quero mover os pedidos." at bounding box center [232, 165] width 5 height 5
checkbox input "true"
click at [367, 187] on button "Avançar status dos pedidos" at bounding box center [365, 186] width 74 height 15
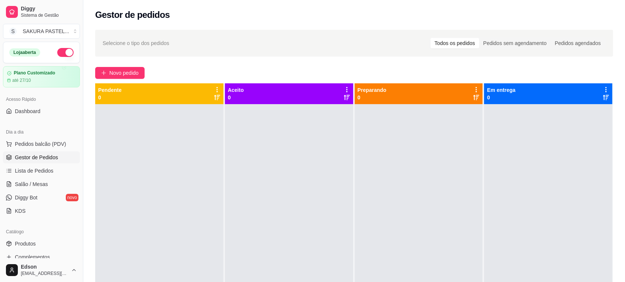
click at [65, 53] on button "button" at bounding box center [65, 52] width 16 height 9
